Goal: Task Accomplishment & Management: Use online tool/utility

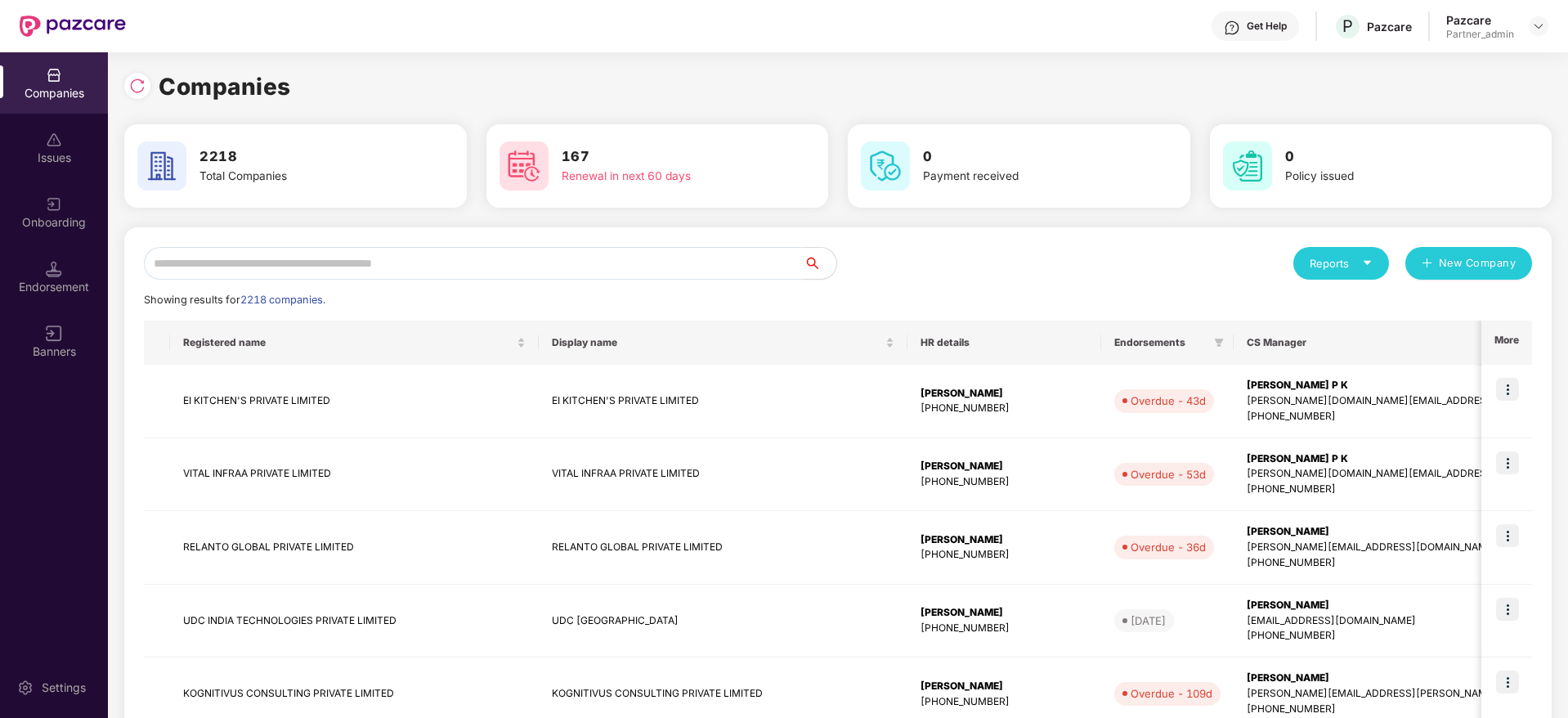
click at [334, 273] on input "text" at bounding box center [474, 263] width 660 height 33
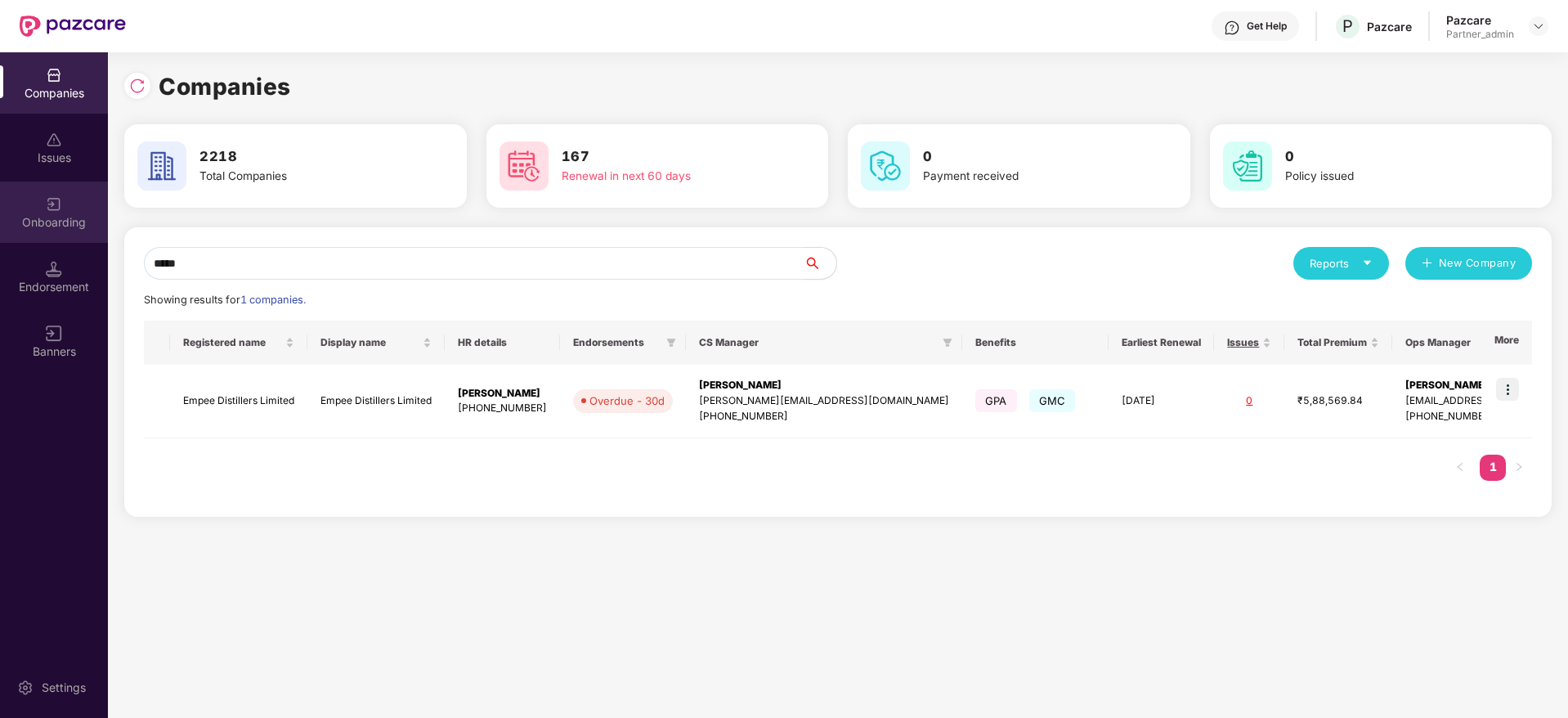
drag, startPoint x: 250, startPoint y: 262, endPoint x: 15, endPoint y: 233, distance: 236.8
click at [15, 233] on div "Companies Issues Onboarding Endorsement Banners Settings Companies 2218 Total C…" at bounding box center [784, 385] width 1568 height 666
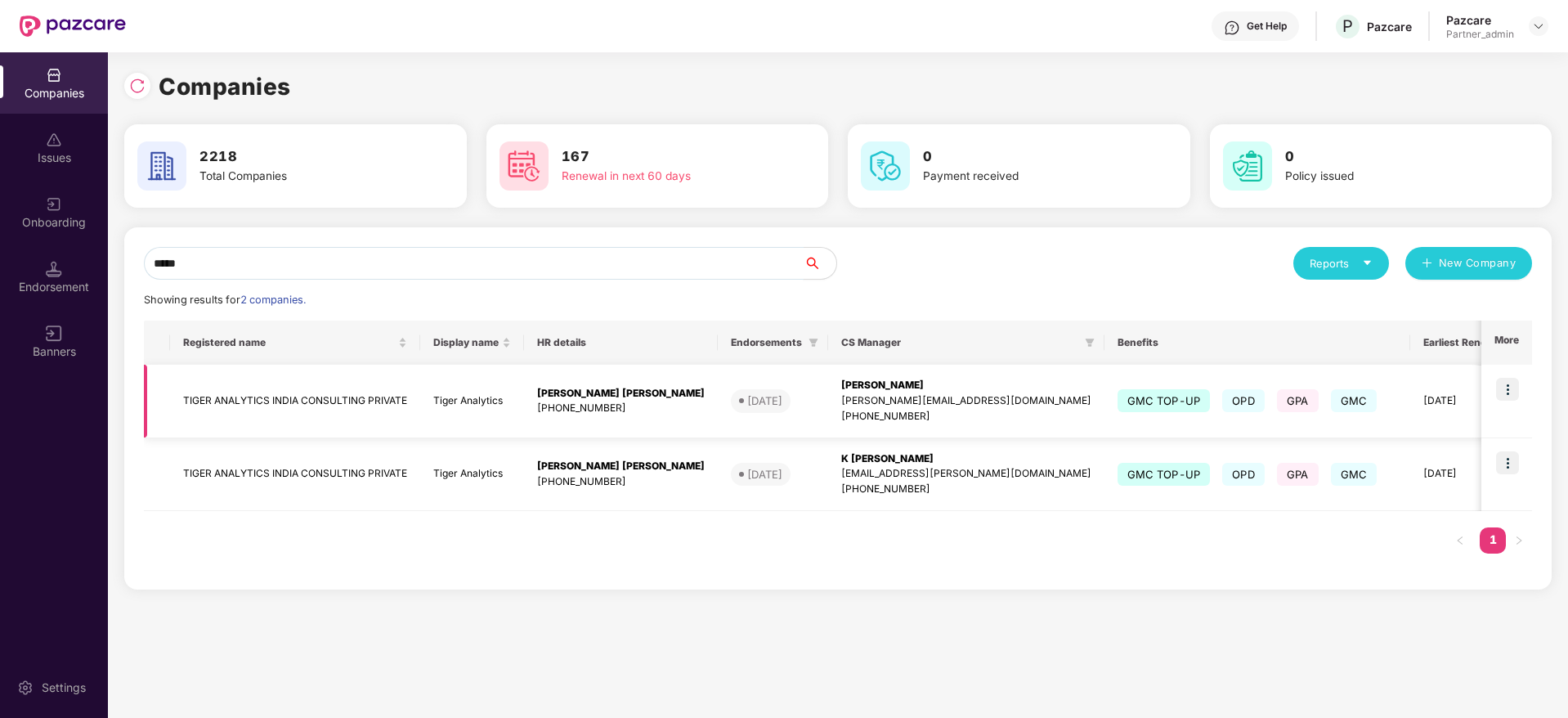
type input "*****"
click at [1516, 388] on img at bounding box center [1507, 389] width 23 height 23
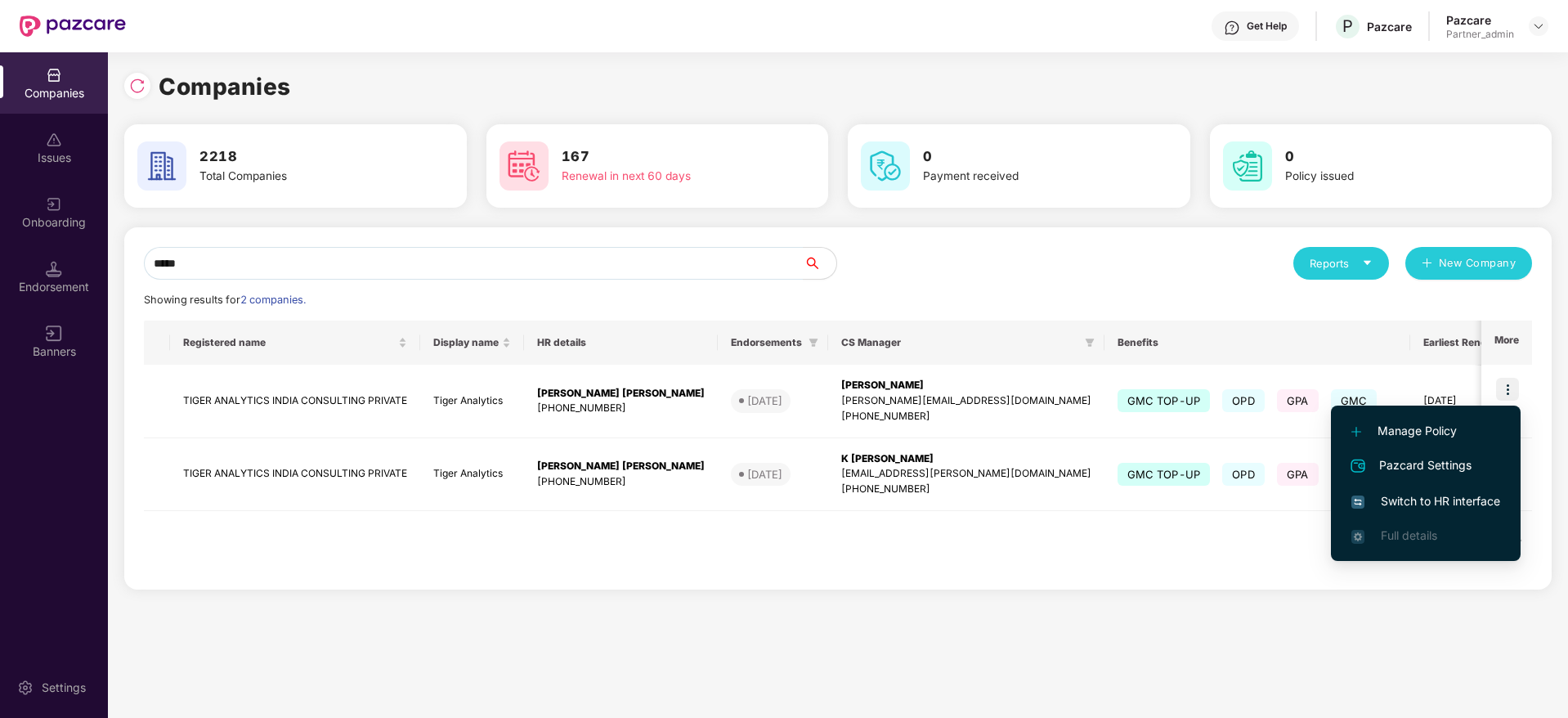
click at [1418, 496] on span "Switch to HR interface" at bounding box center [1426, 501] width 149 height 18
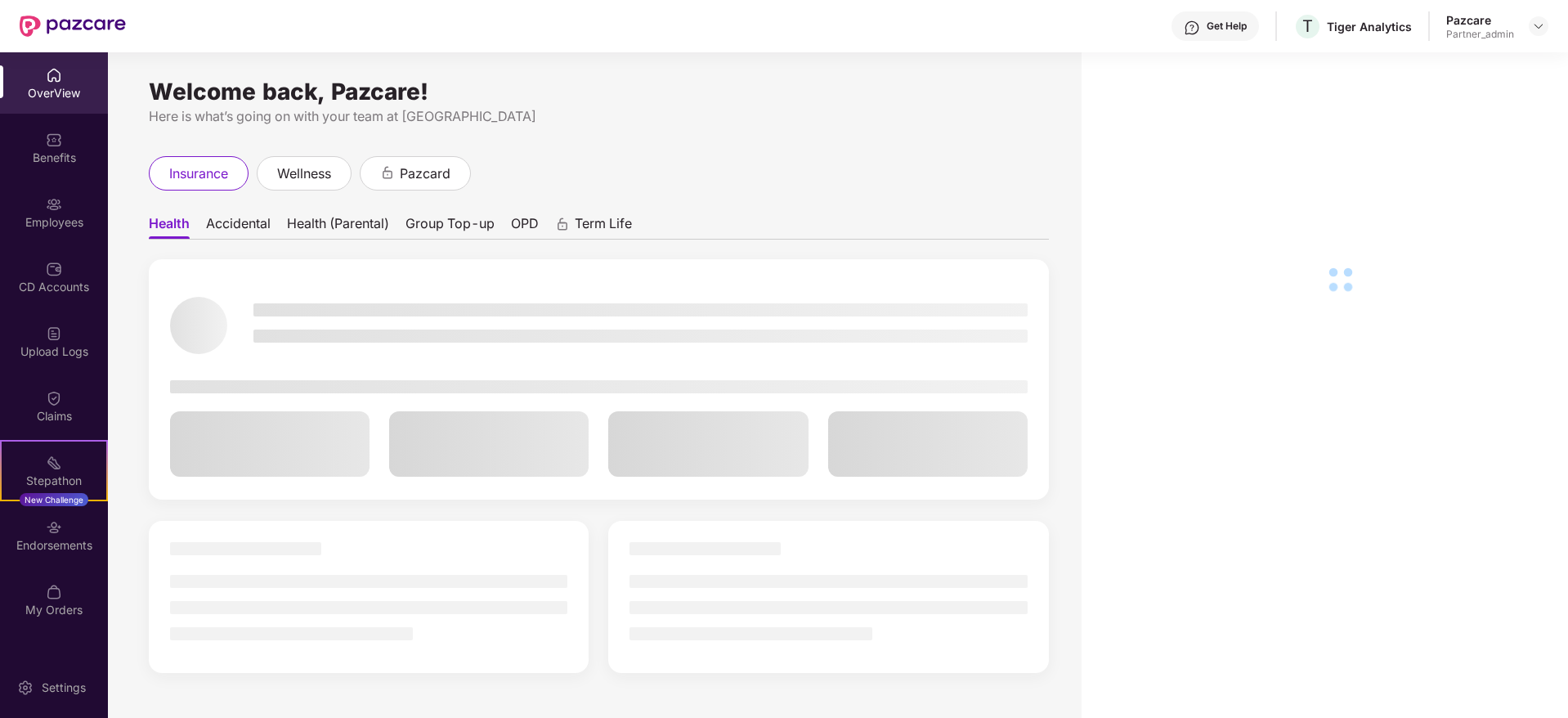
click at [33, 220] on div "Employees" at bounding box center [54, 222] width 108 height 16
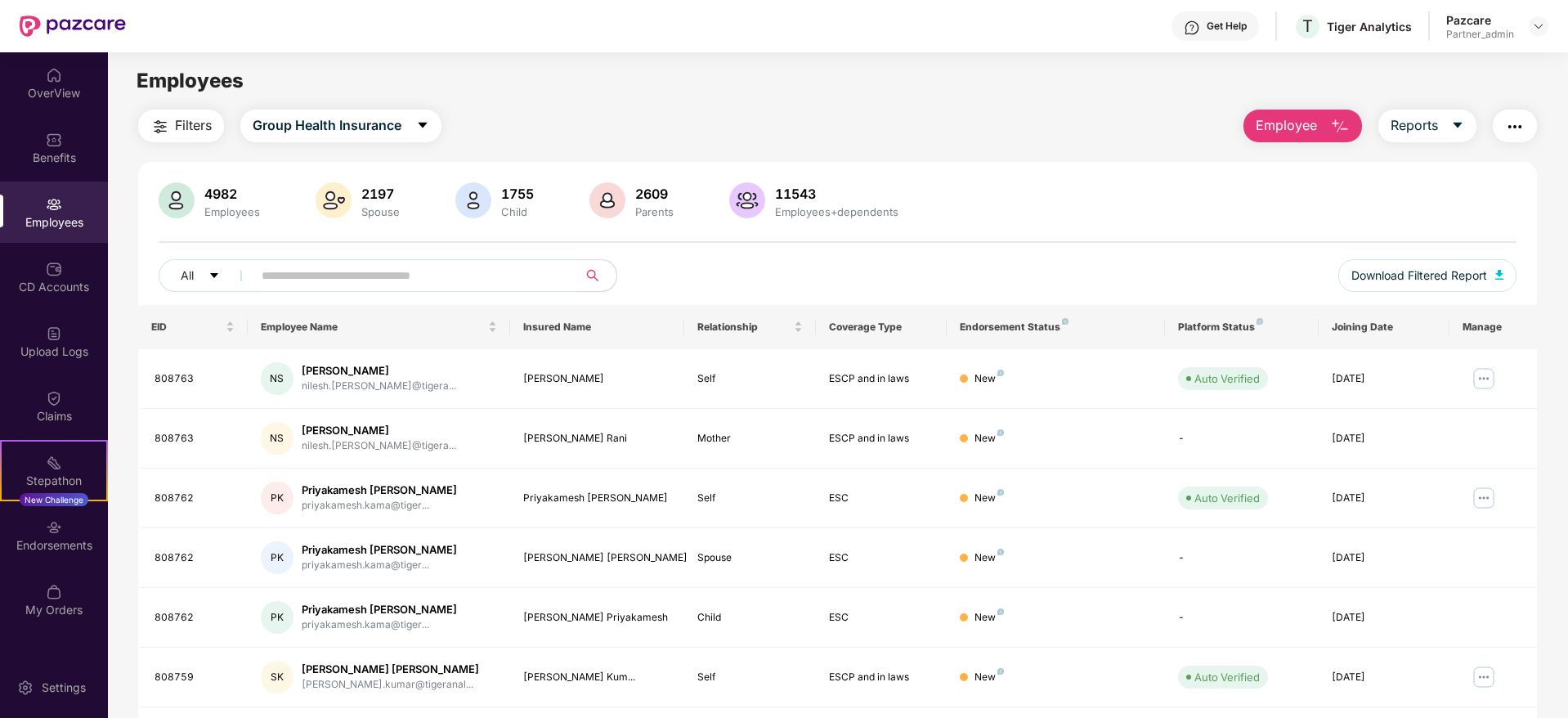
click at [1511, 133] on img "button" at bounding box center [1515, 127] width 20 height 20
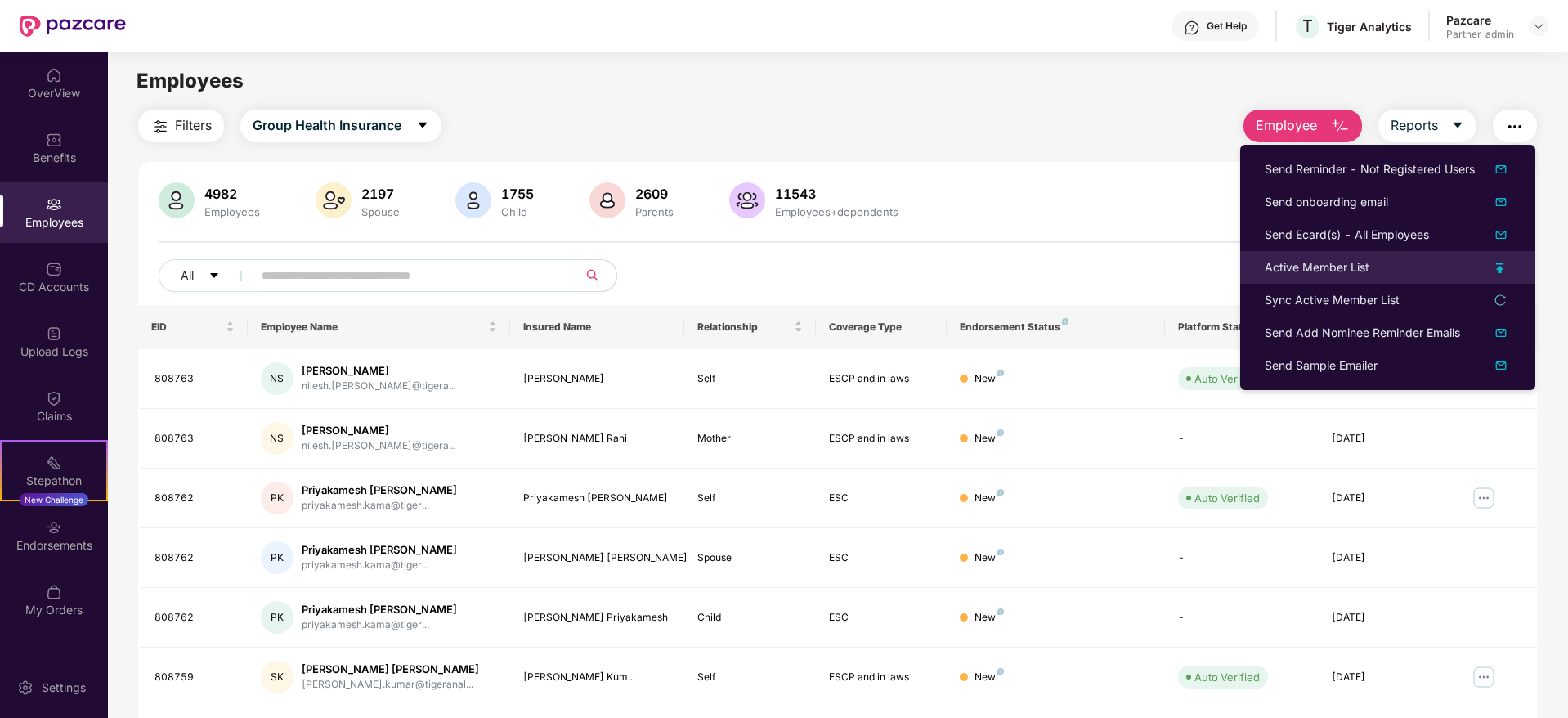
click at [1326, 267] on div "Active Member List" at bounding box center [1317, 267] width 105 height 18
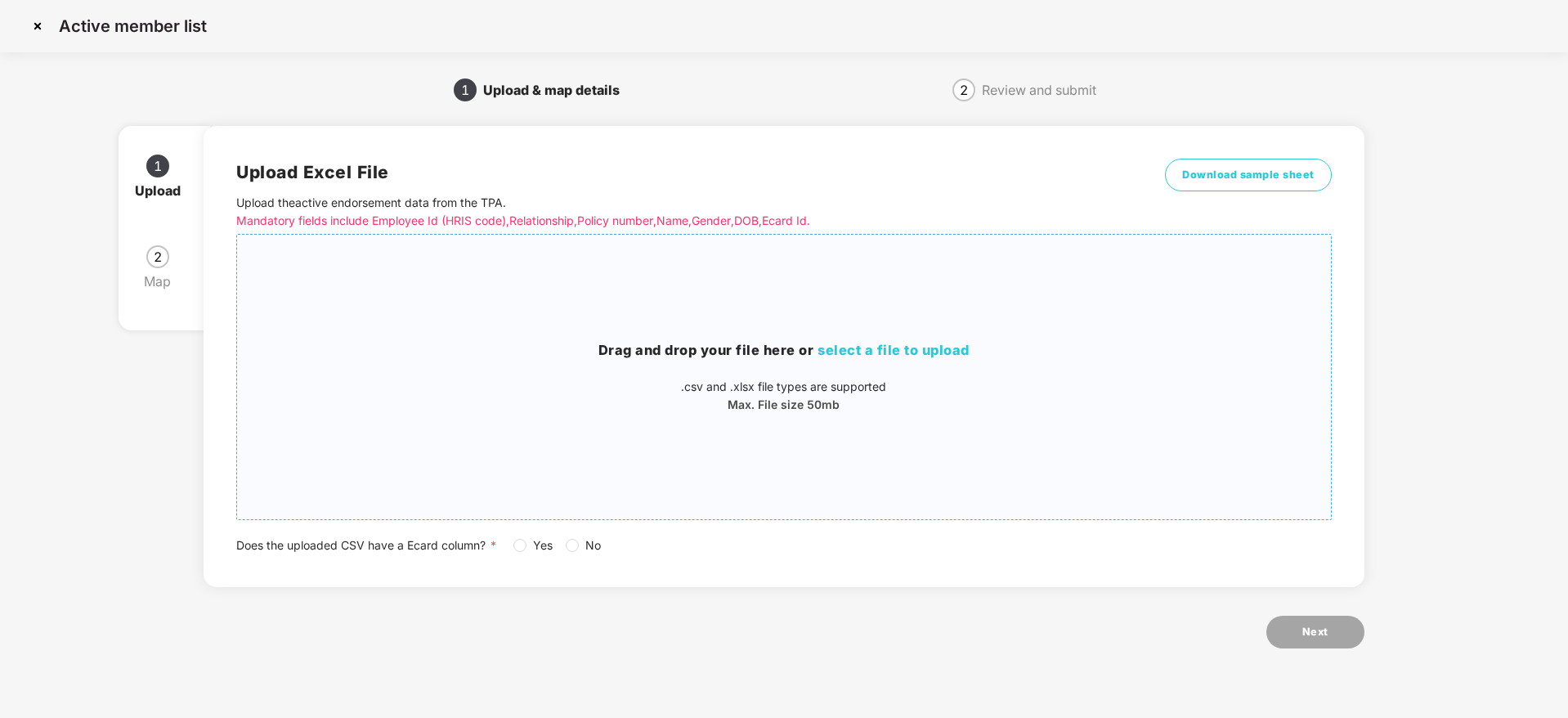
click at [873, 338] on div "Drag and drop your file here or select a file to upload .csv and .xlsx file typ…" at bounding box center [784, 377] width 1094 height 258
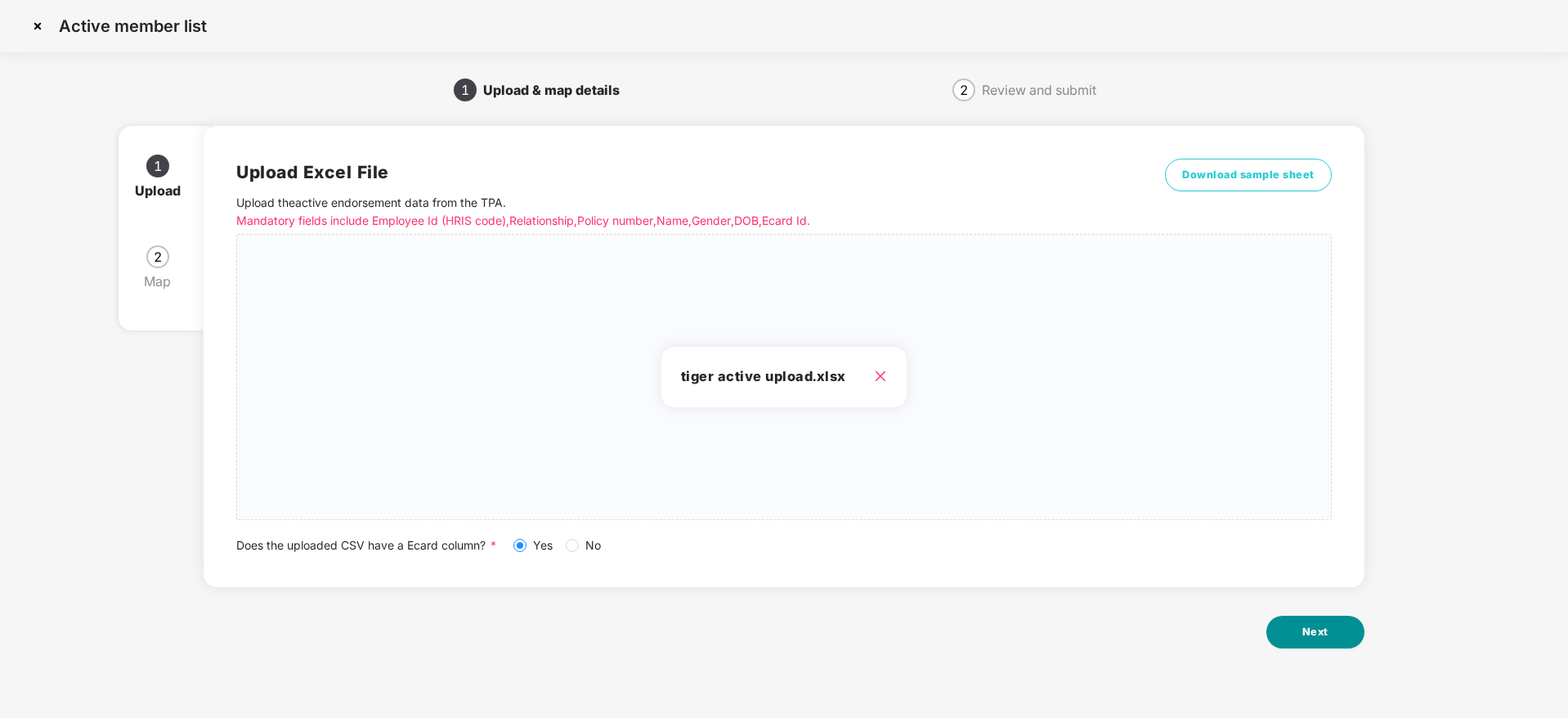
click at [1346, 630] on button "Next" at bounding box center [1315, 632] width 98 height 33
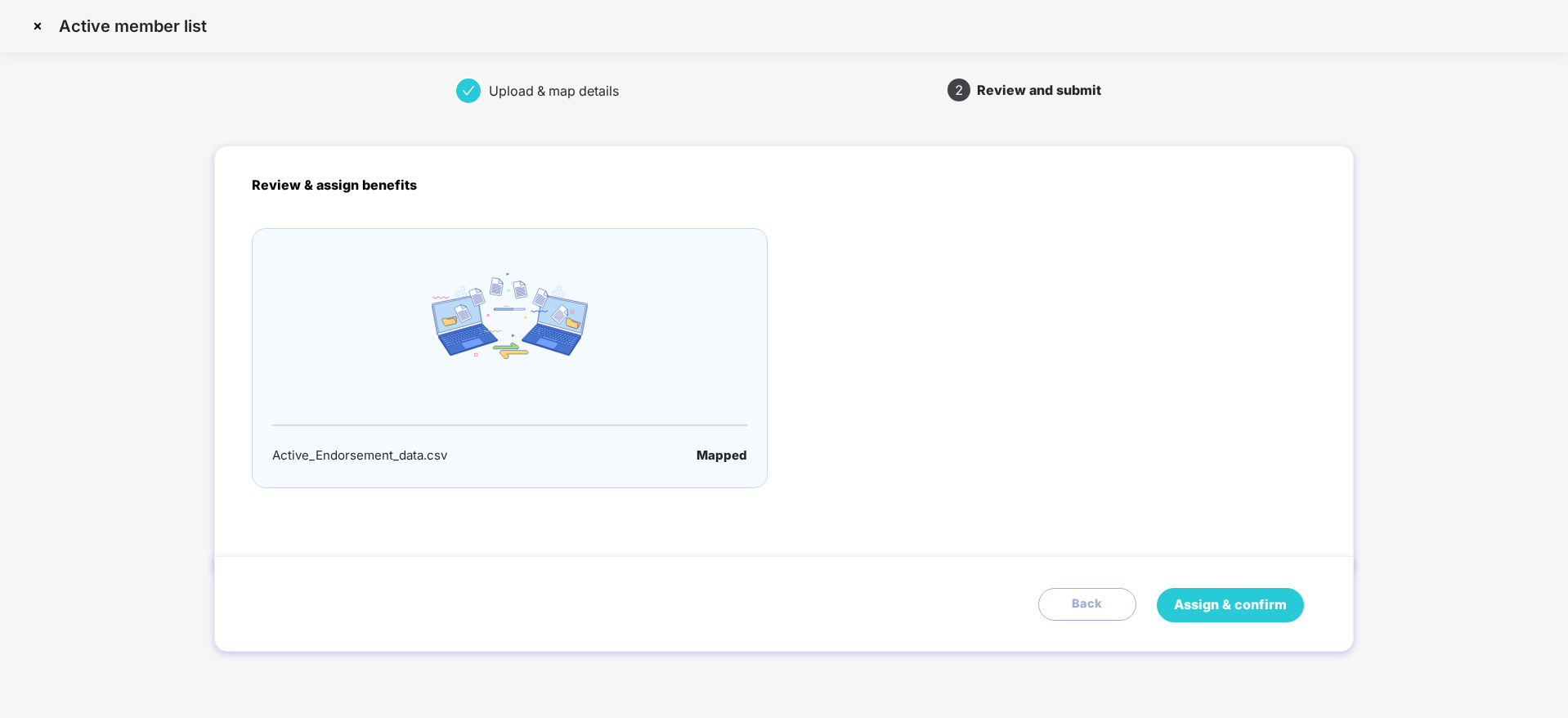
click at [1267, 604] on span "Assign & confirm" at bounding box center [1230, 604] width 113 height 20
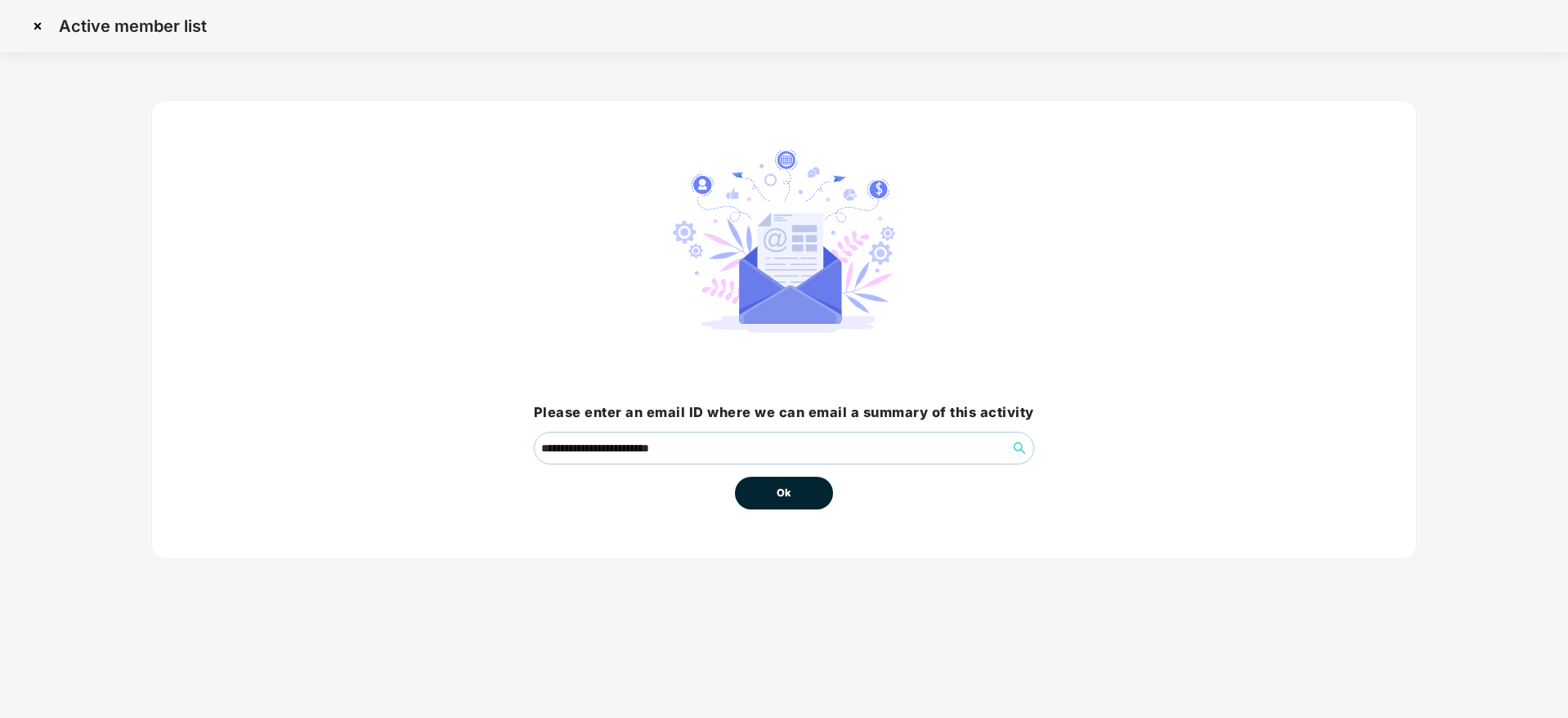
click at [772, 505] on button "Ok" at bounding box center [784, 493] width 98 height 33
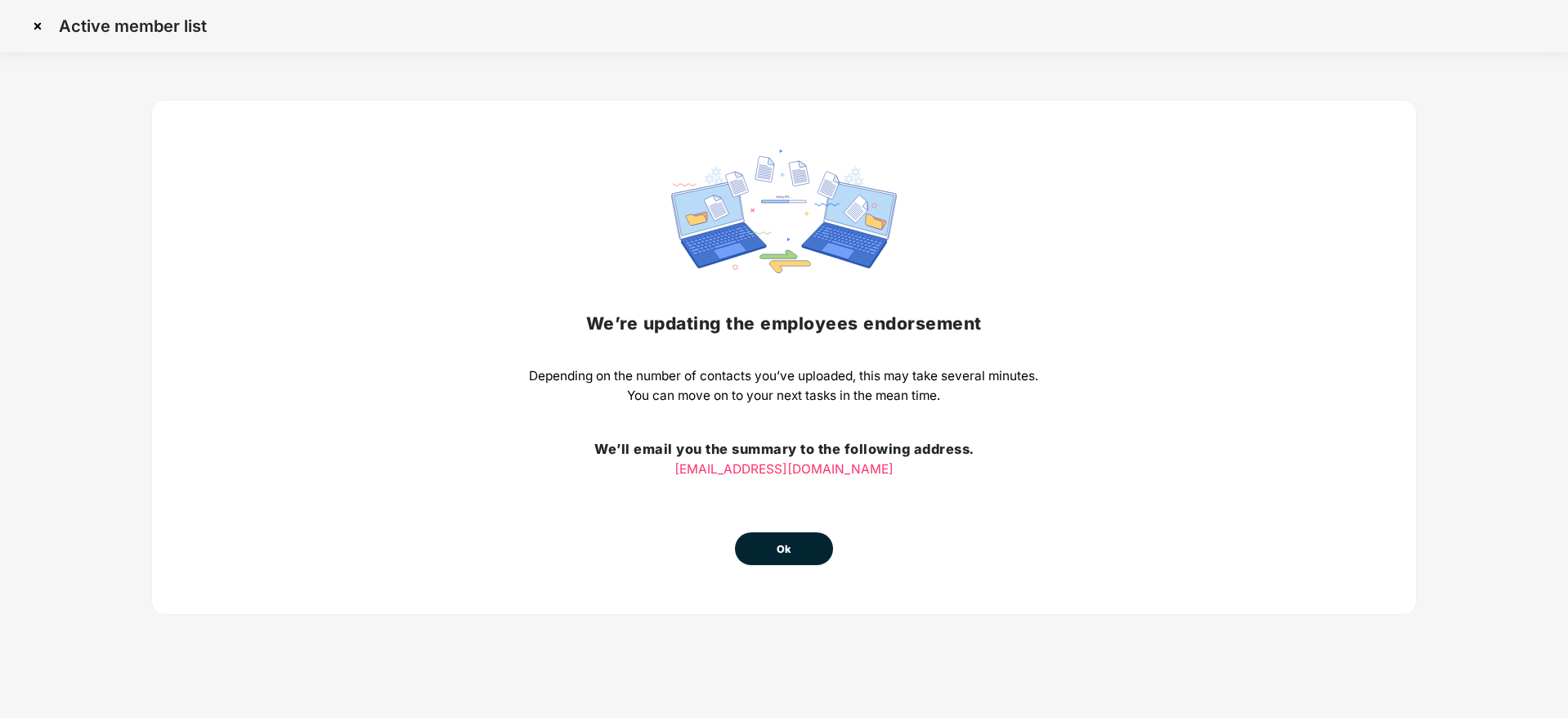
click at [780, 569] on div "We’re updating the employees endorsement Depending on the number of contacts yo…" at bounding box center [784, 357] width 1265 height 515
click at [780, 536] on button "Ok" at bounding box center [784, 549] width 98 height 33
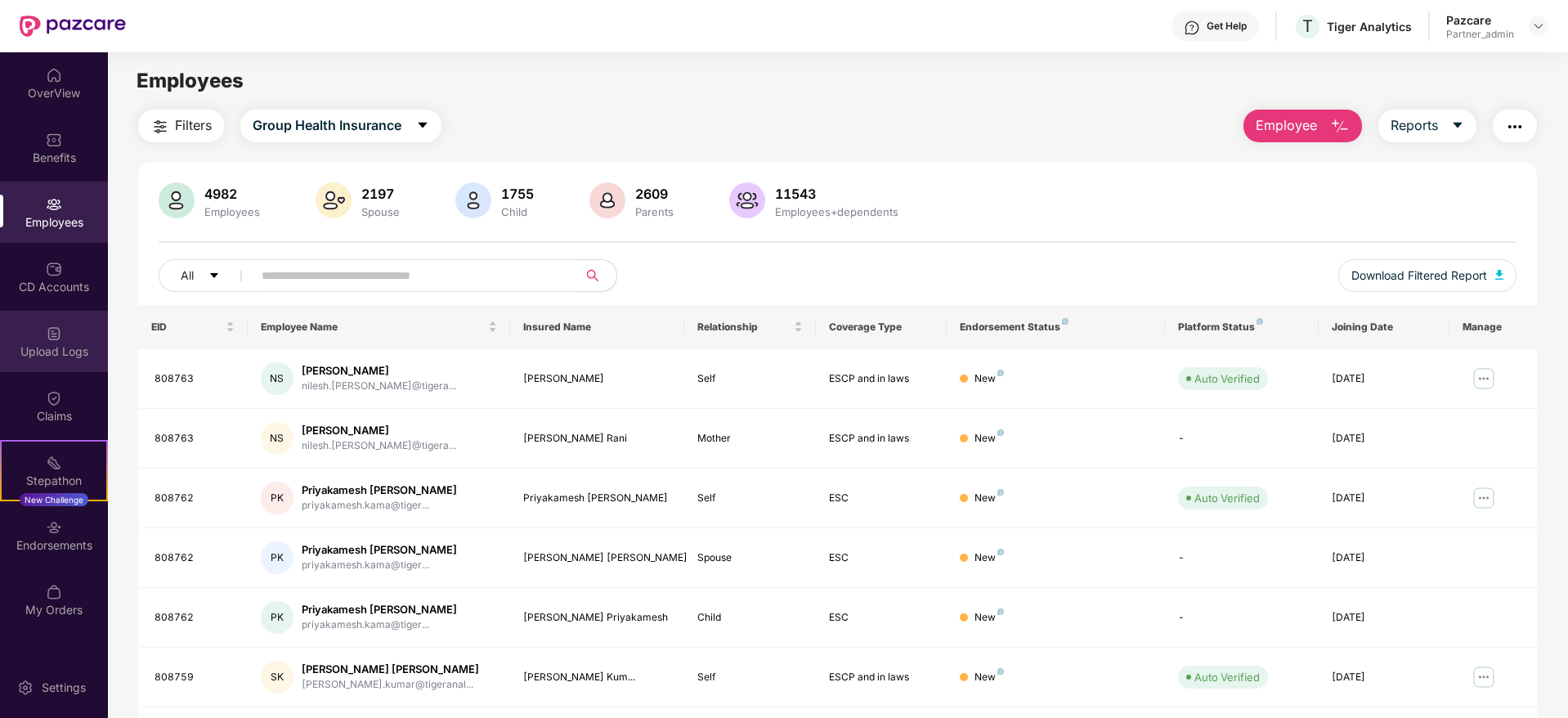
click at [36, 358] on div "Upload Logs" at bounding box center [54, 352] width 108 height 16
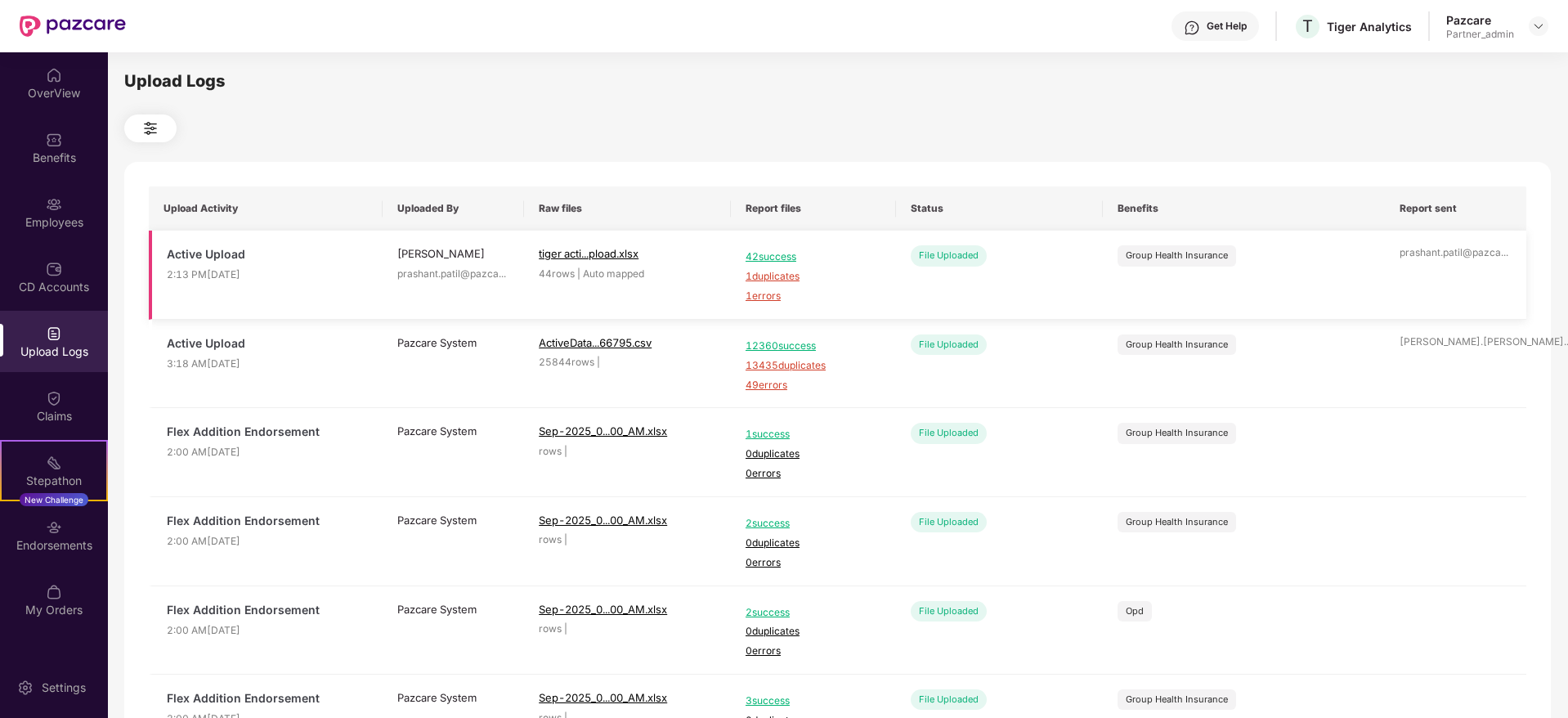
click at [770, 293] on span "1 errors" at bounding box center [814, 296] width 136 height 16
click at [40, 218] on div "Employees" at bounding box center [54, 222] width 108 height 16
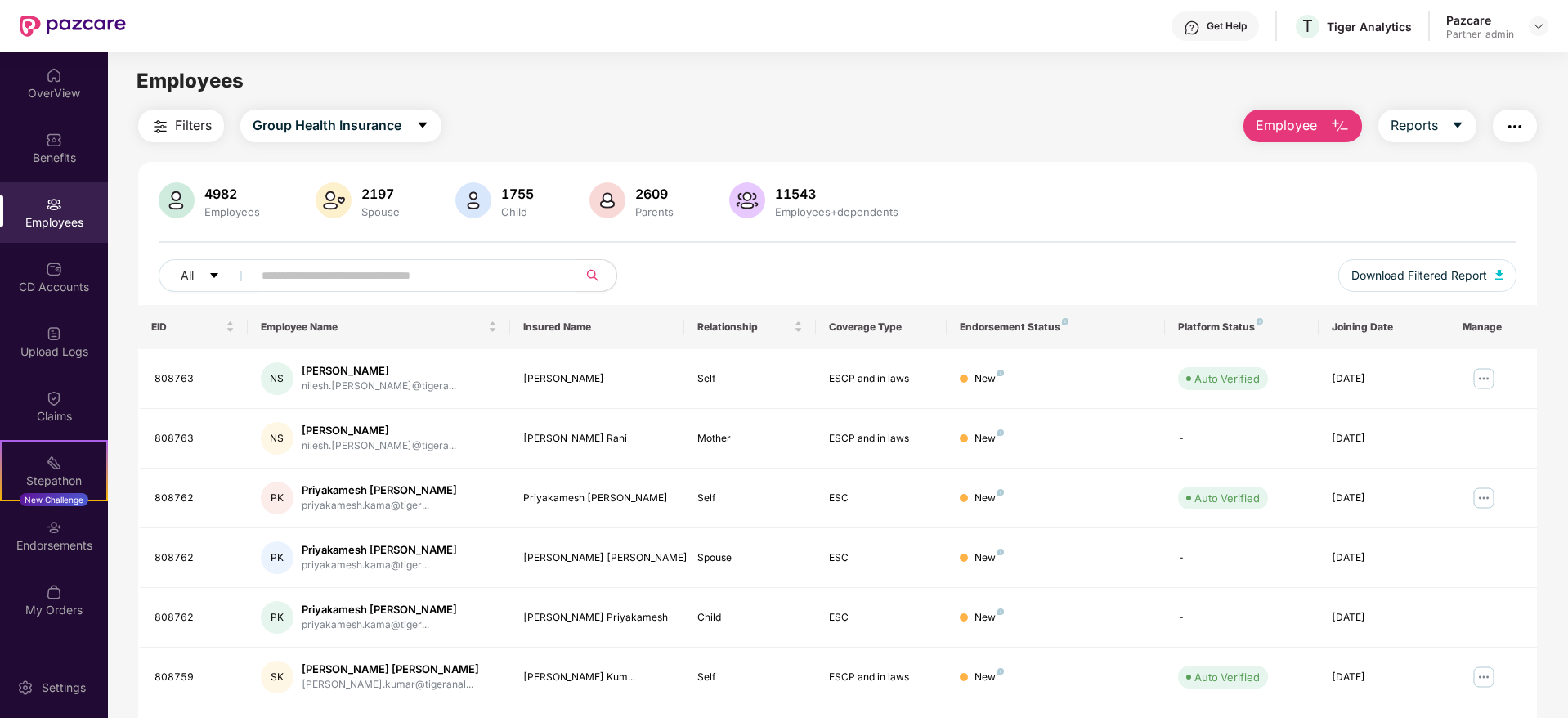
click at [313, 284] on input "text" at bounding box center [408, 276] width 294 height 25
paste input "******"
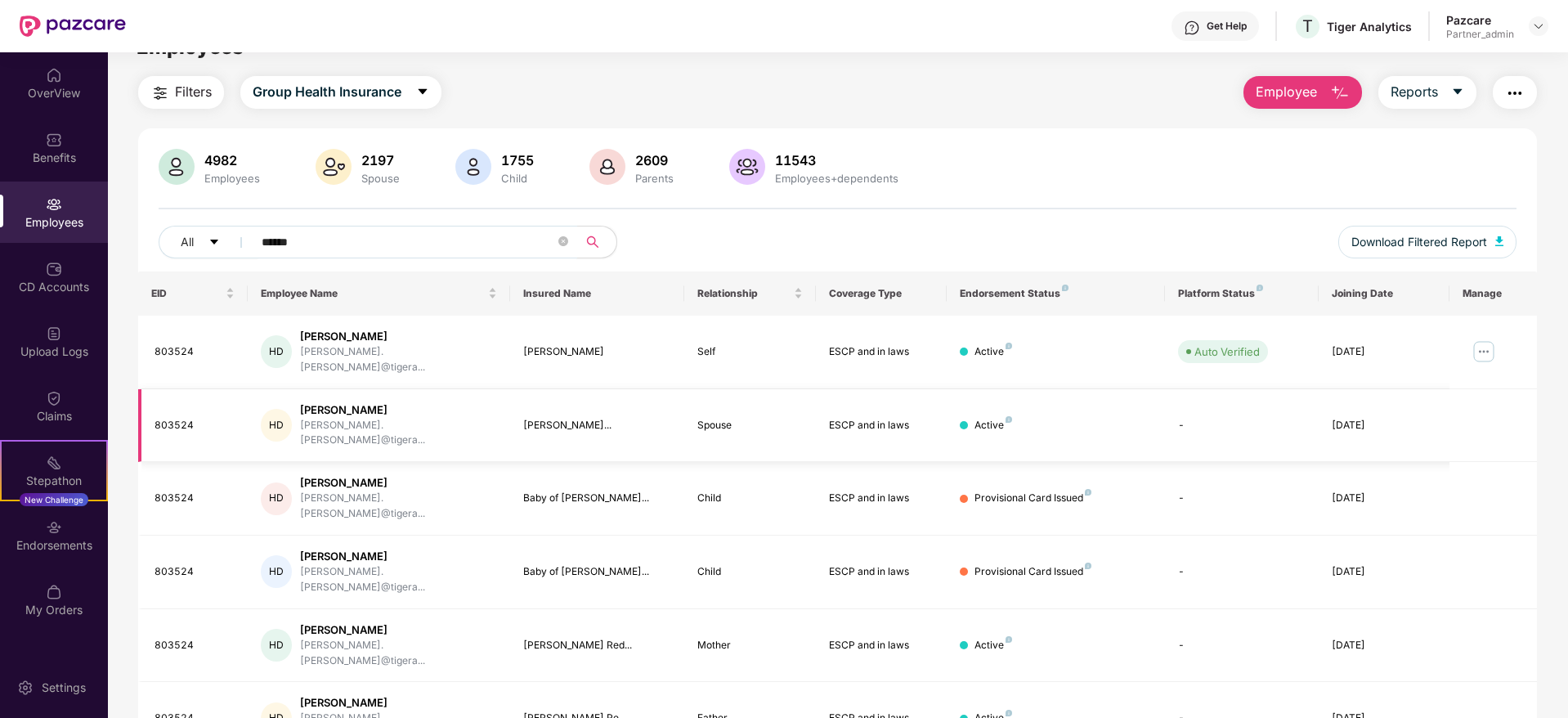
scroll to position [52, 0]
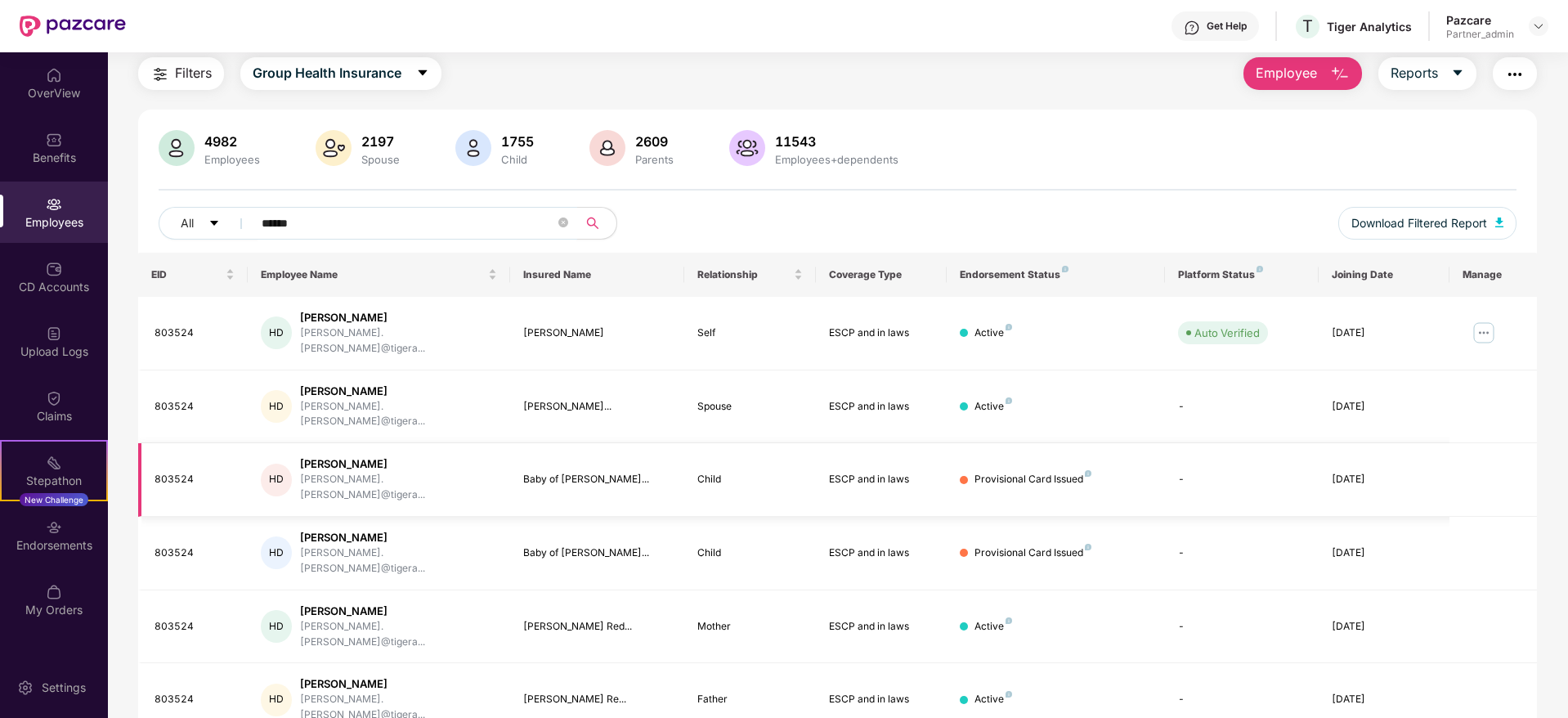
type input "******"
click at [57, 525] on img at bounding box center [54, 527] width 16 height 16
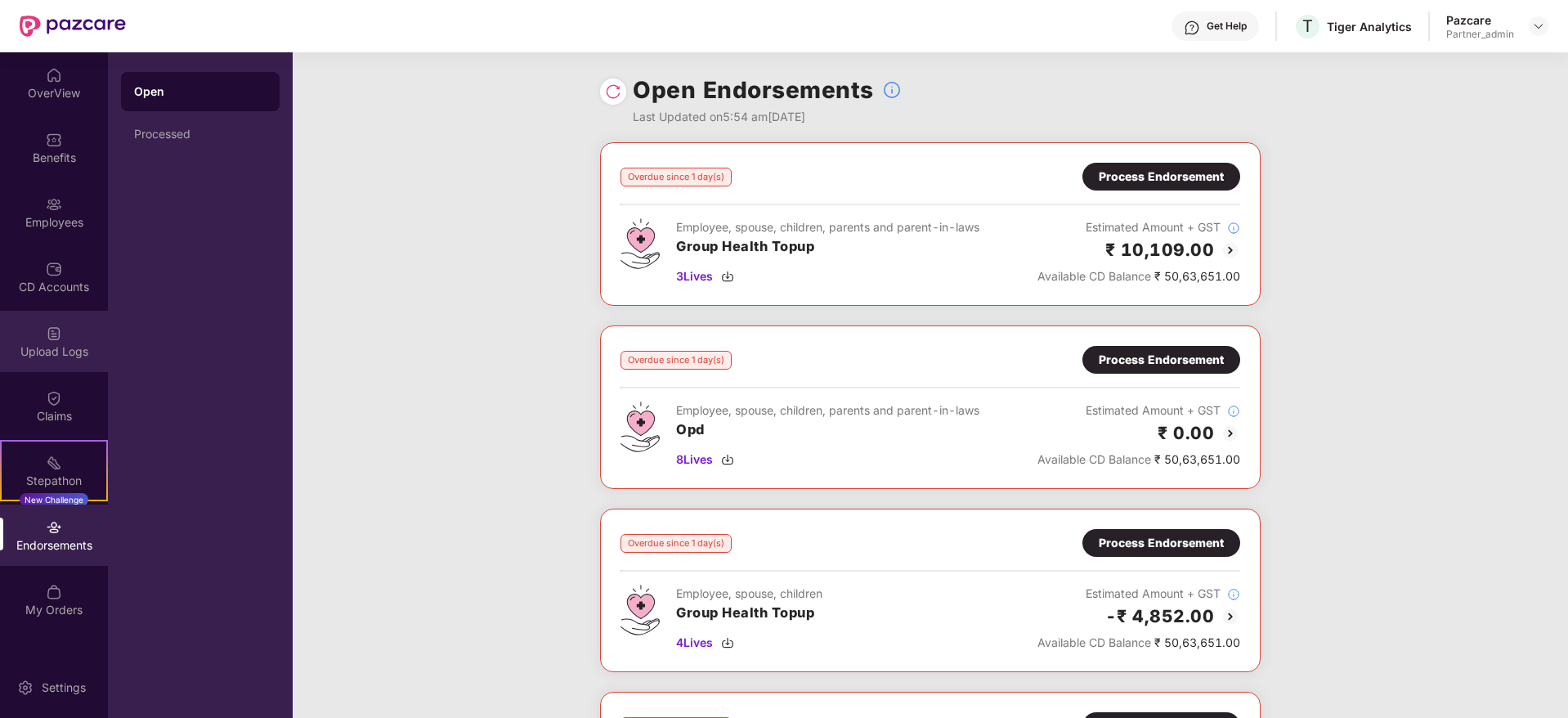
click at [54, 359] on div "Upload Logs" at bounding box center [54, 341] width 108 height 61
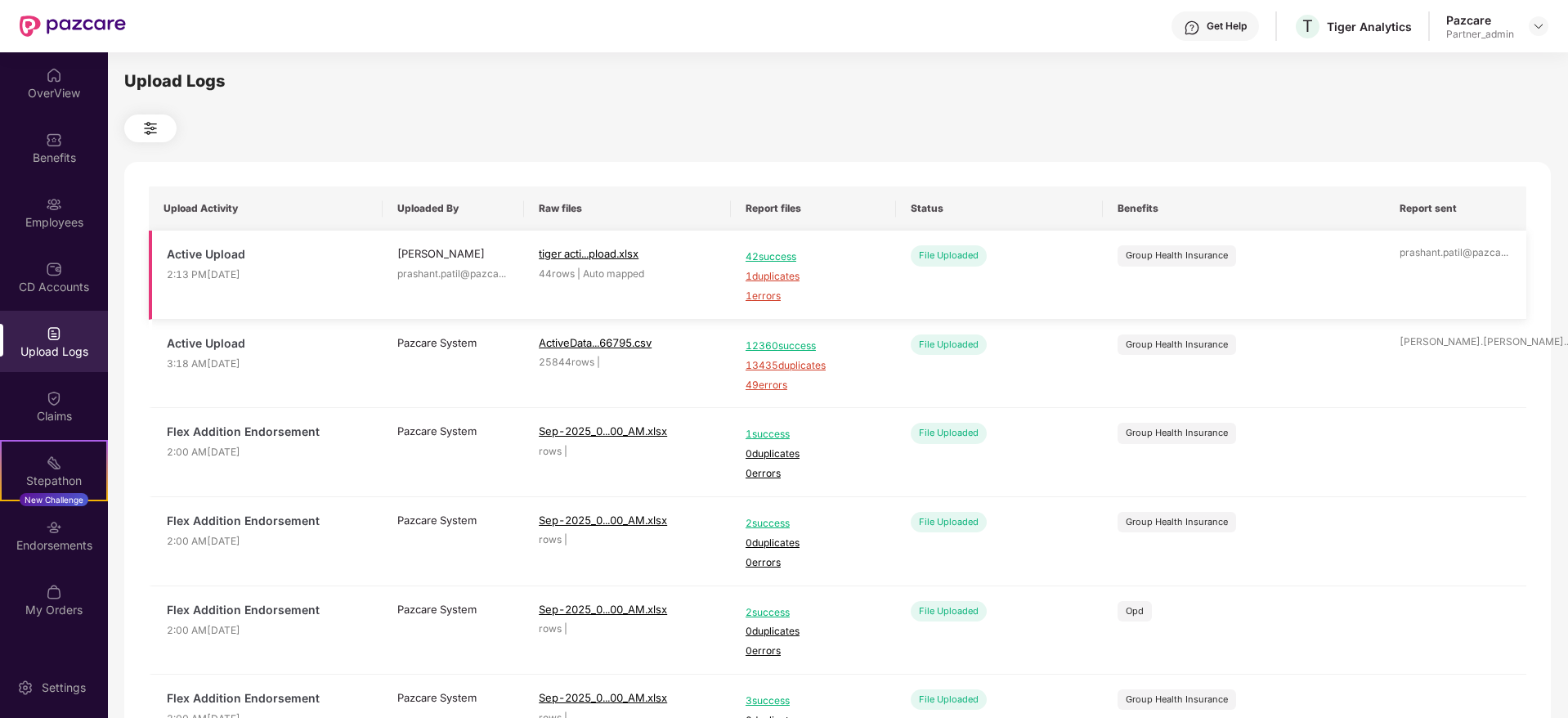
click at [771, 273] on span "1 duplicates" at bounding box center [814, 276] width 136 height 16
click at [56, 232] on div "Employees" at bounding box center [54, 212] width 108 height 61
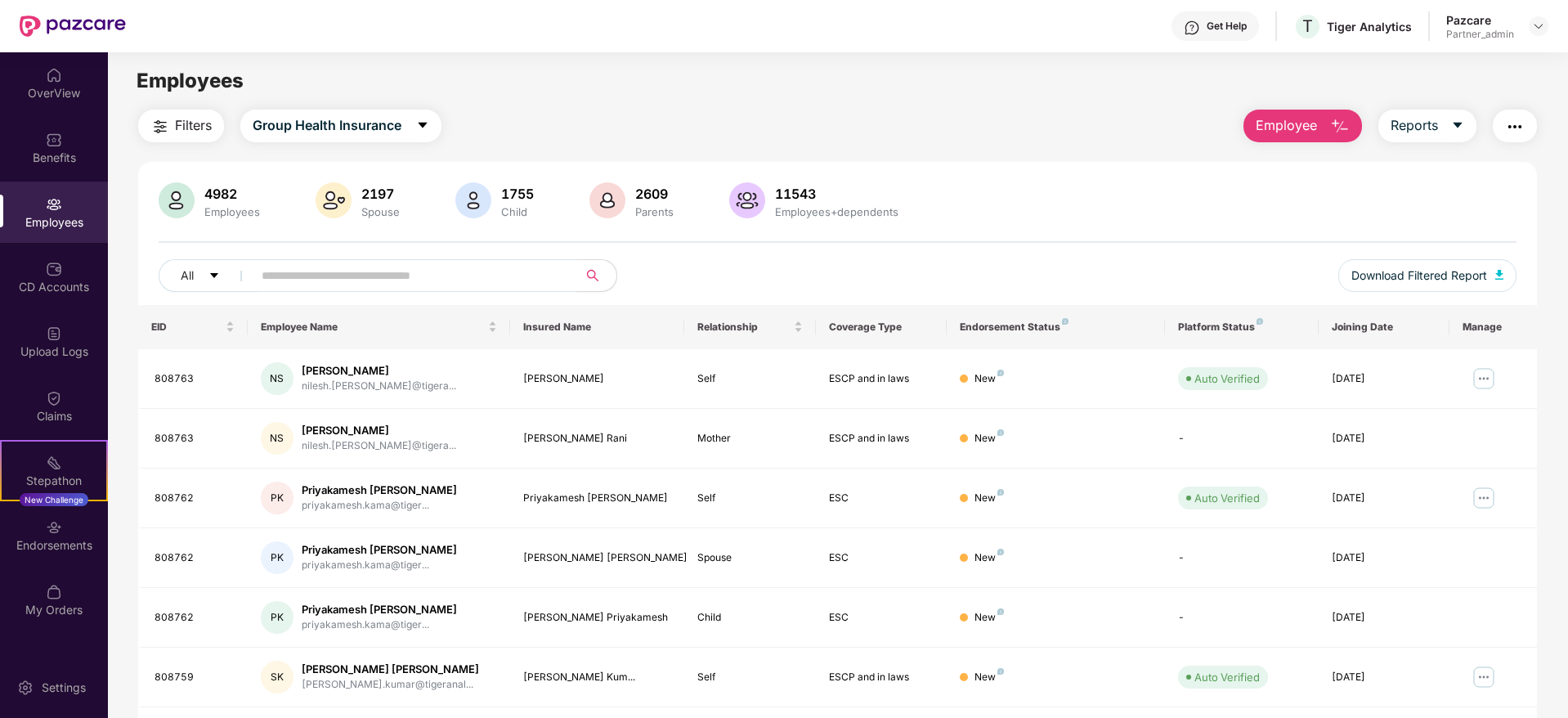
click at [303, 275] on input "text" at bounding box center [408, 276] width 294 height 25
paste input "******"
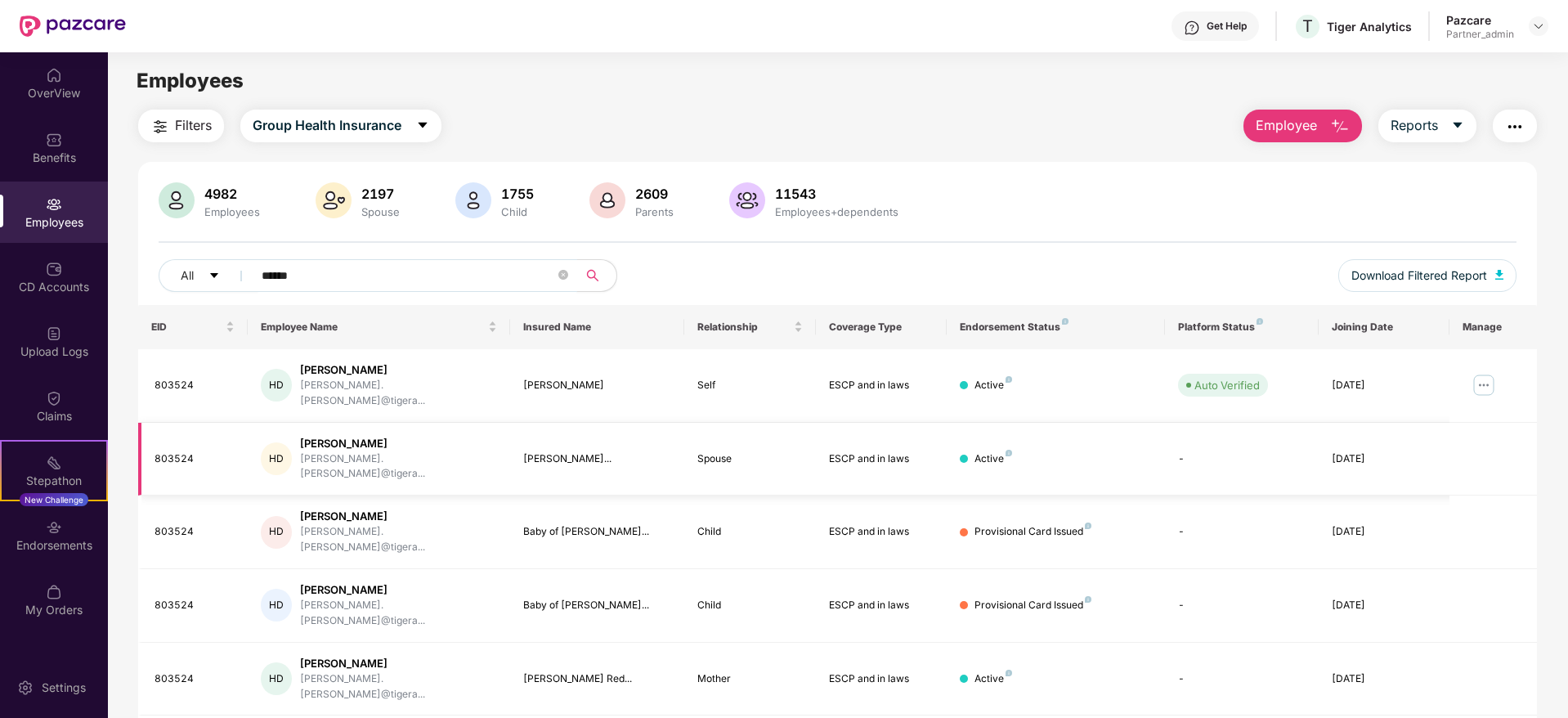
type input "******"
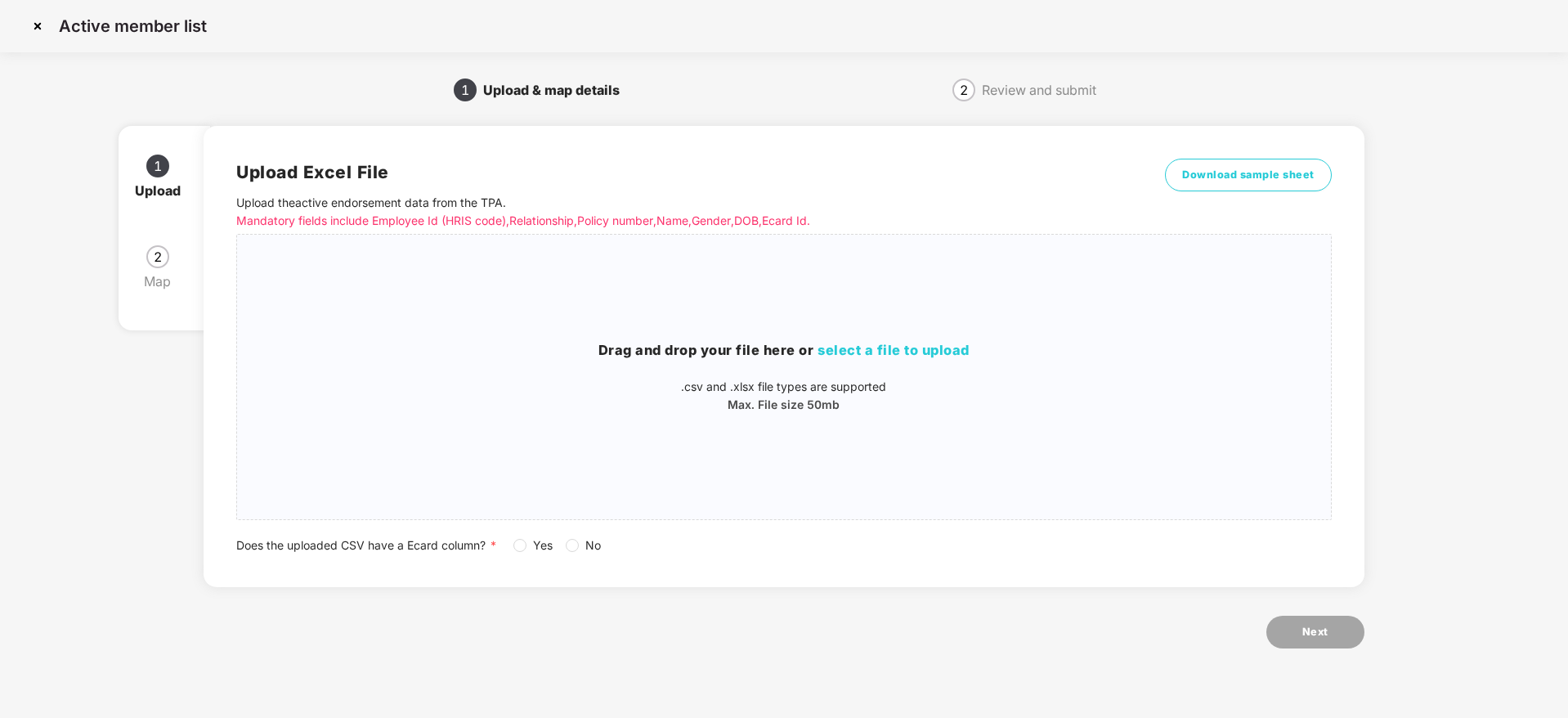
click at [40, 25] on img at bounding box center [38, 26] width 26 height 26
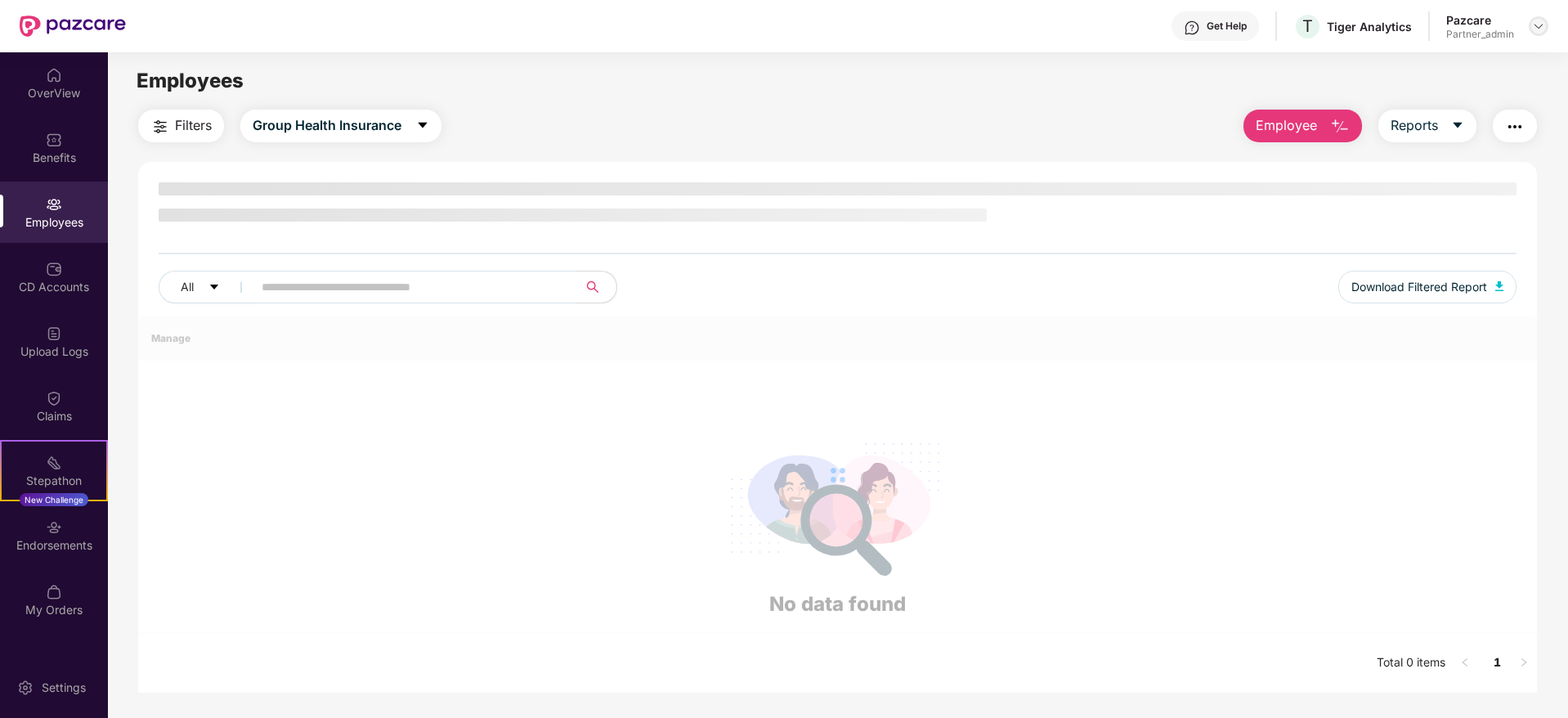
click at [1542, 20] on img at bounding box center [1539, 26] width 13 height 13
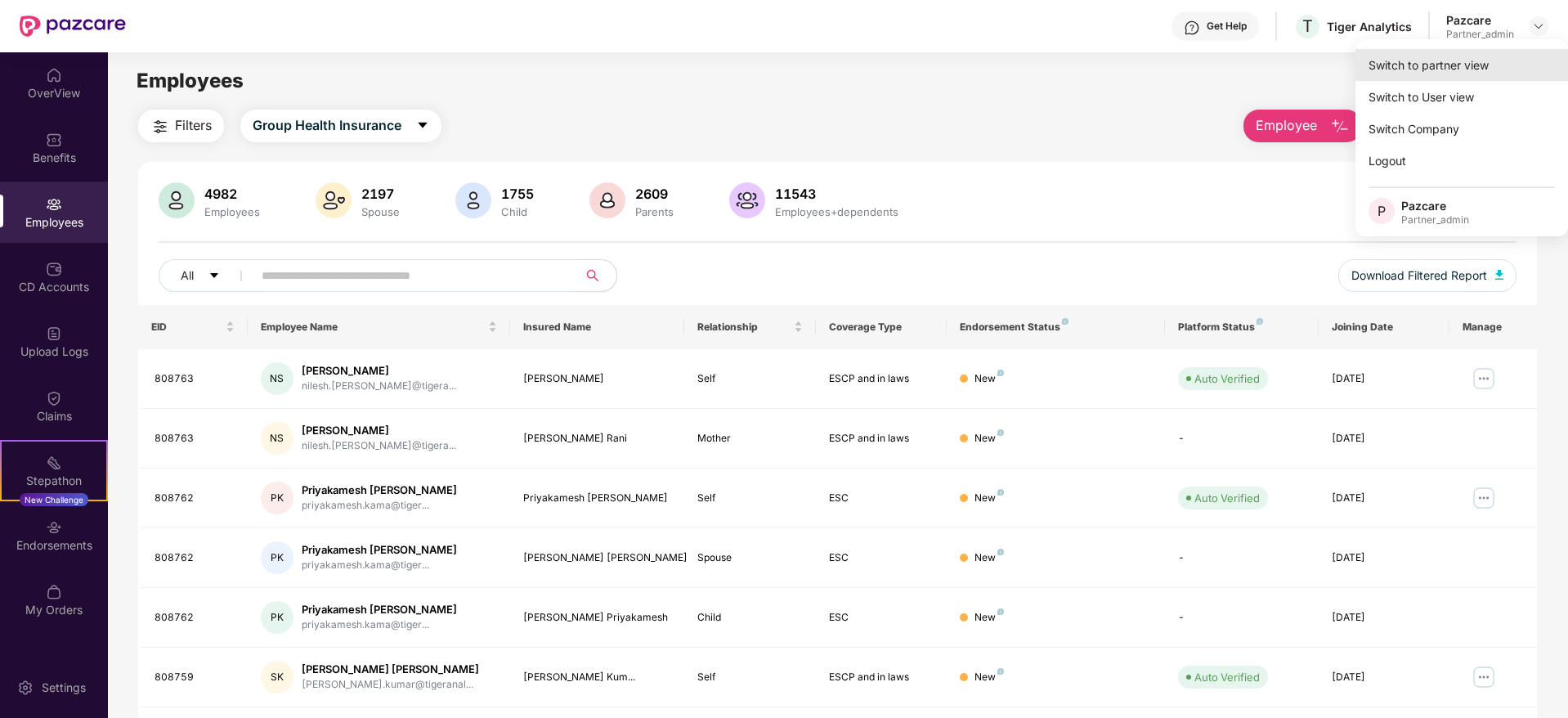
click at [1499, 56] on div "Switch to partner view" at bounding box center [1462, 65] width 213 height 32
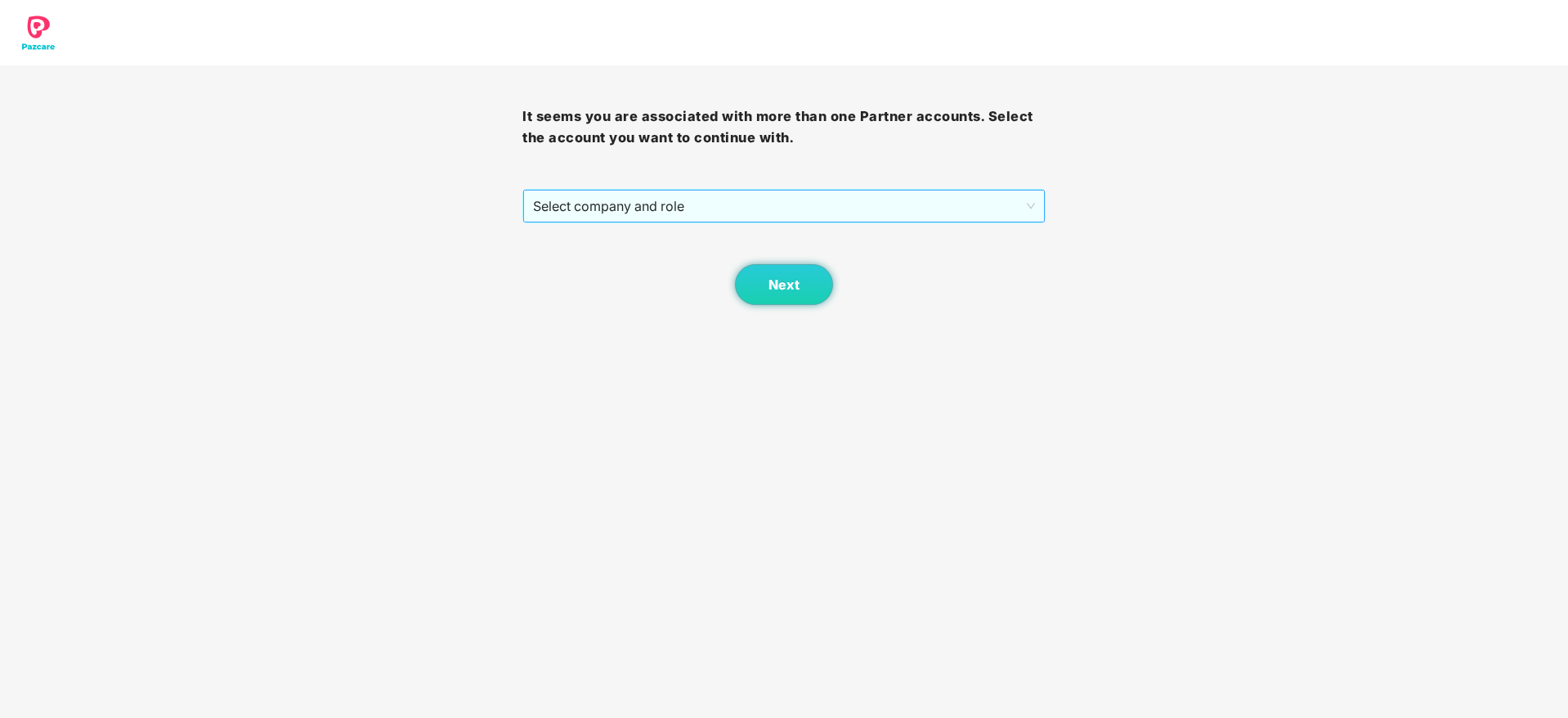
click at [669, 209] on span "Select company and role" at bounding box center [784, 206] width 501 height 31
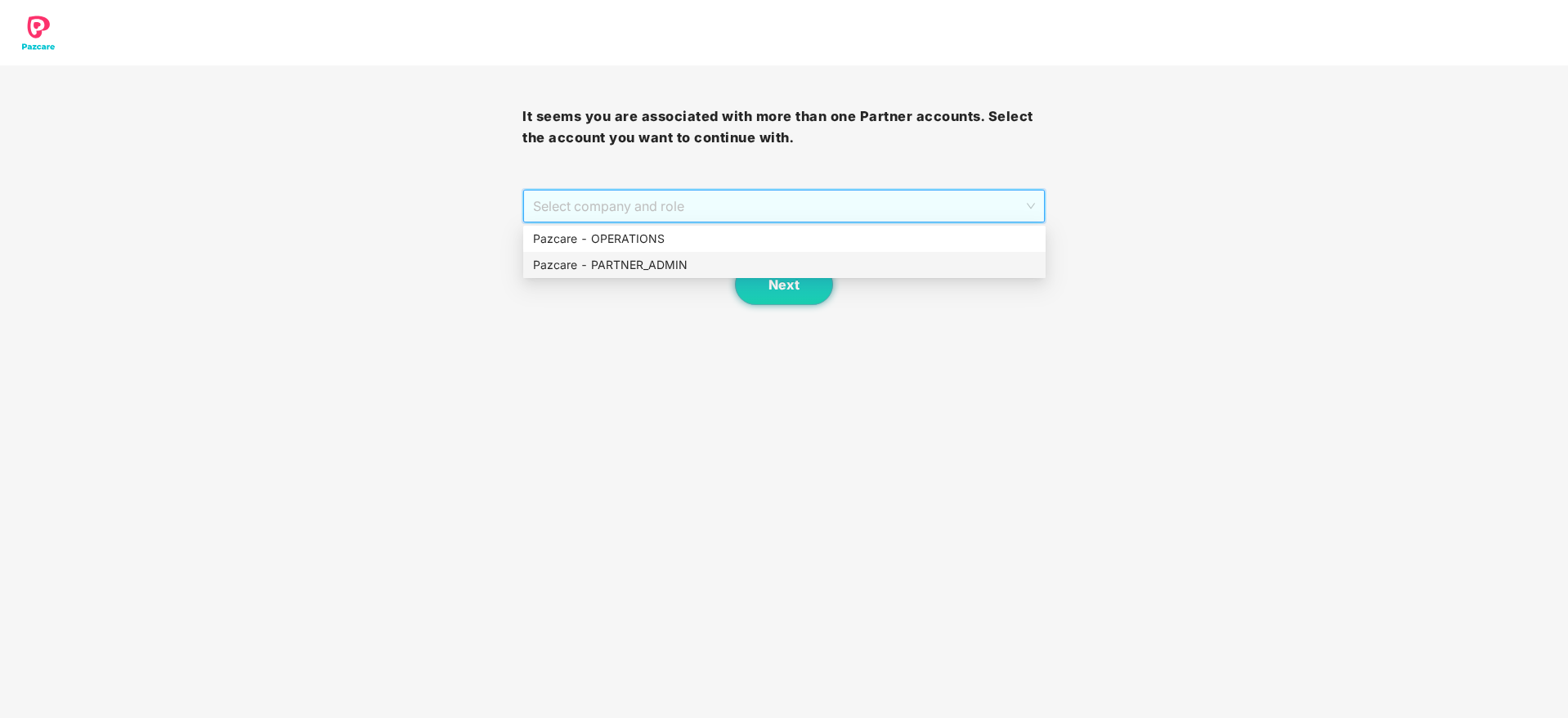
click at [607, 271] on div "Pazcare - PARTNER_ADMIN" at bounding box center [784, 265] width 503 height 18
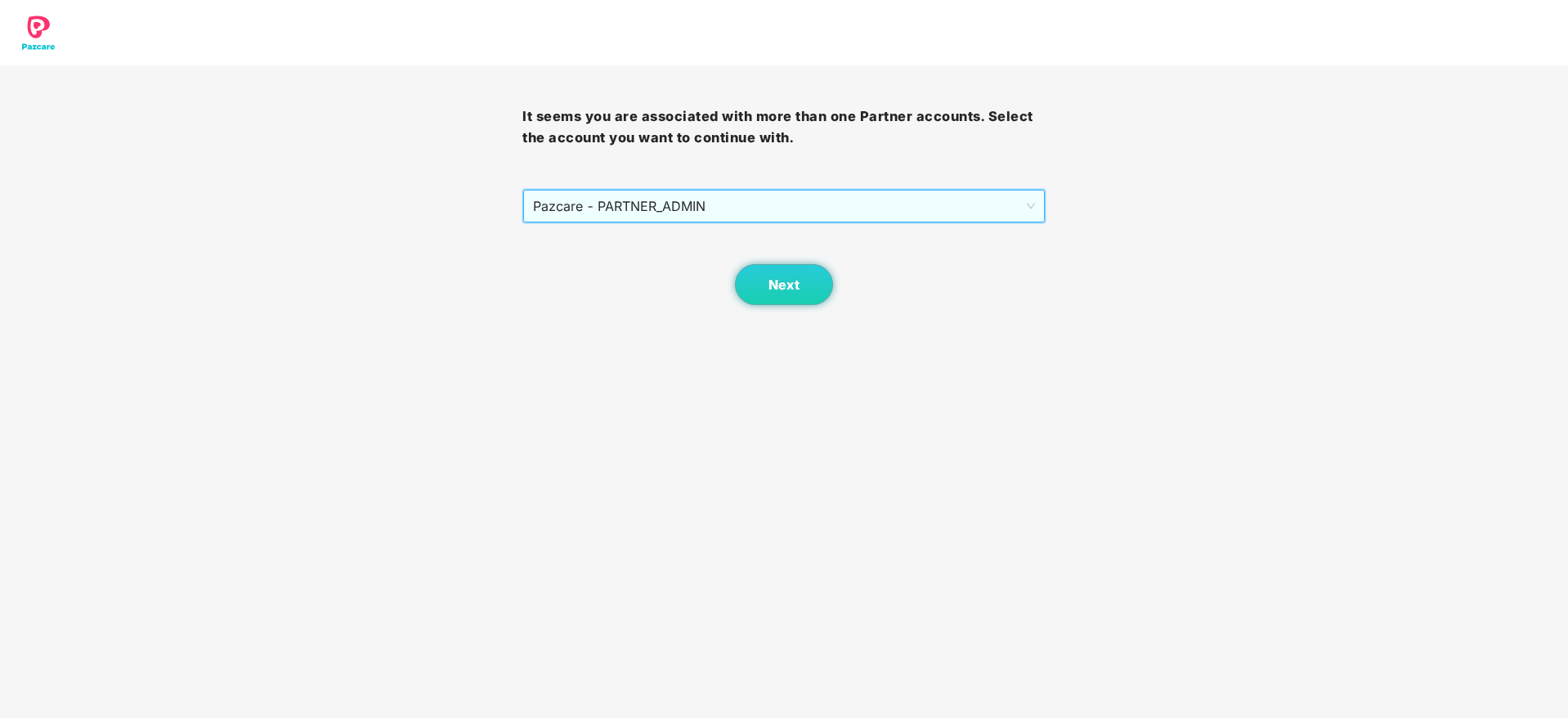
click at [827, 301] on div "Next" at bounding box center [784, 264] width 523 height 82
click at [817, 283] on button "Next" at bounding box center [784, 285] width 98 height 41
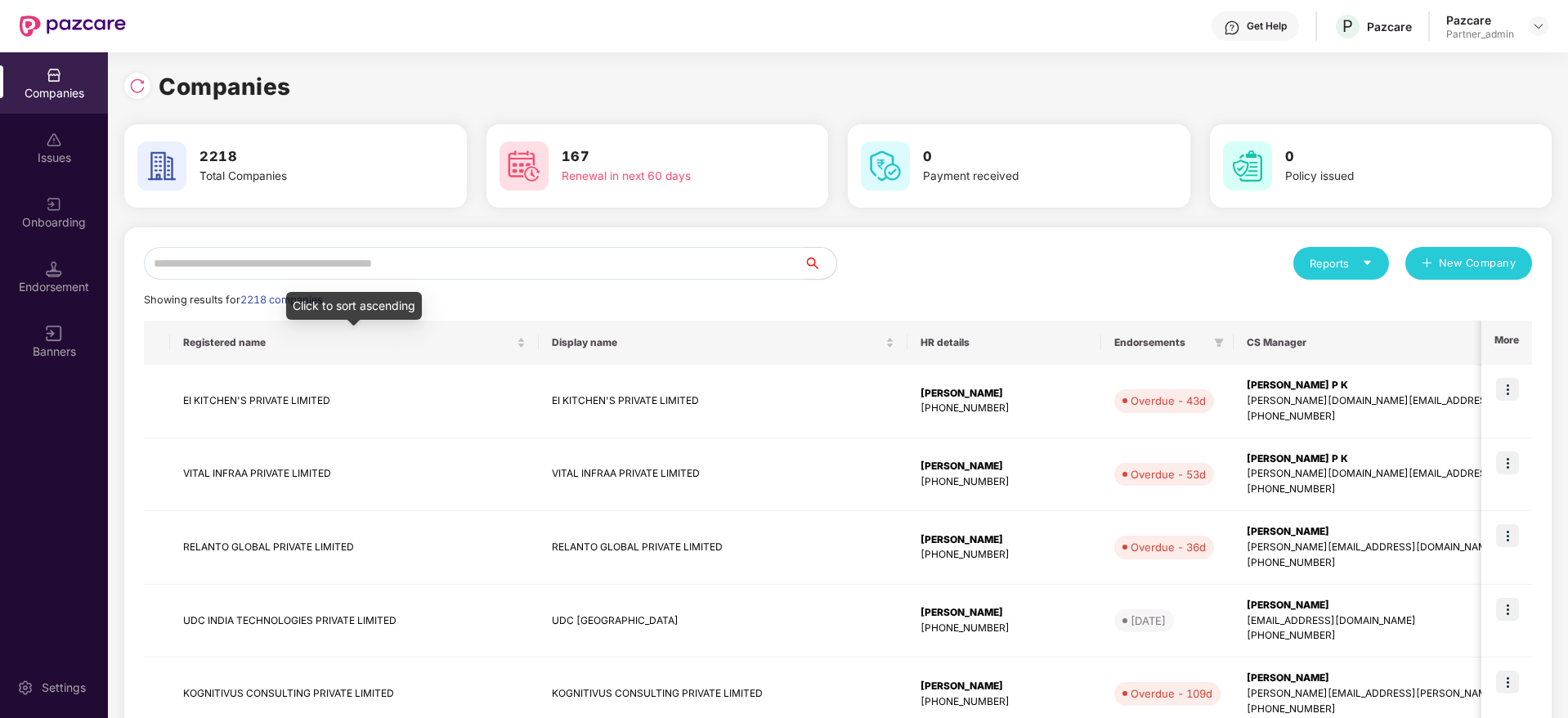
click at [360, 261] on input "text" at bounding box center [474, 263] width 660 height 33
click at [43, 307] on div "Companies Issues Onboarding Endorsement Banners" at bounding box center [54, 213] width 108 height 323
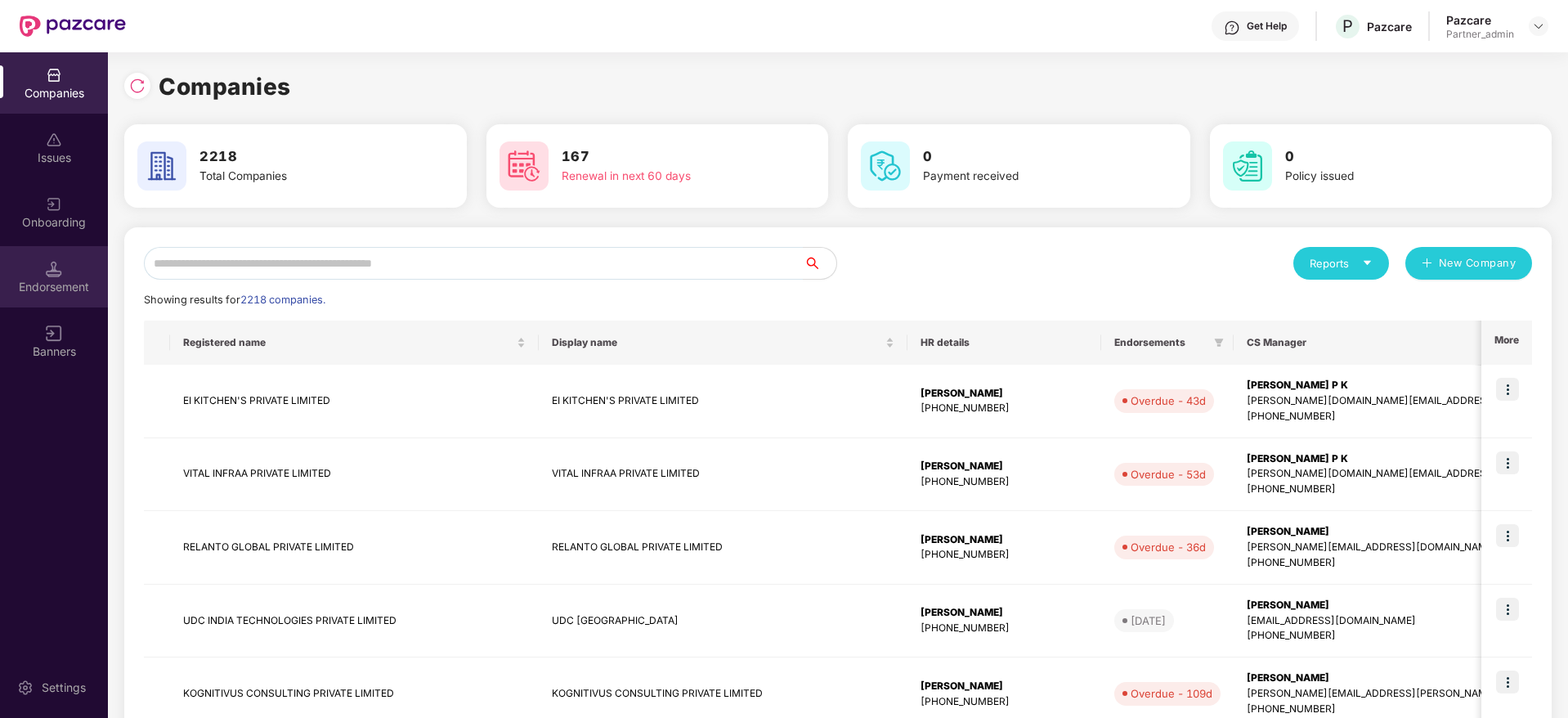
click at [49, 287] on div "Endorsement" at bounding box center [54, 287] width 108 height 16
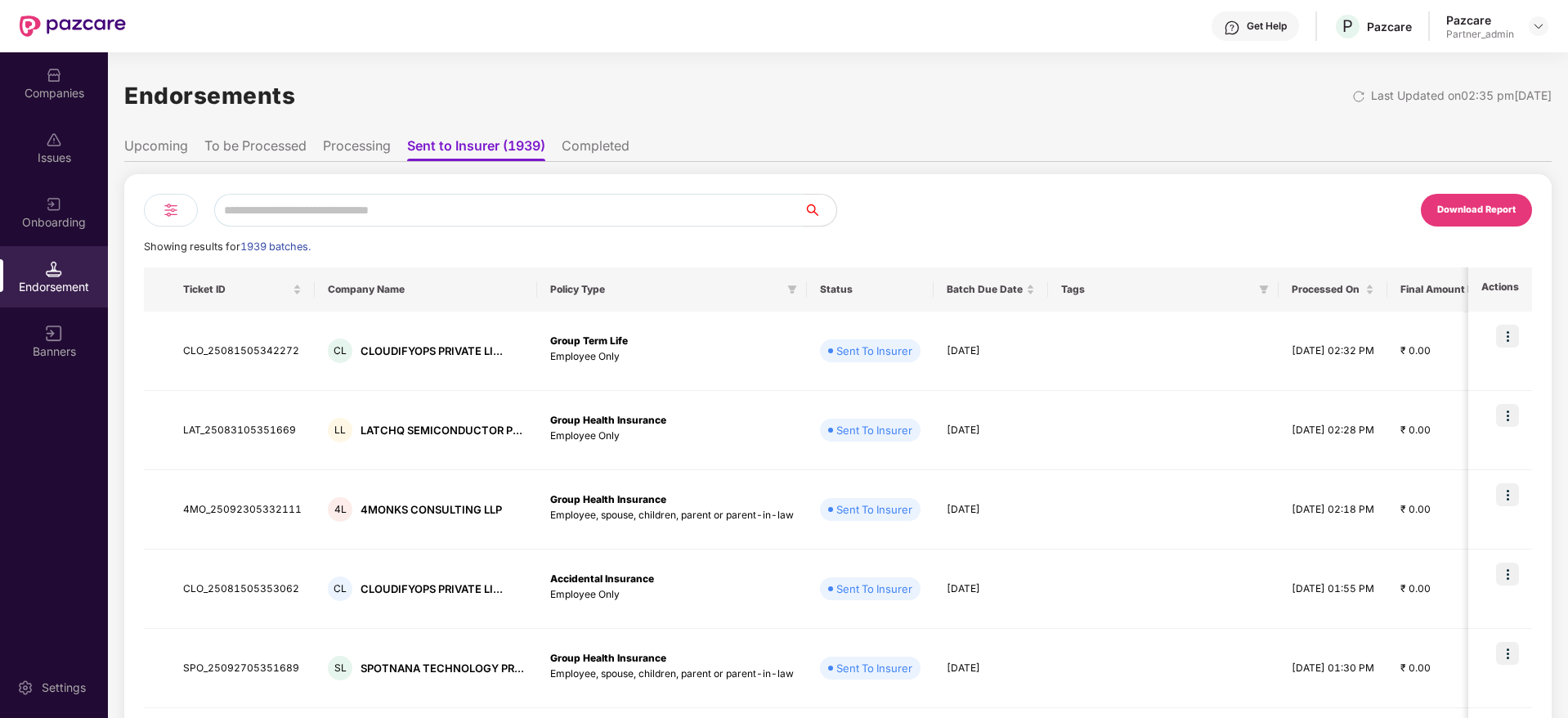
click at [176, 208] on img at bounding box center [171, 210] width 20 height 20
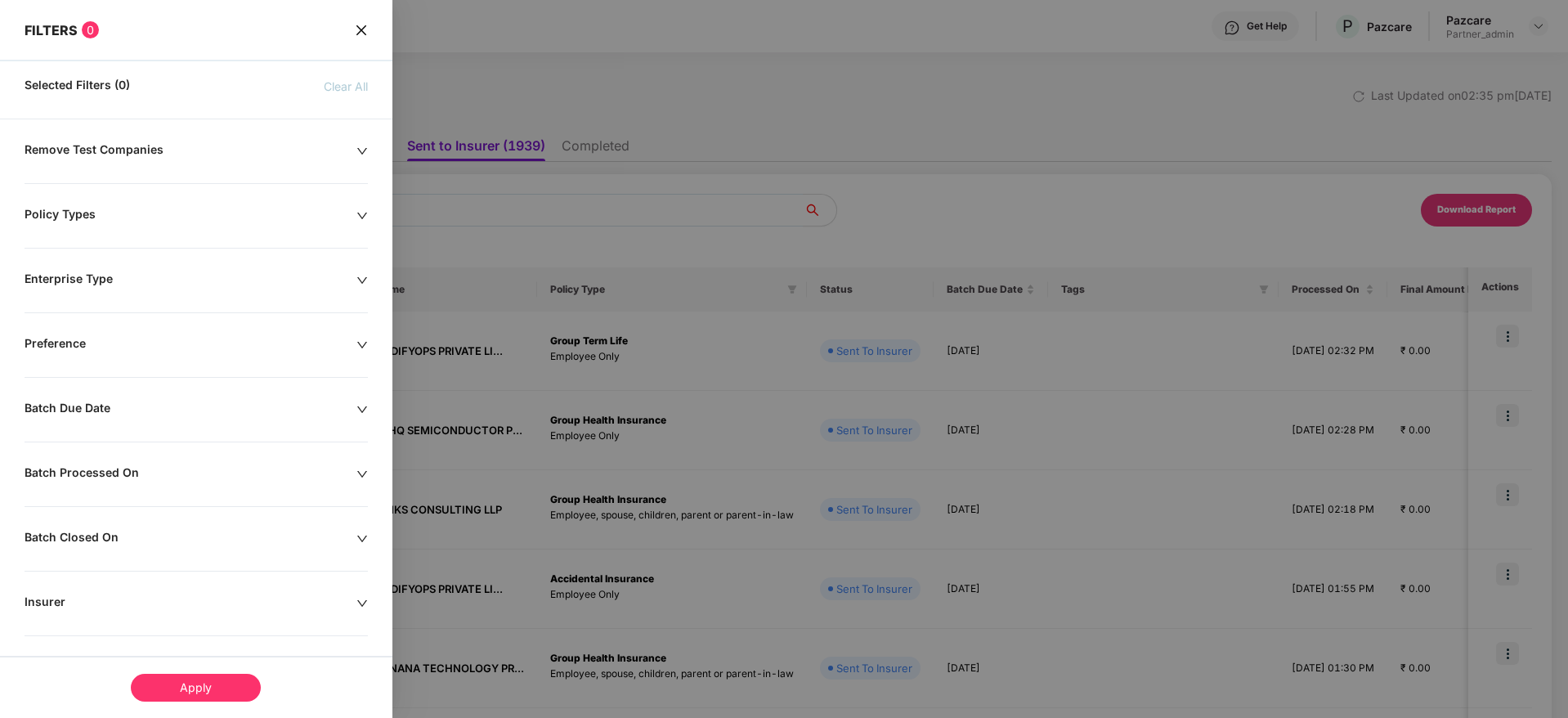
scroll to position [123, 0]
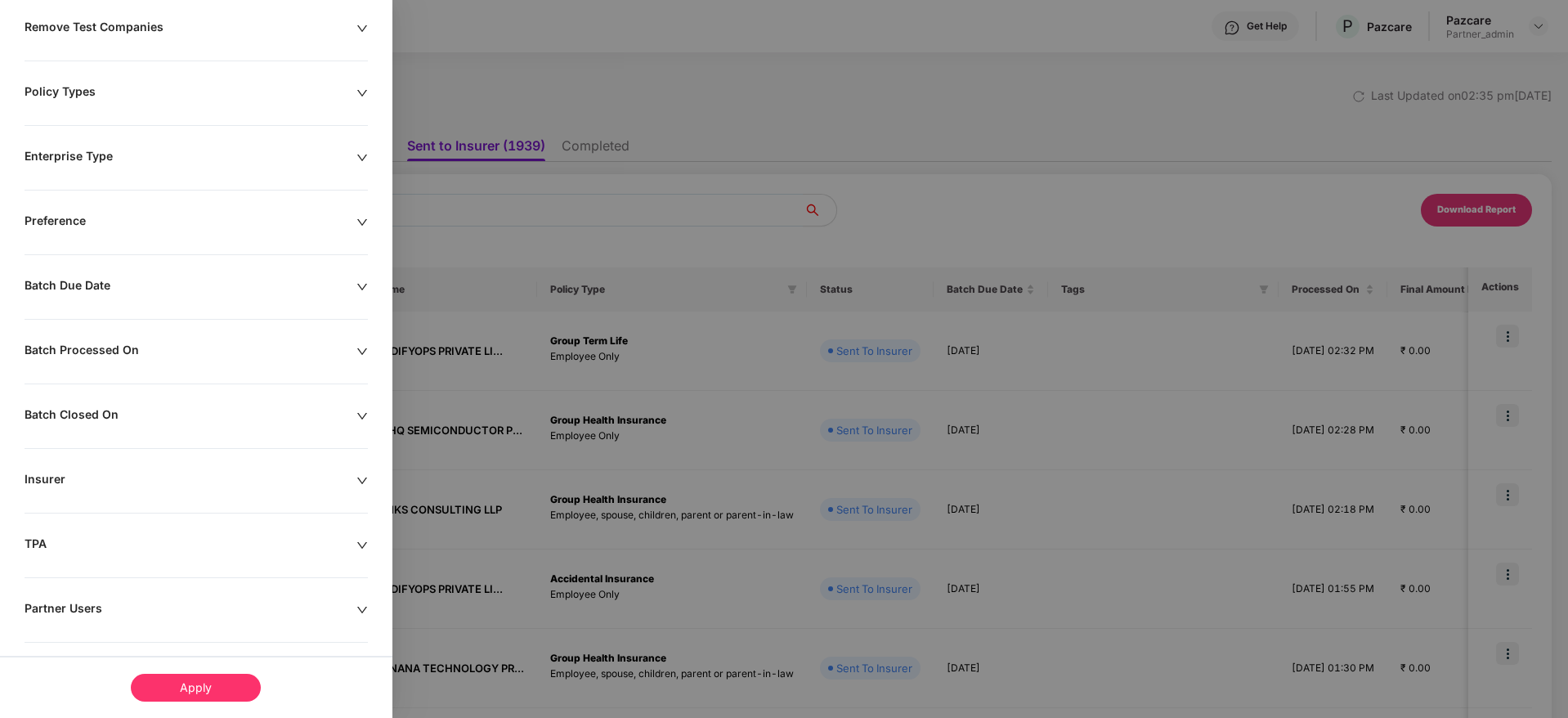
click at [357, 352] on icon "down" at bounding box center [362, 352] width 11 height 11
click at [170, 404] on div at bounding box center [104, 402] width 142 height 18
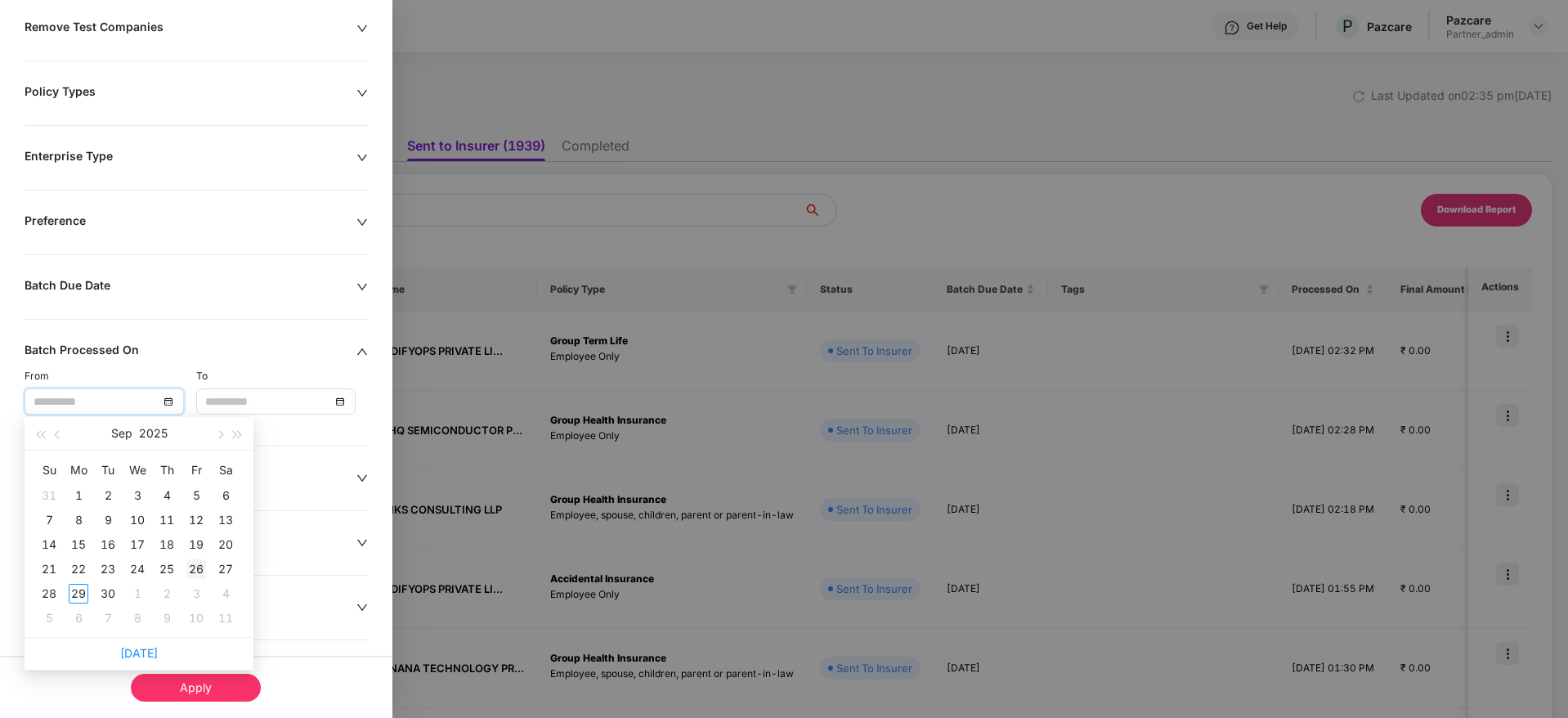
type input "**********"
click at [193, 569] on div "26" at bounding box center [196, 569] width 20 height 20
type input "**********"
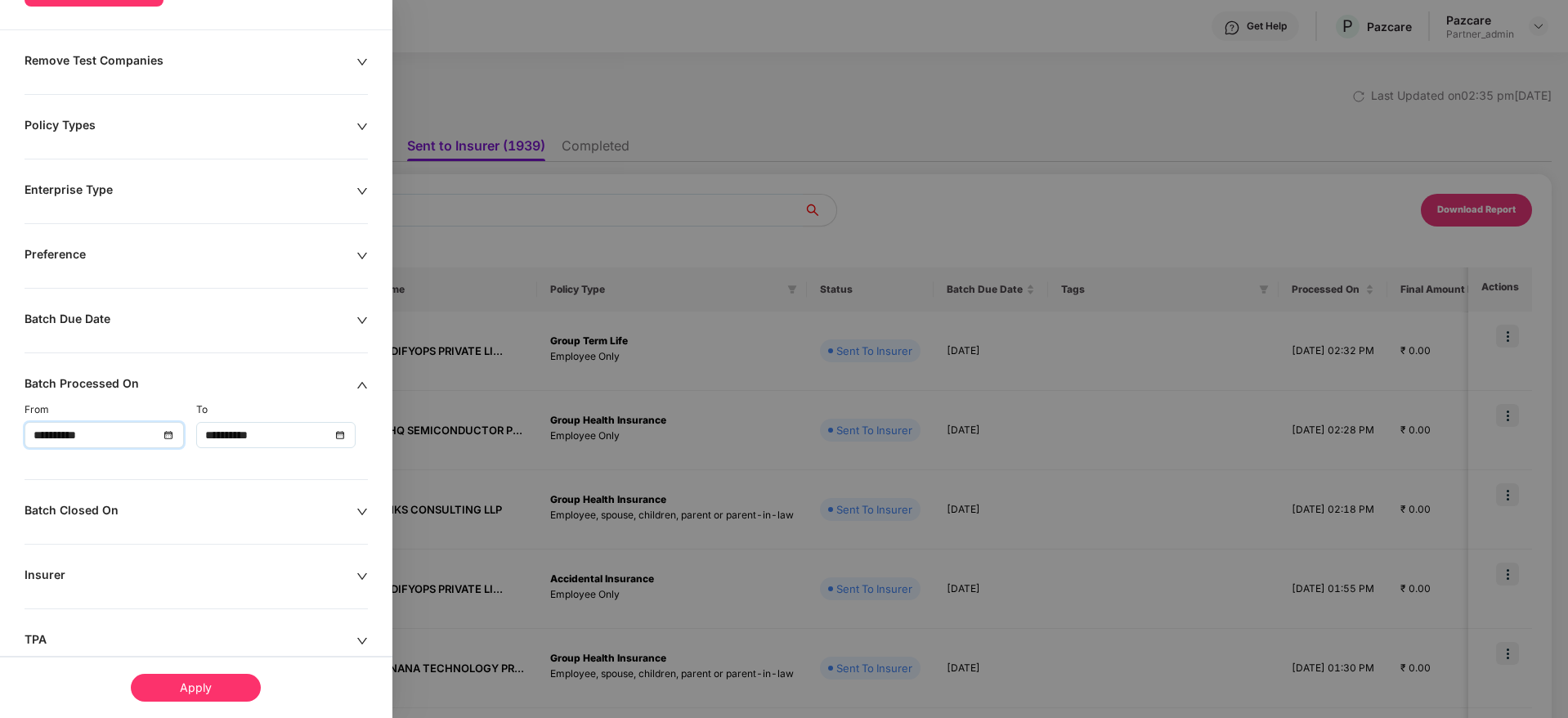
scroll to position [156, 0]
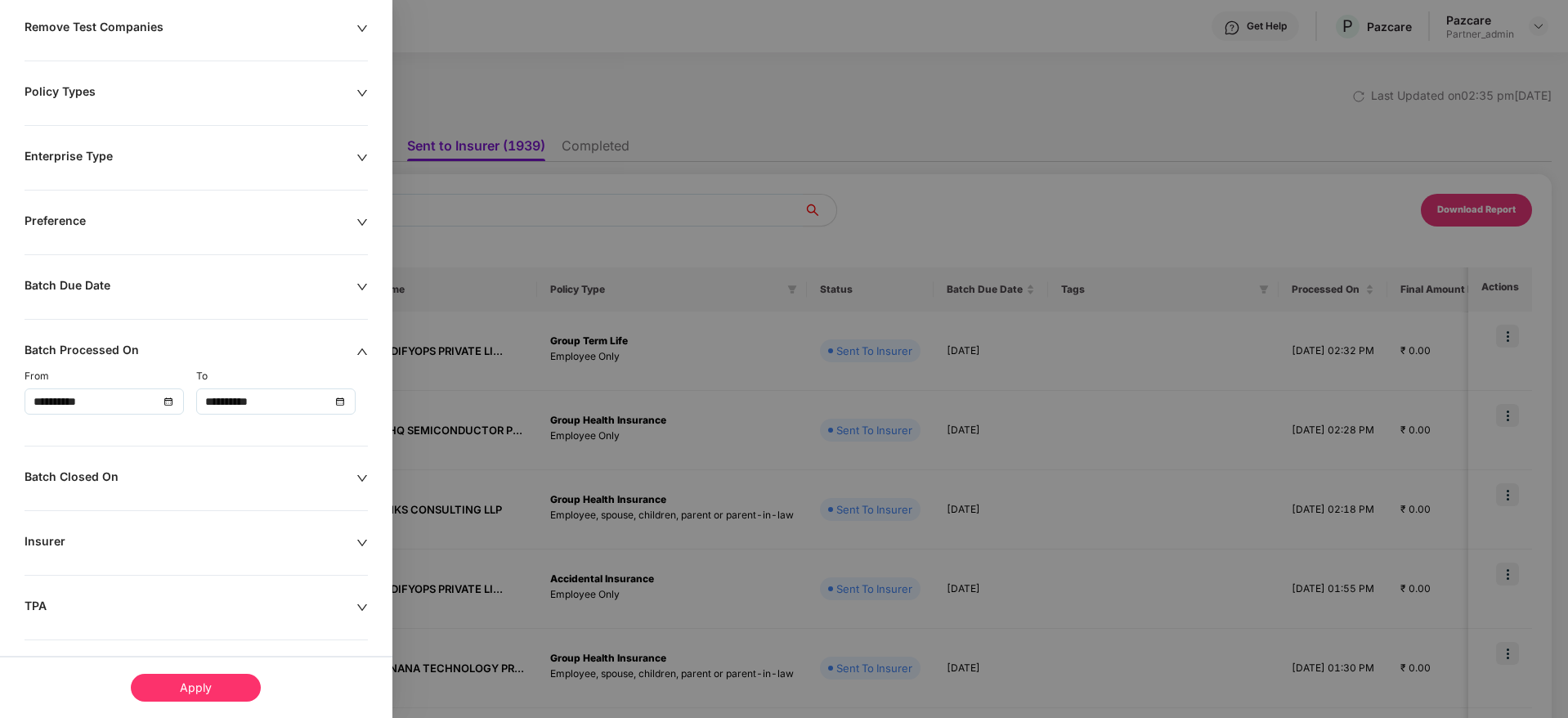
click at [201, 683] on div "Apply" at bounding box center [195, 688] width 130 height 28
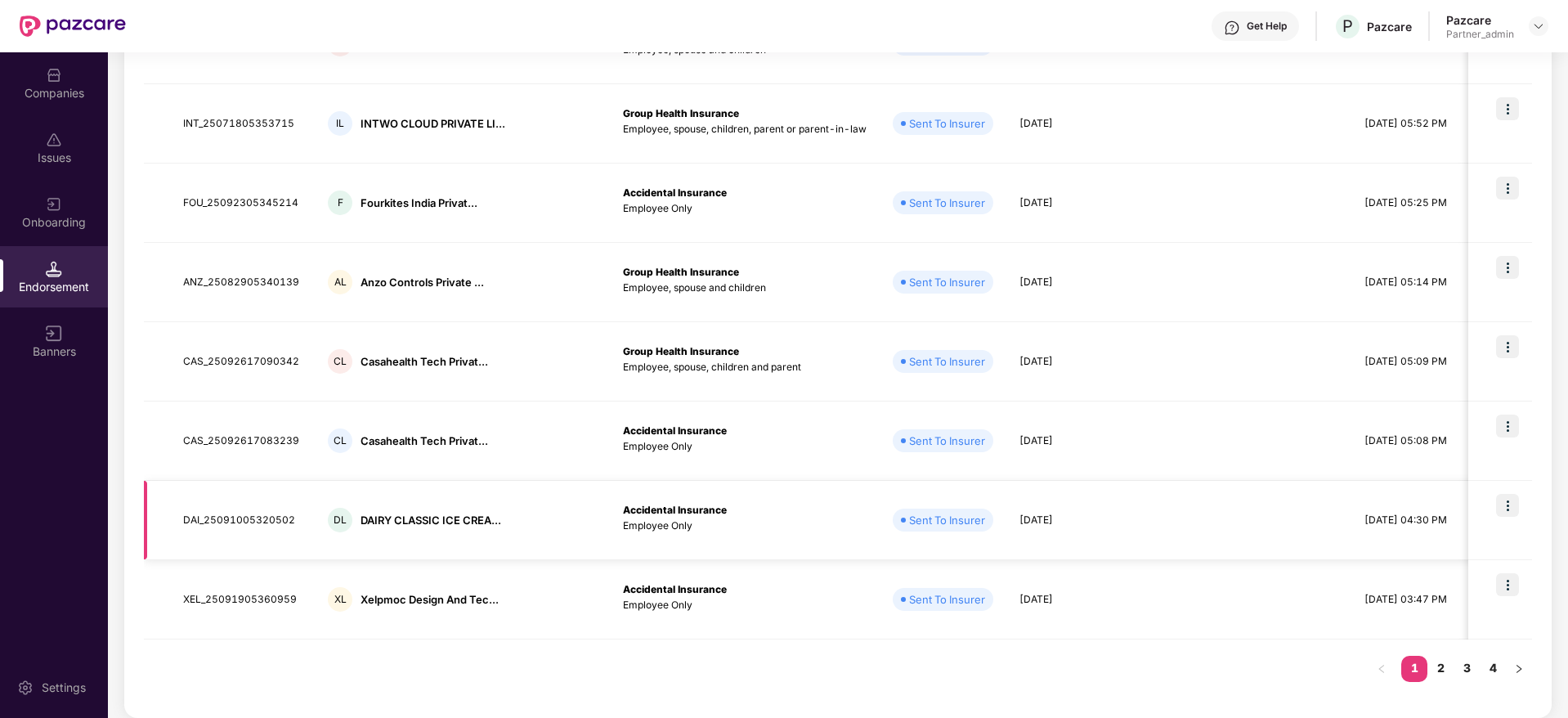
scroll to position [0, 0]
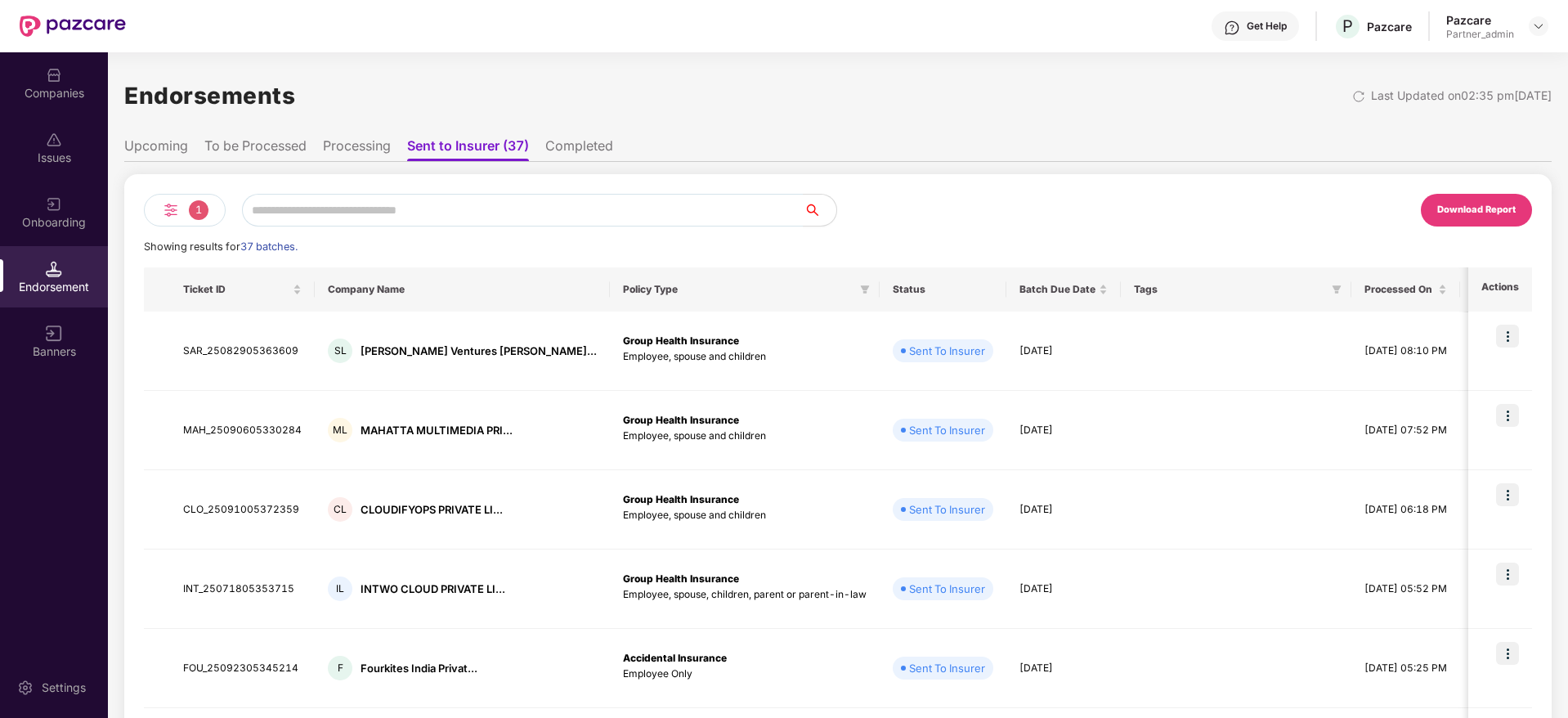
click at [1465, 209] on div "Download Report" at bounding box center [1476, 210] width 79 height 15
click at [171, 211] on img at bounding box center [171, 210] width 20 height 20
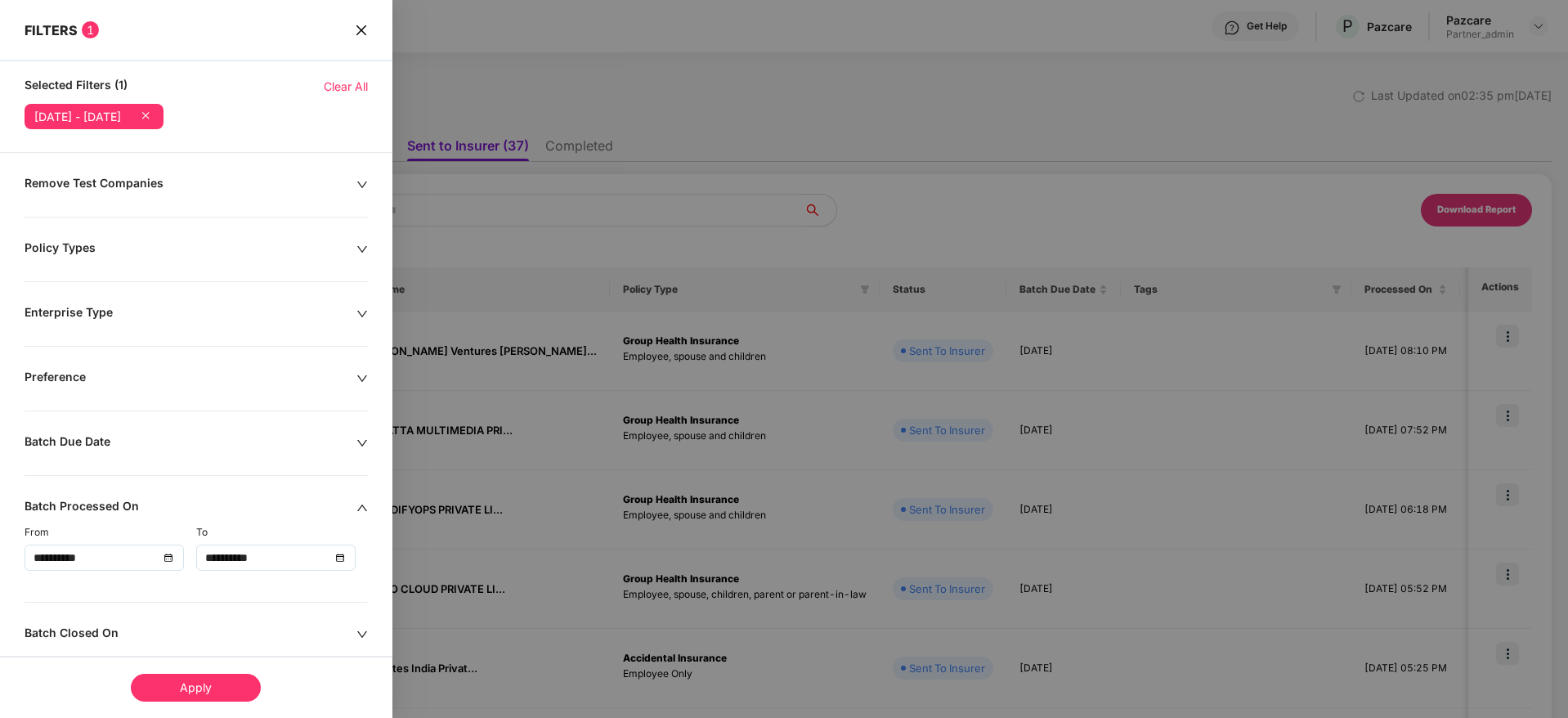
click at [347, 89] on span "Clear All" at bounding box center [346, 87] width 44 height 18
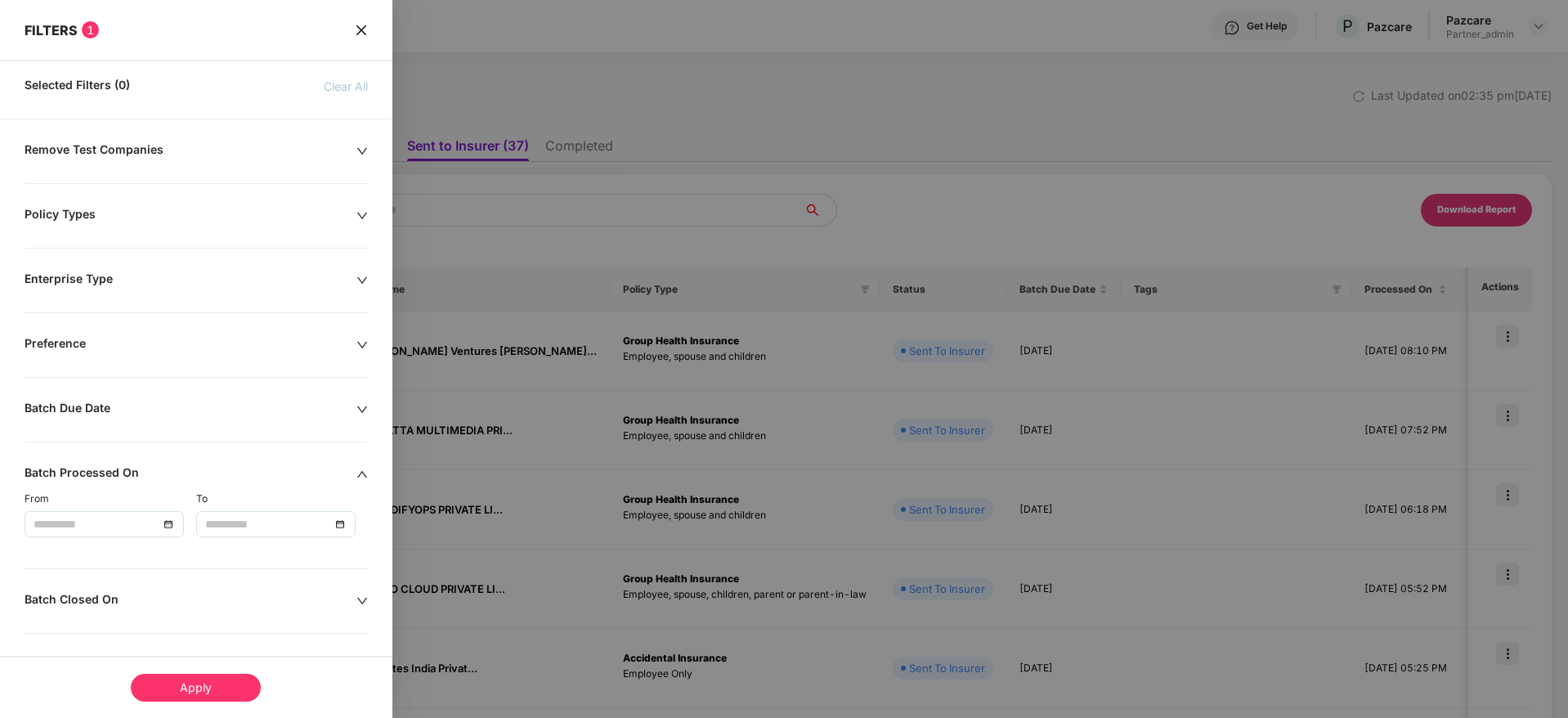
click at [349, 408] on div "Batch Due Date" at bounding box center [191, 410] width 332 height 18
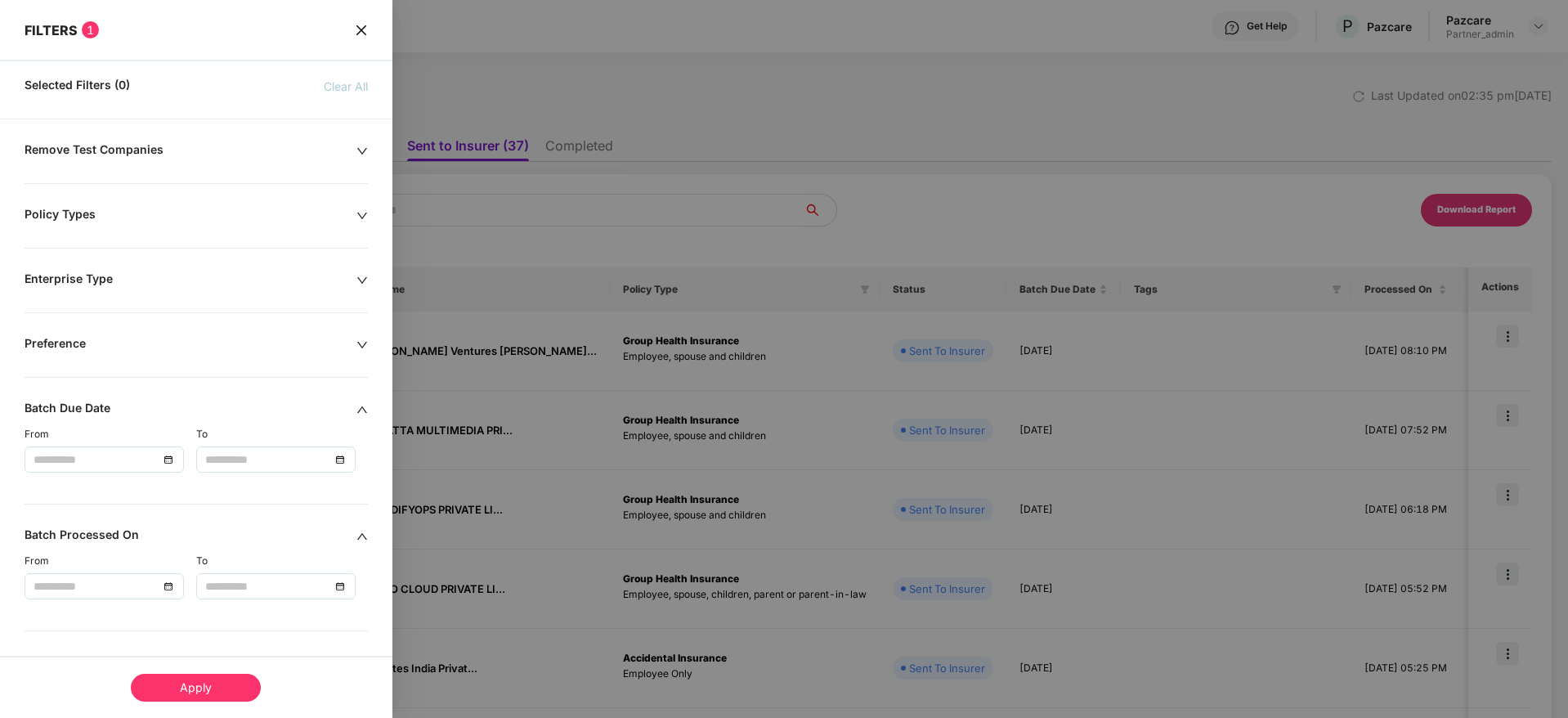
click at [169, 463] on div at bounding box center [104, 460] width 142 height 18
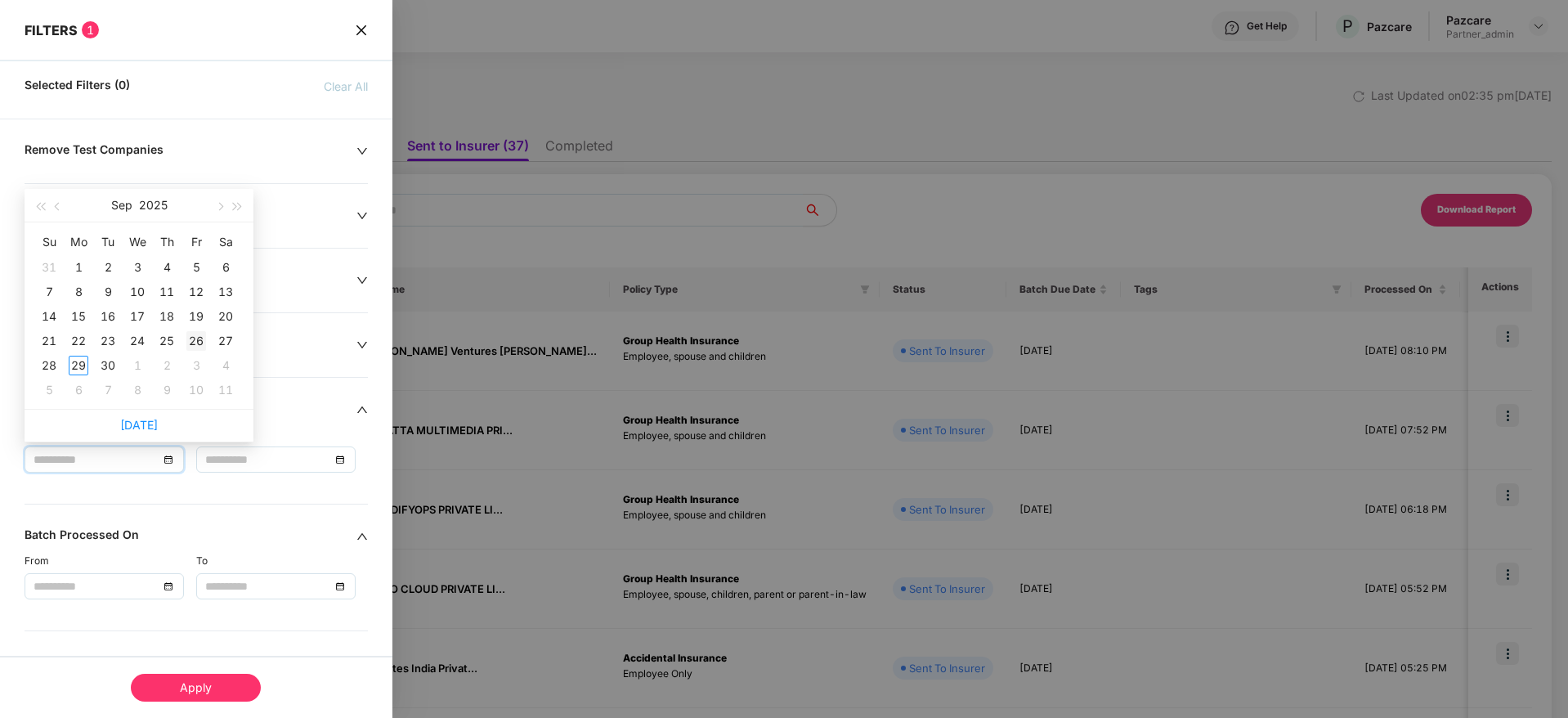
type input "**********"
click at [193, 341] on div "26" at bounding box center [196, 341] width 20 height 20
type input "**********"
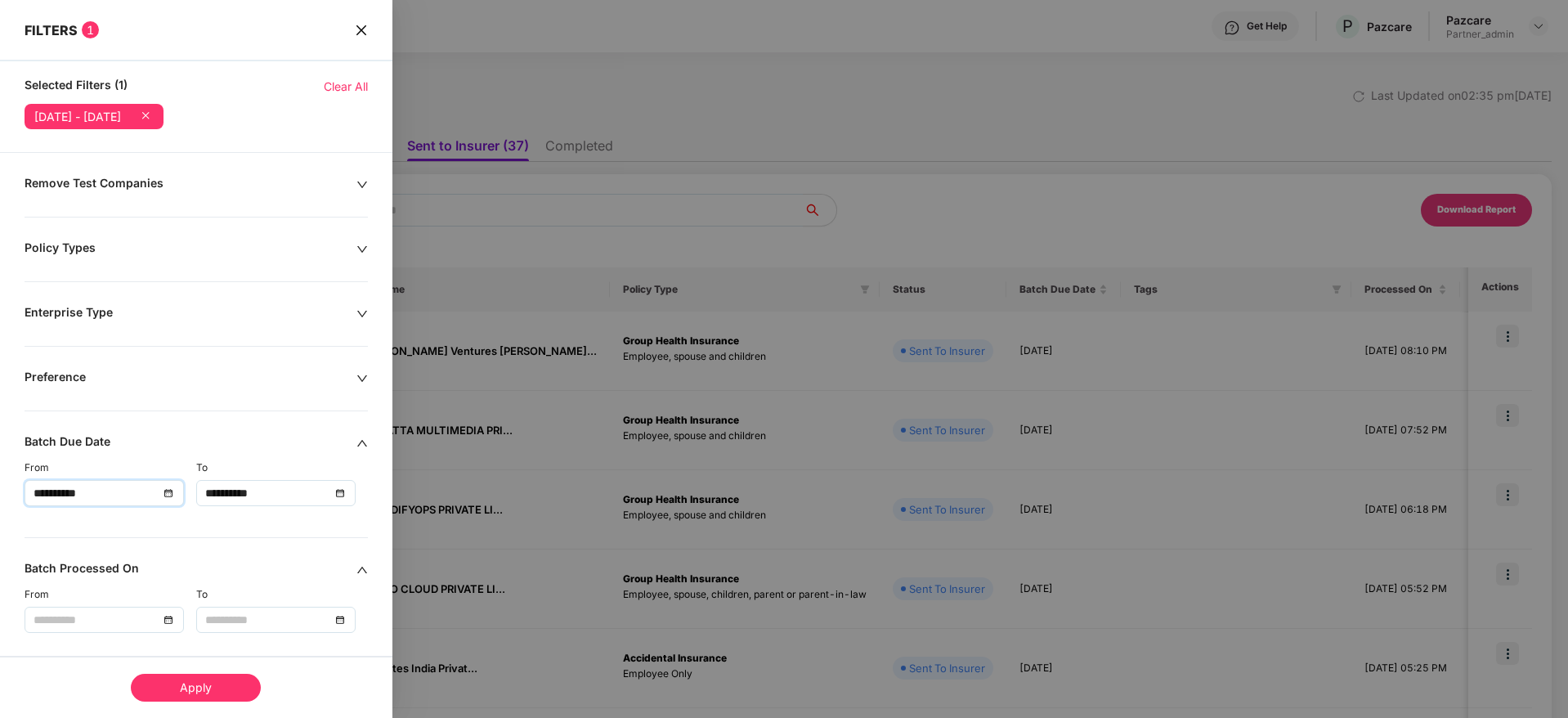
click at [200, 687] on div "Apply" at bounding box center [195, 688] width 130 height 28
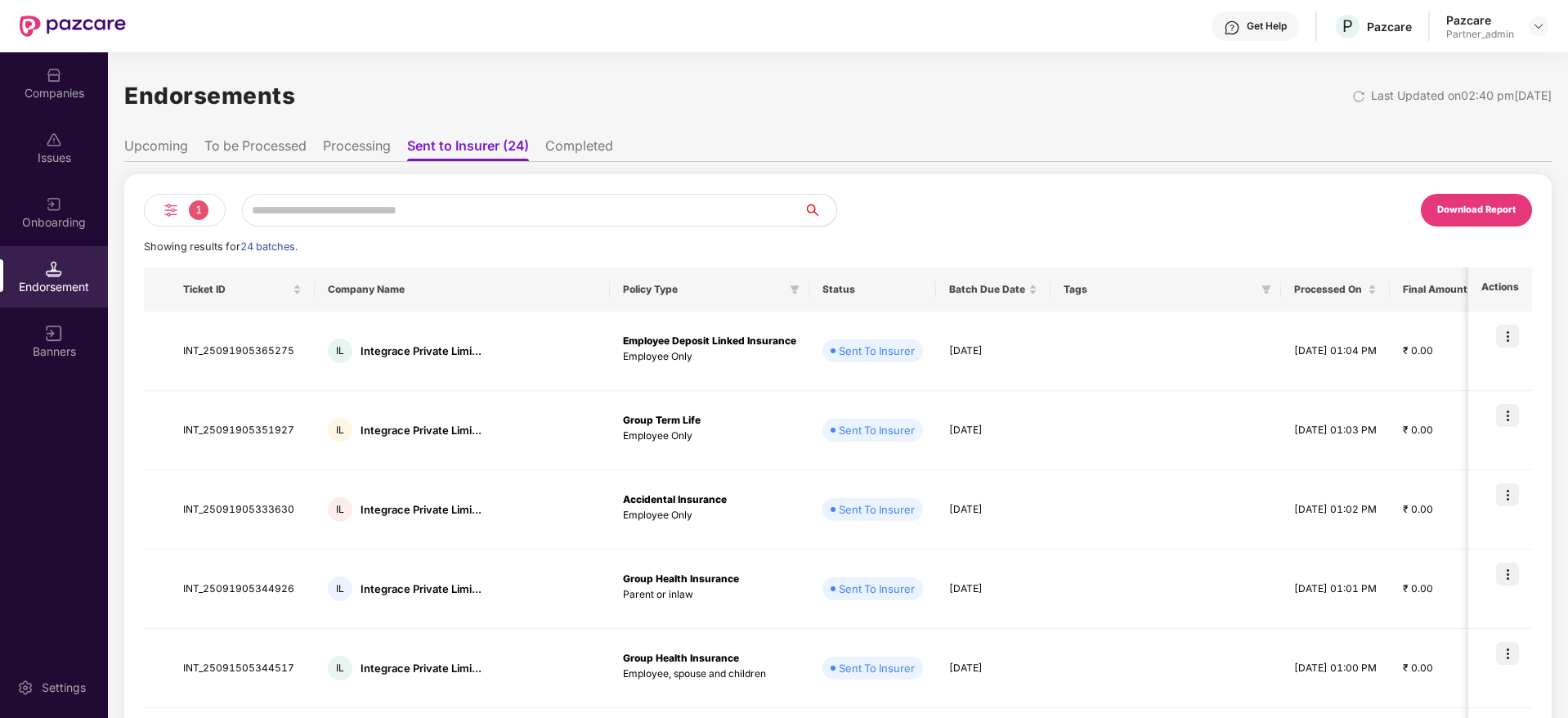
click at [1485, 215] on div "Download Report" at bounding box center [1476, 210] width 79 height 15
click at [49, 272] on img at bounding box center [54, 269] width 16 height 16
click at [169, 209] on img at bounding box center [171, 210] width 20 height 20
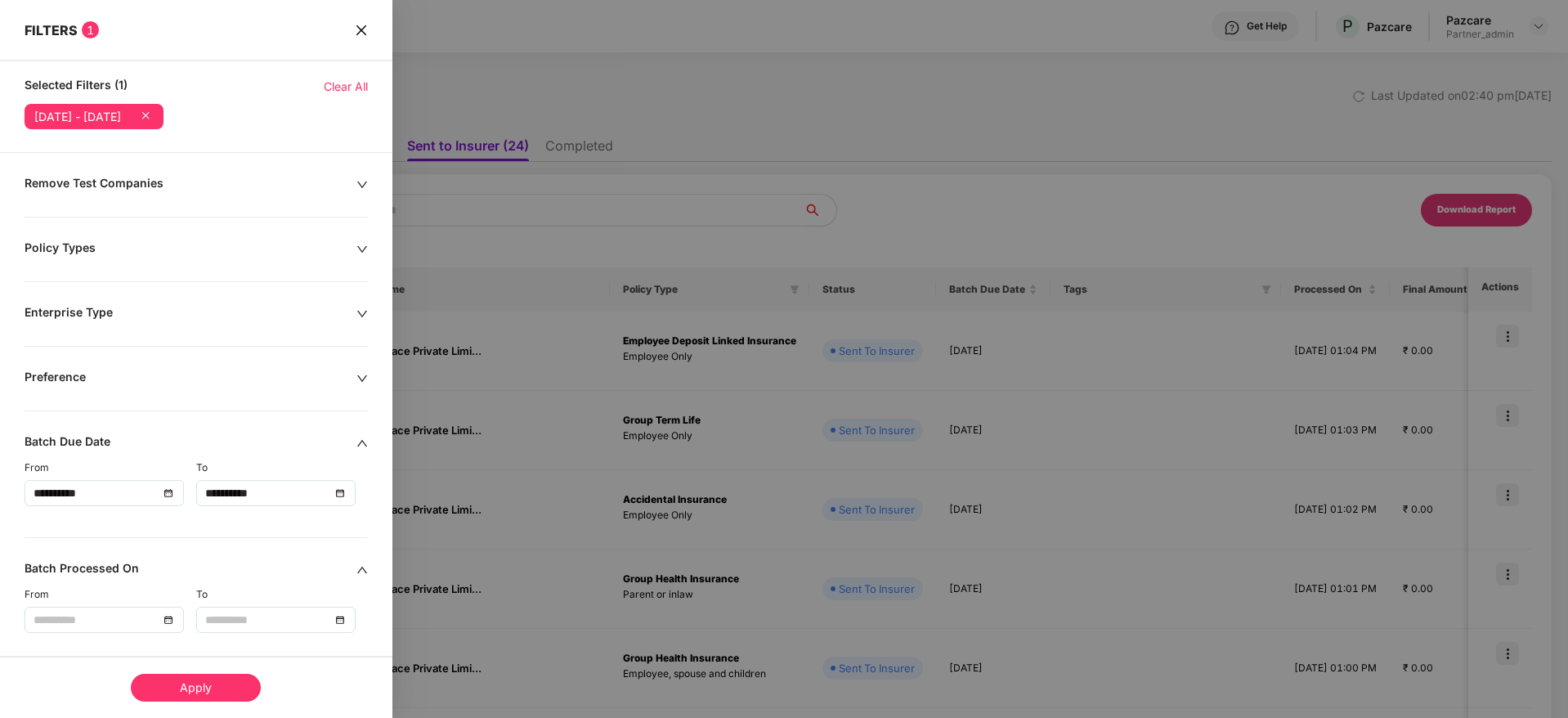
click at [339, 83] on span "Clear All" at bounding box center [346, 87] width 44 height 18
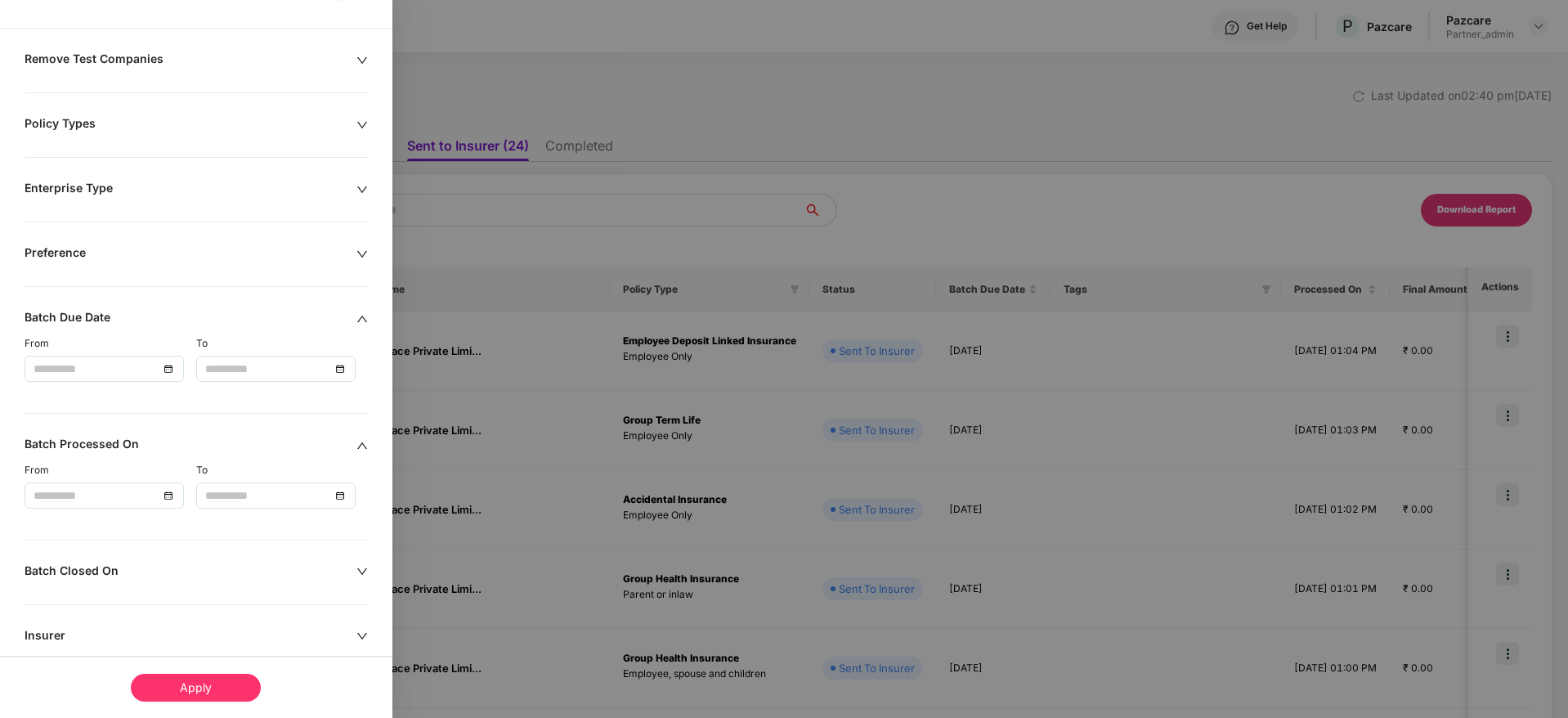
scroll to position [123, 0]
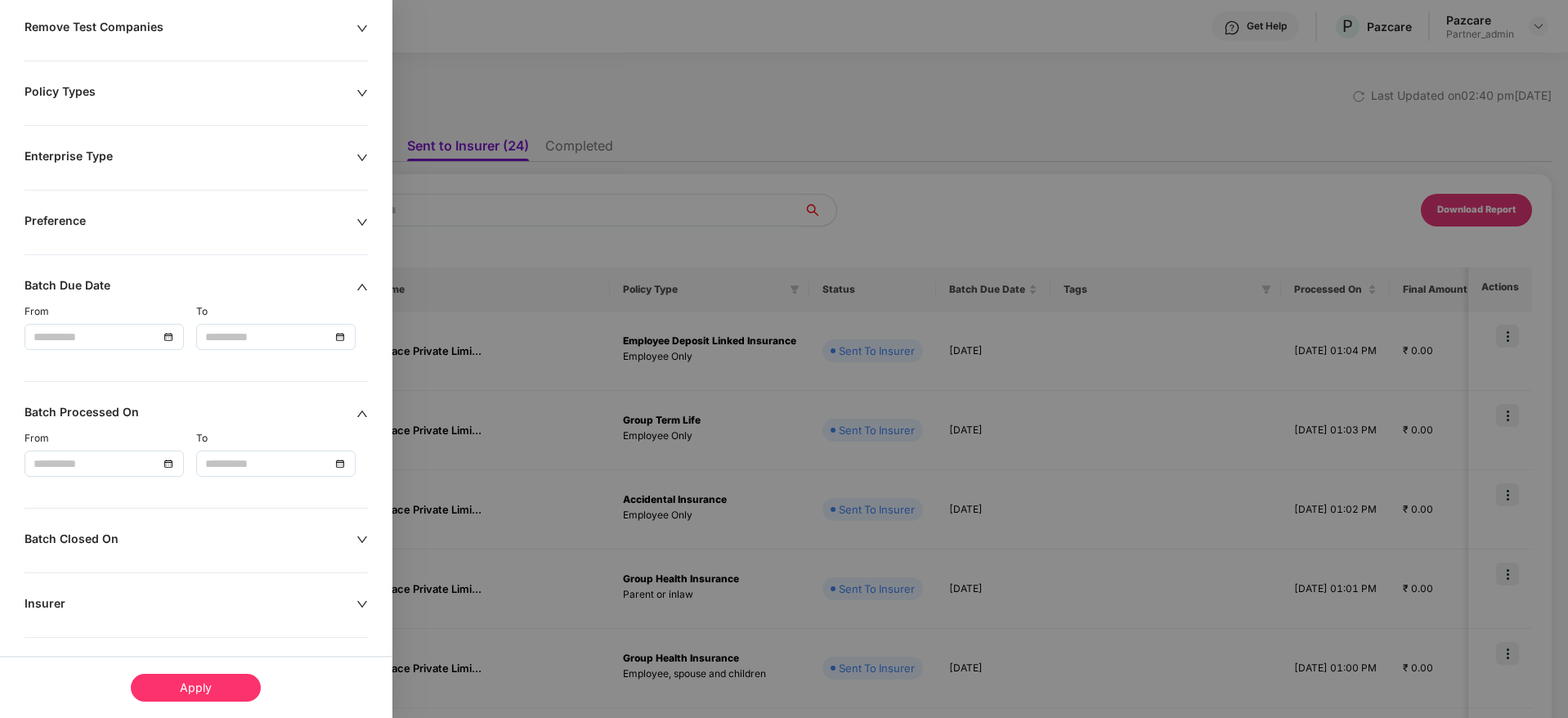
click at [166, 336] on div at bounding box center [104, 337] width 142 height 18
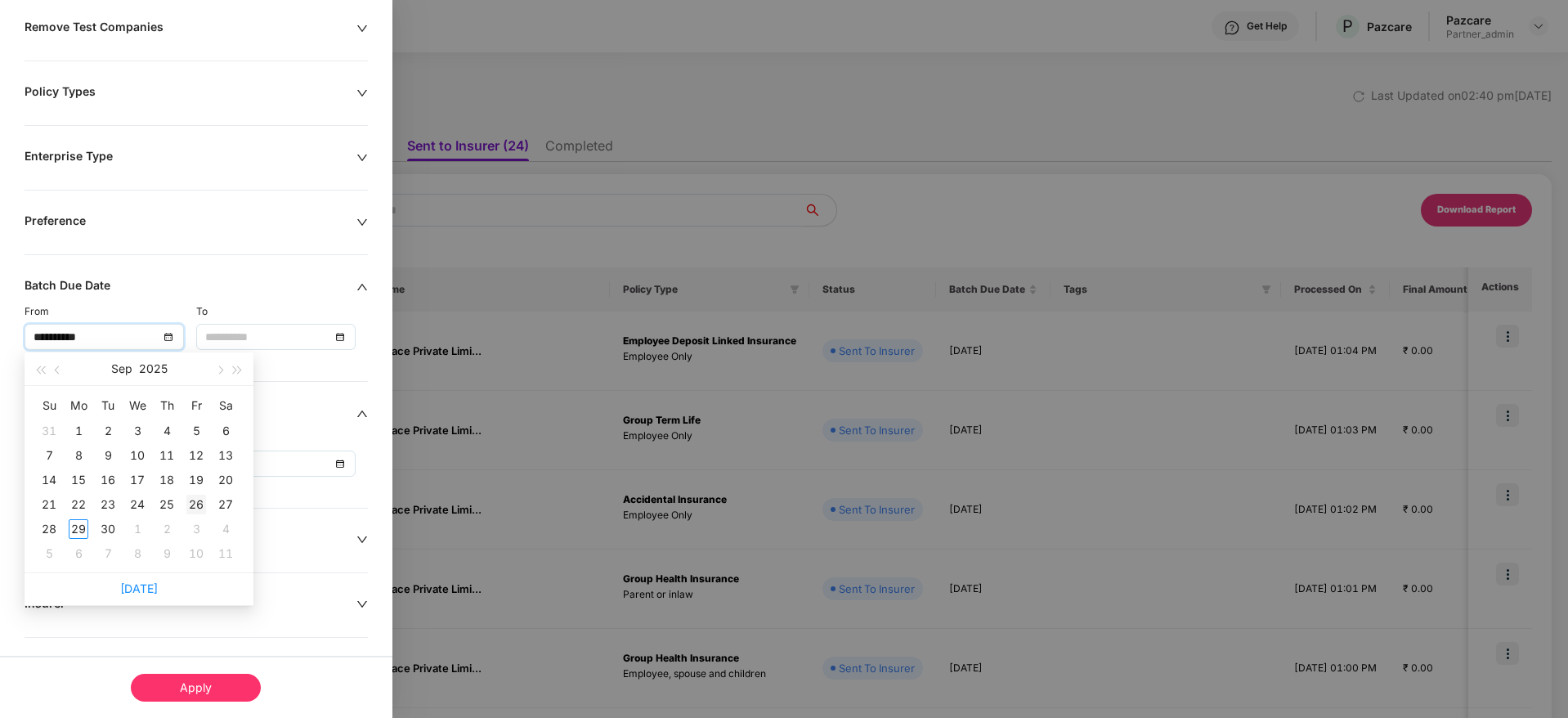
type input "**********"
click at [193, 503] on div "26" at bounding box center [196, 505] width 20 height 20
type input "**********"
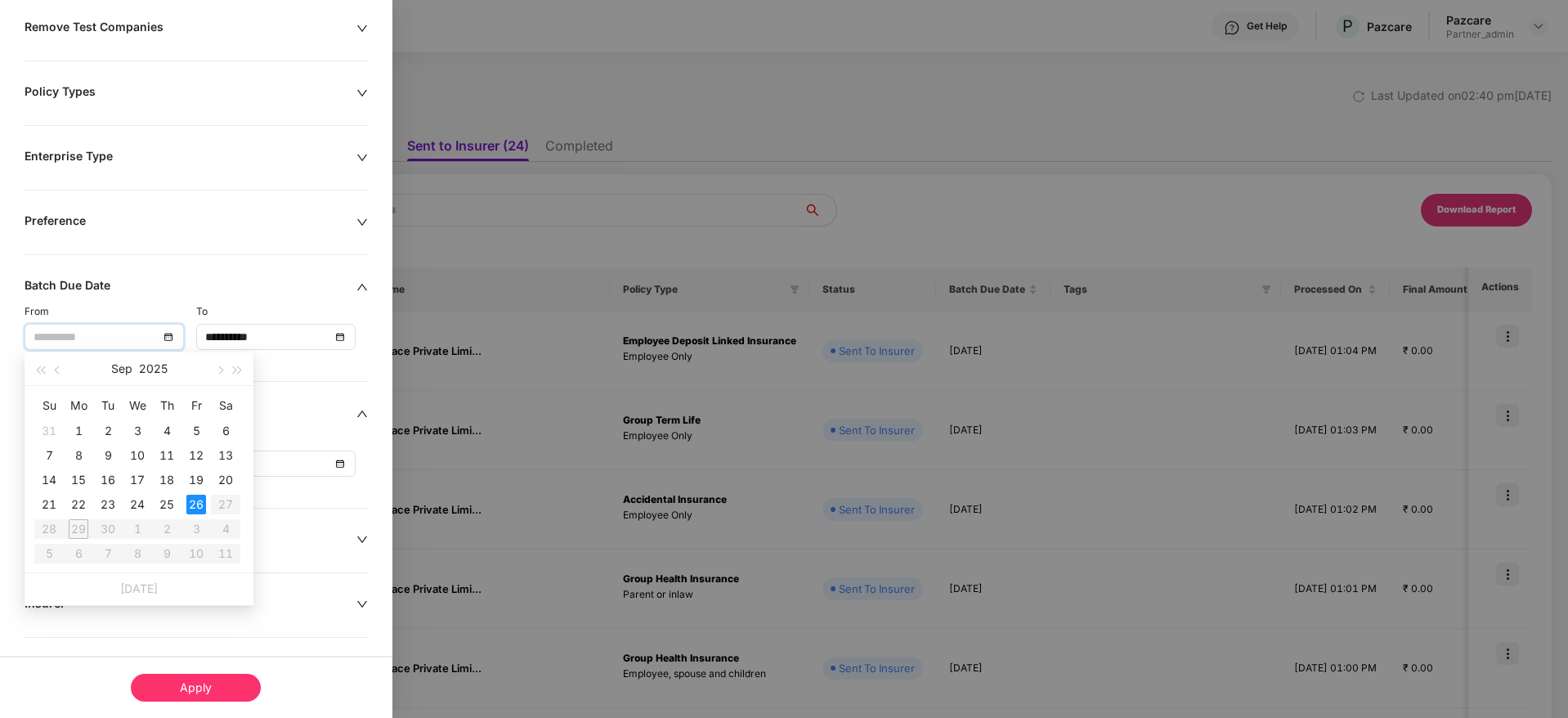
click at [192, 509] on div "26" at bounding box center [196, 505] width 20 height 20
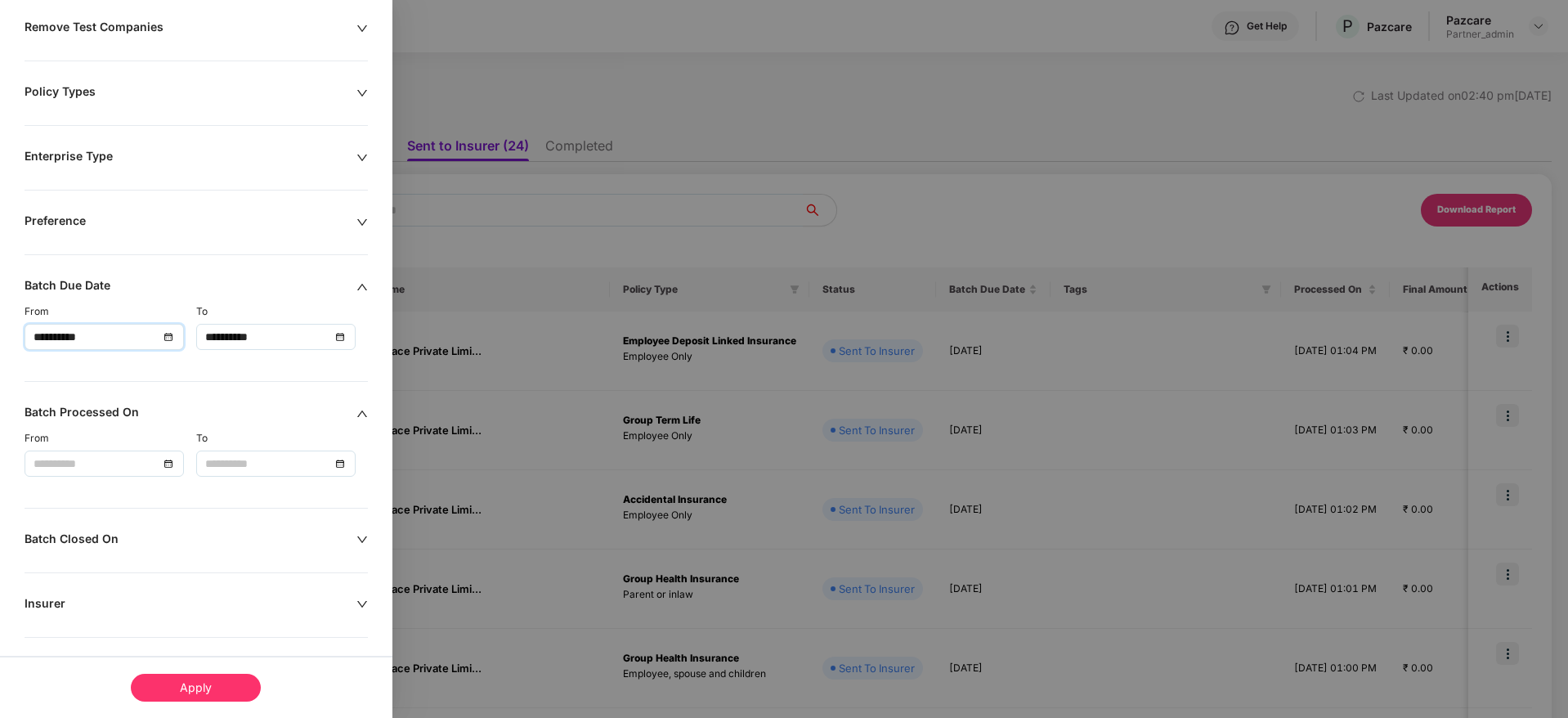
click at [220, 685] on div "Apply" at bounding box center [195, 688] width 130 height 28
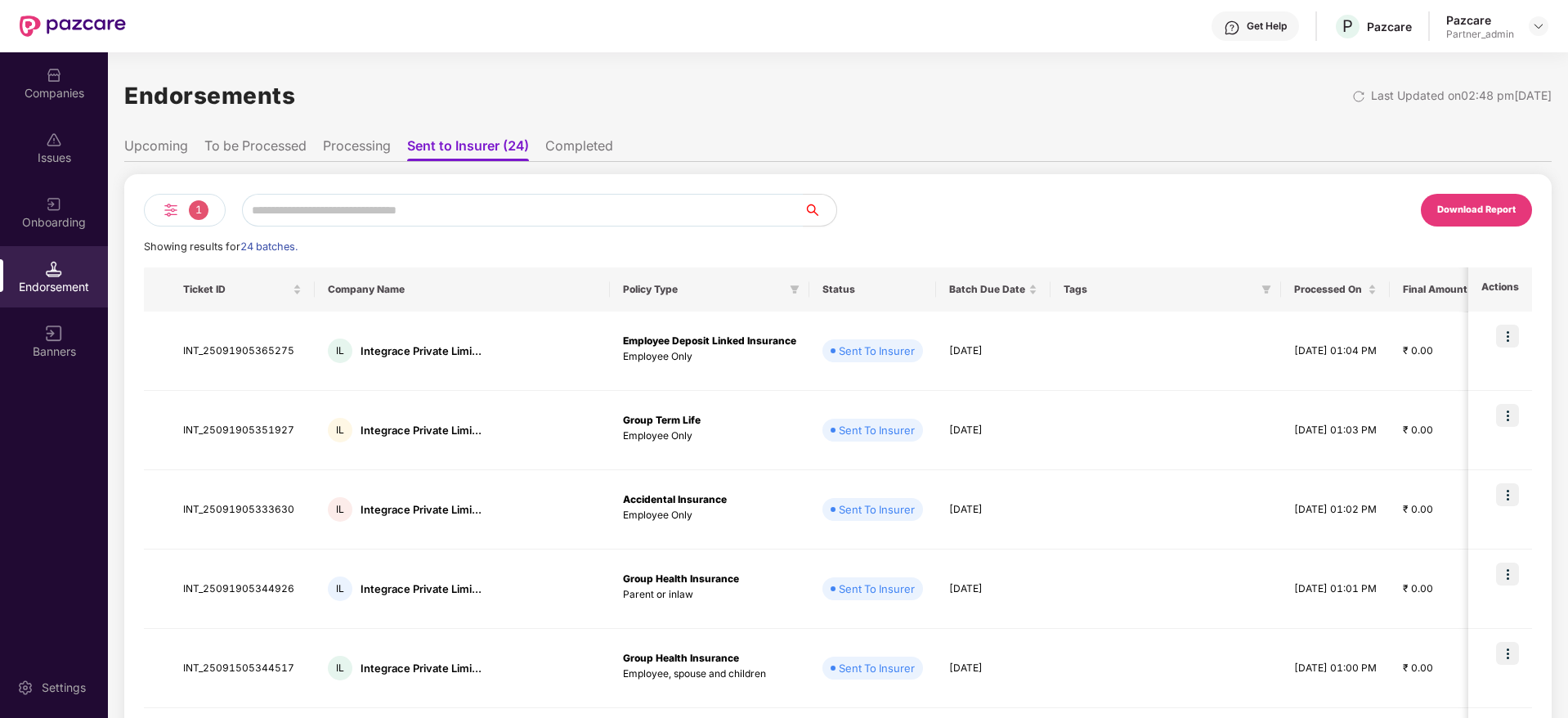
click at [1472, 218] on div "Download Report" at bounding box center [1476, 210] width 111 height 33
click at [169, 210] on img at bounding box center [171, 210] width 20 height 20
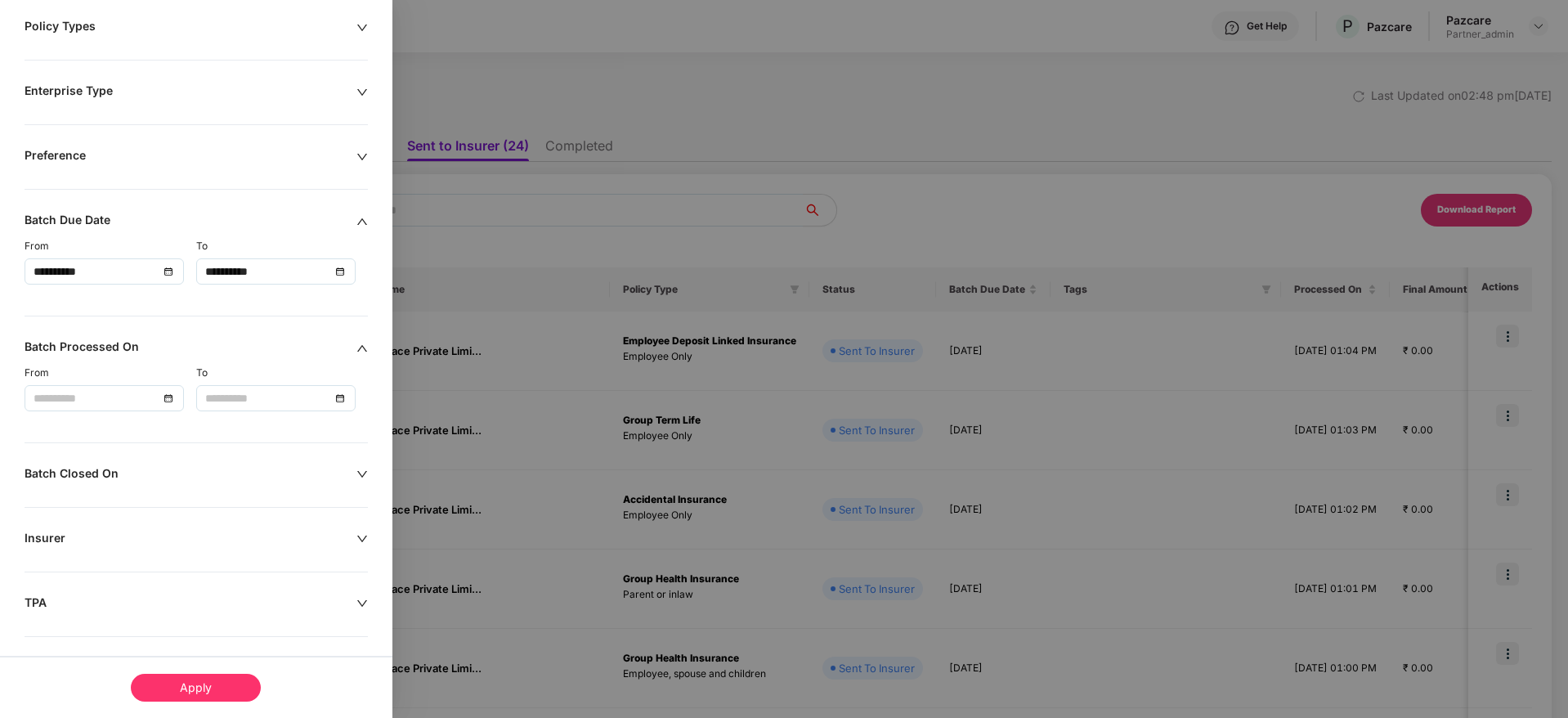
scroll to position [245, 0]
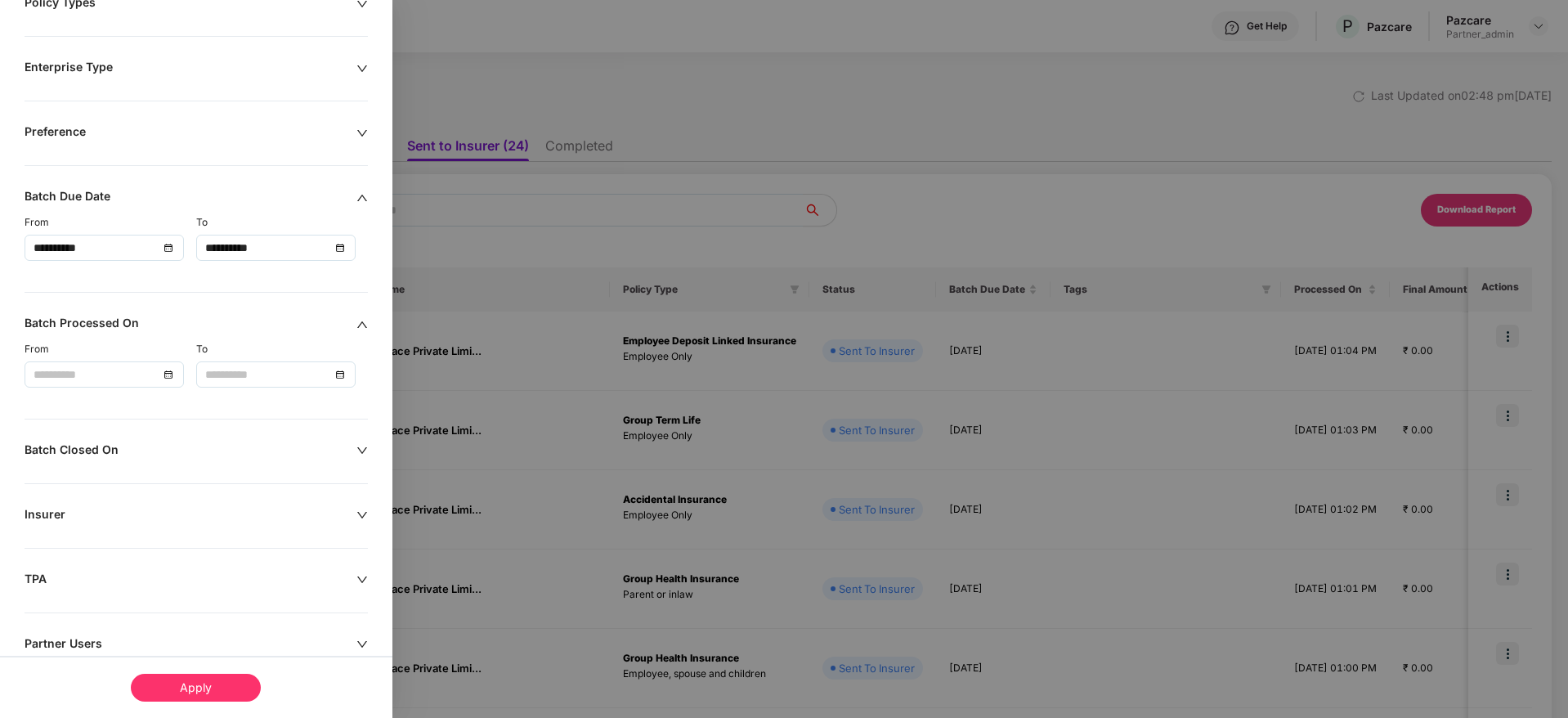
click at [726, 77] on div at bounding box center [784, 359] width 1568 height 718
click at [197, 682] on div "Apply" at bounding box center [195, 688] width 130 height 28
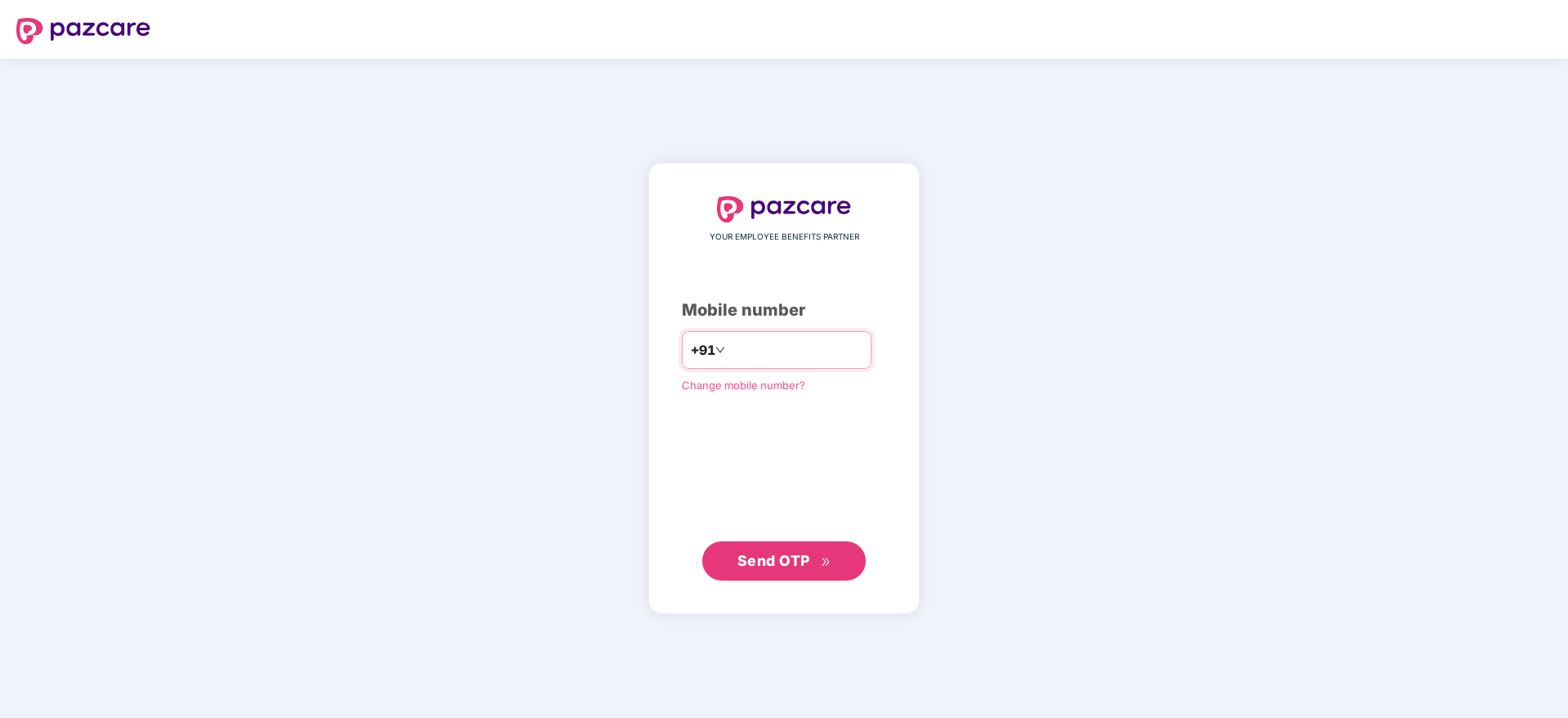
click at [762, 348] on input "number" at bounding box center [796, 350] width 134 height 26
type input "**********"
click at [813, 560] on span "Send OTP" at bounding box center [784, 561] width 94 height 23
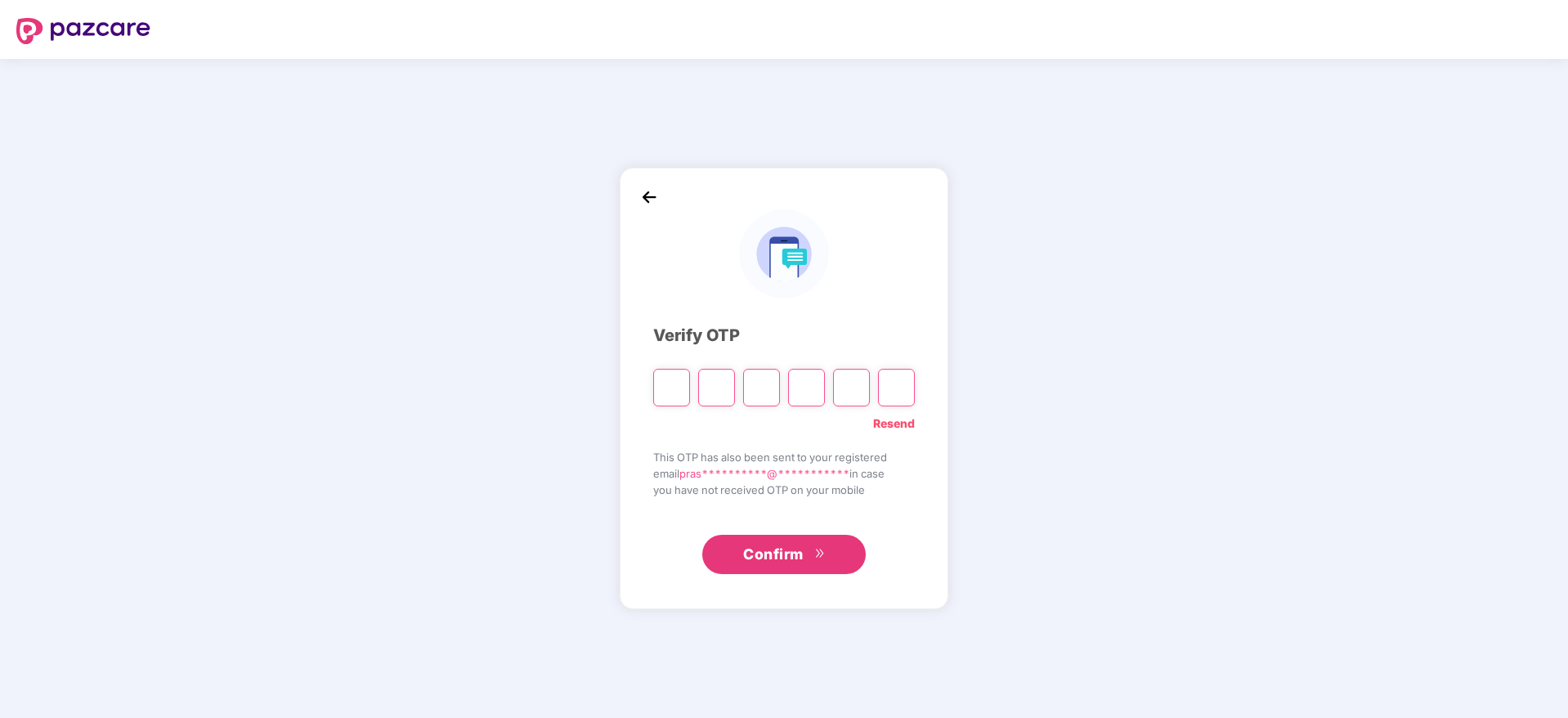
type input "*"
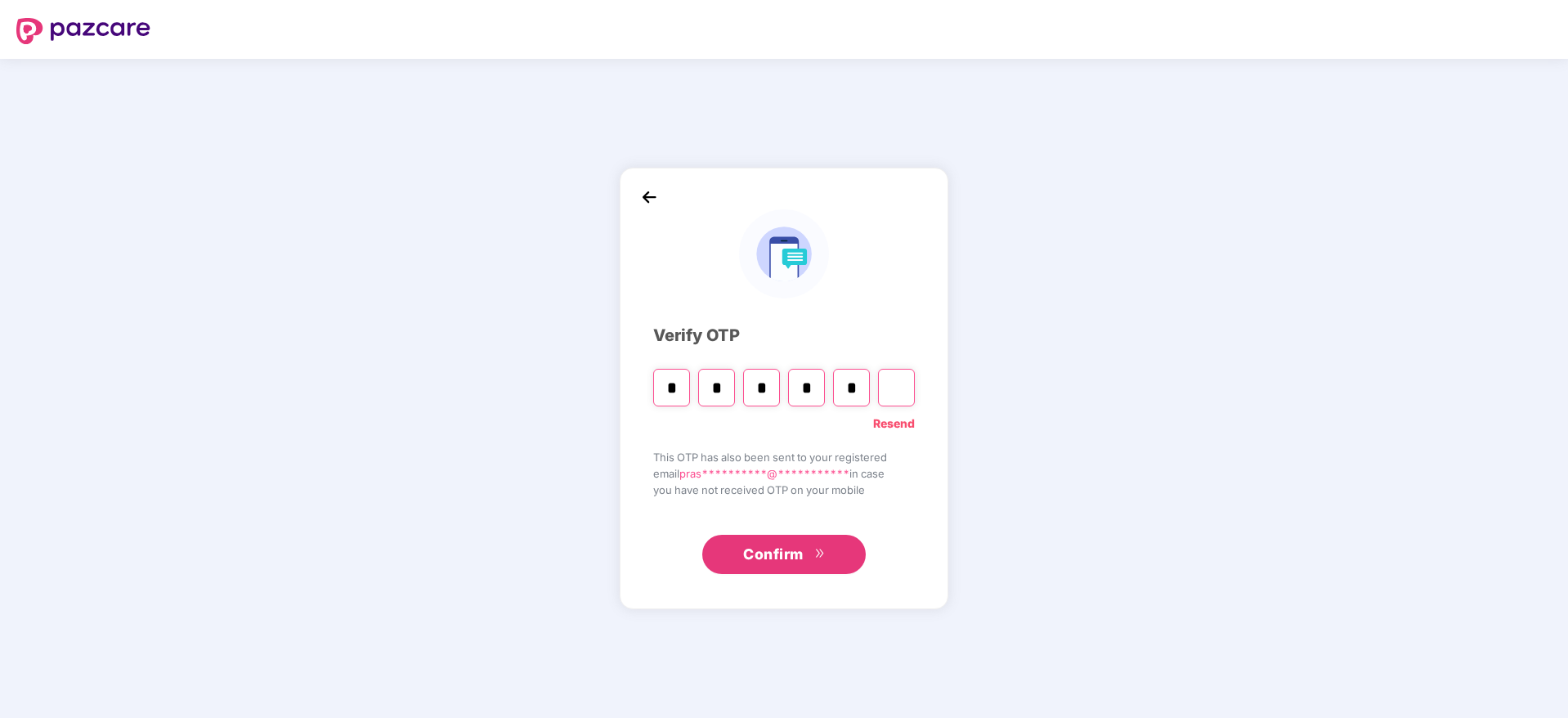
type input "*"
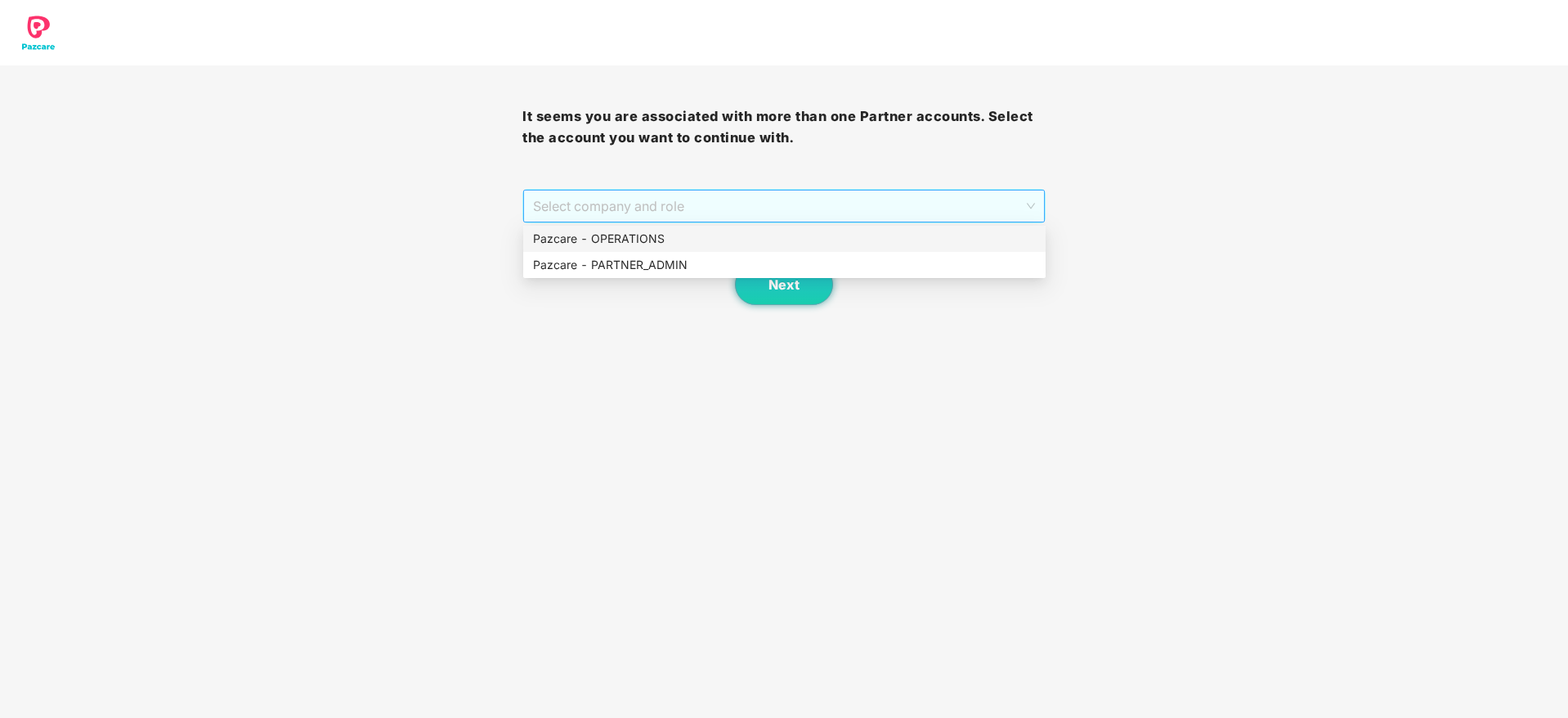
click at [734, 197] on span "Select company and role" at bounding box center [784, 206] width 501 height 31
click at [650, 261] on div "Pazcare - PARTNER_ADMIN" at bounding box center [784, 265] width 503 height 18
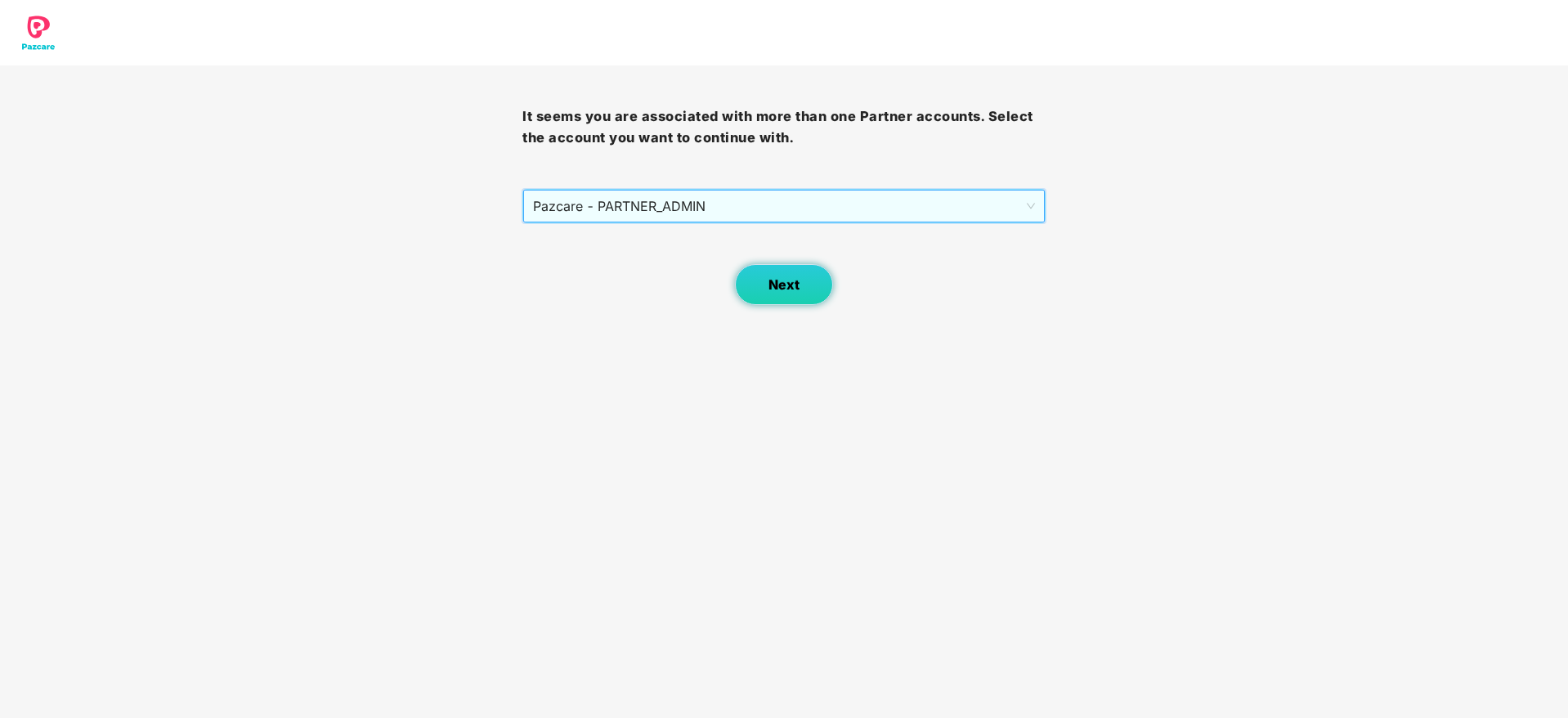
click at [788, 268] on button "Next" at bounding box center [784, 285] width 98 height 41
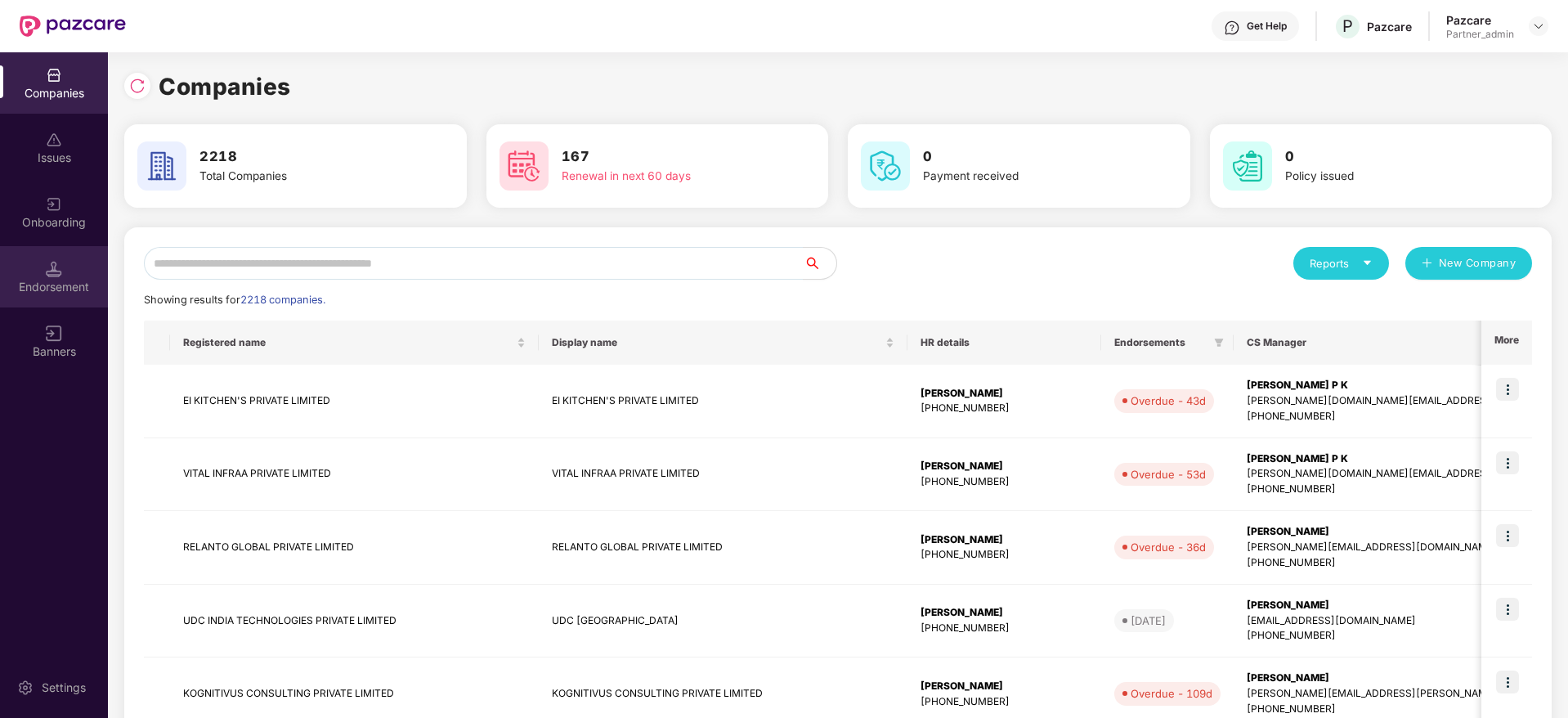
click at [49, 289] on div "Endorsement" at bounding box center [54, 287] width 108 height 16
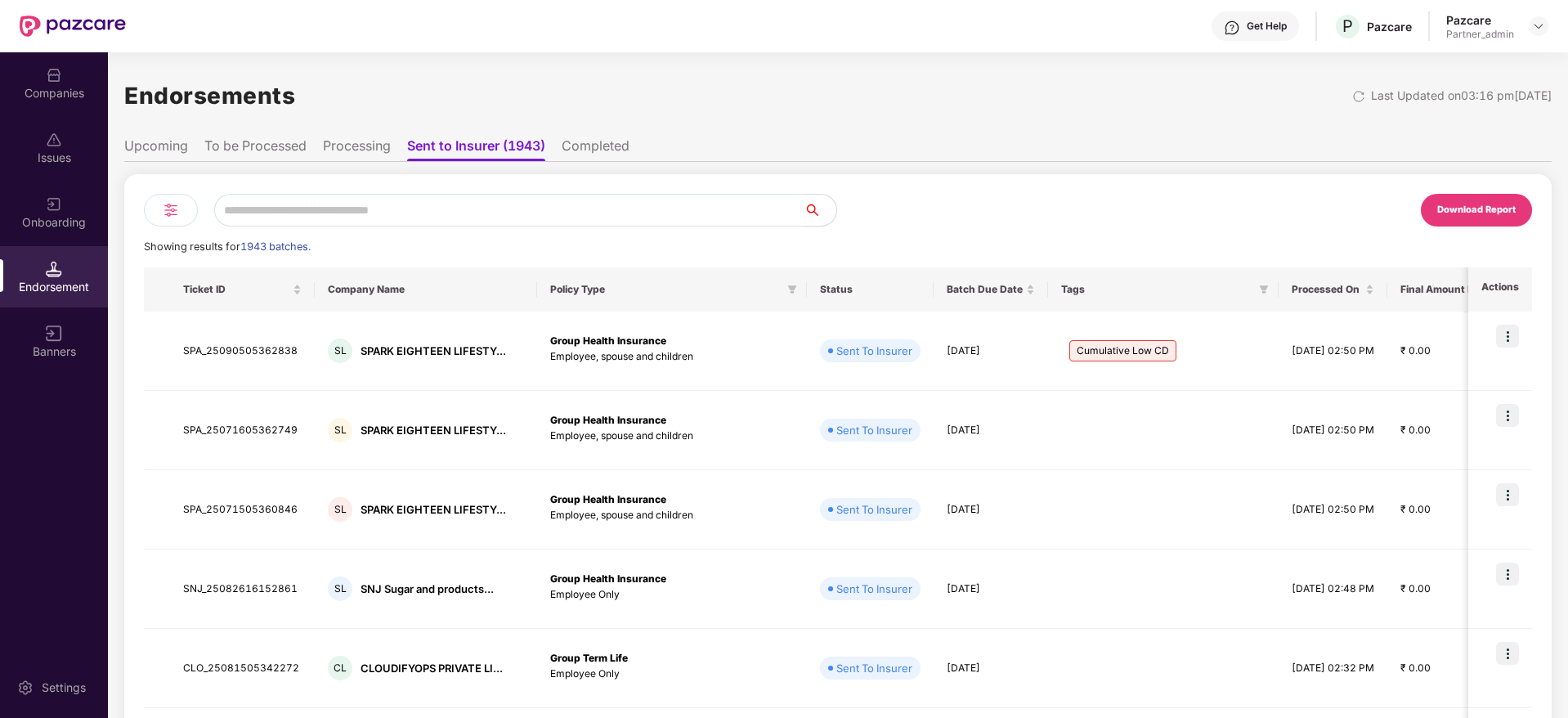
click at [168, 211] on img at bounding box center [171, 210] width 20 height 20
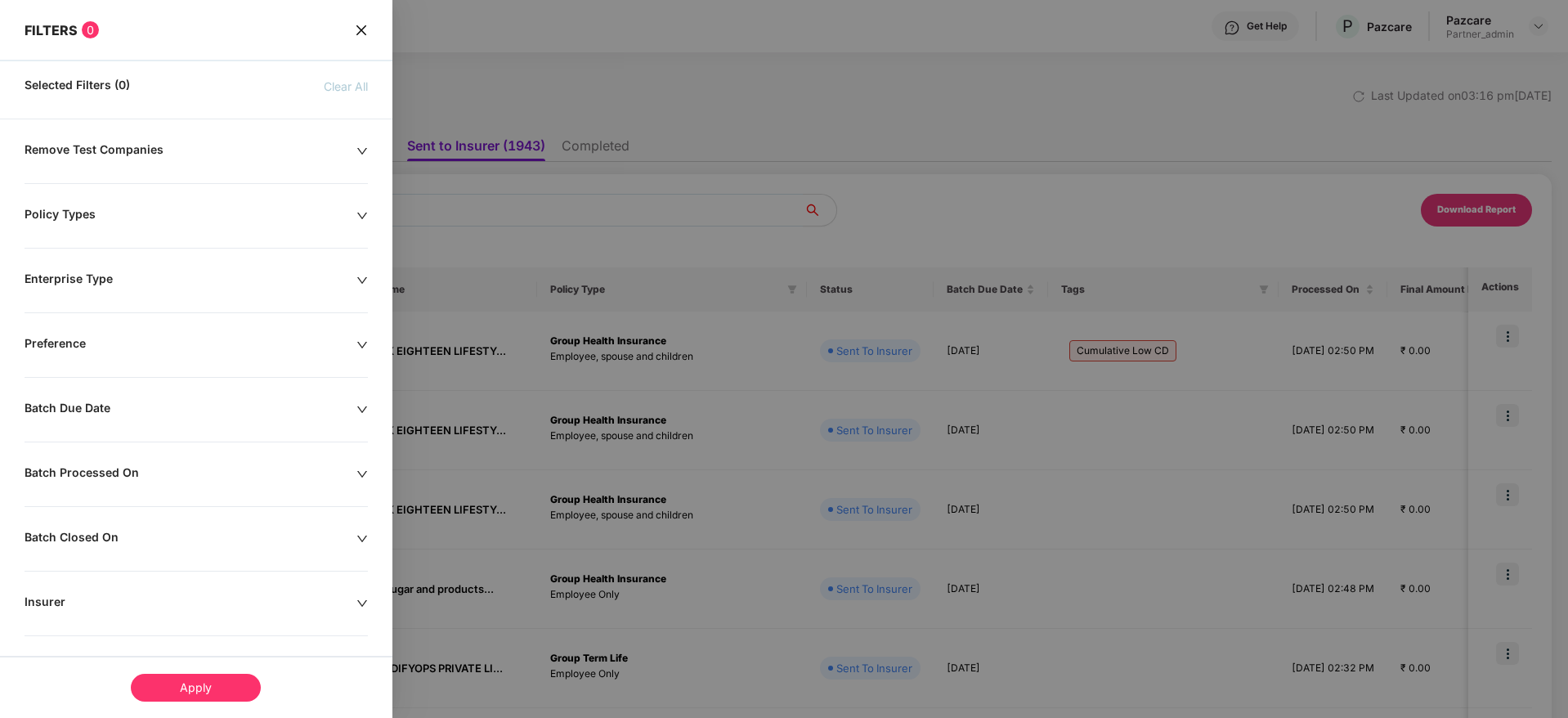
click at [331, 86] on span "Clear All" at bounding box center [346, 87] width 44 height 18
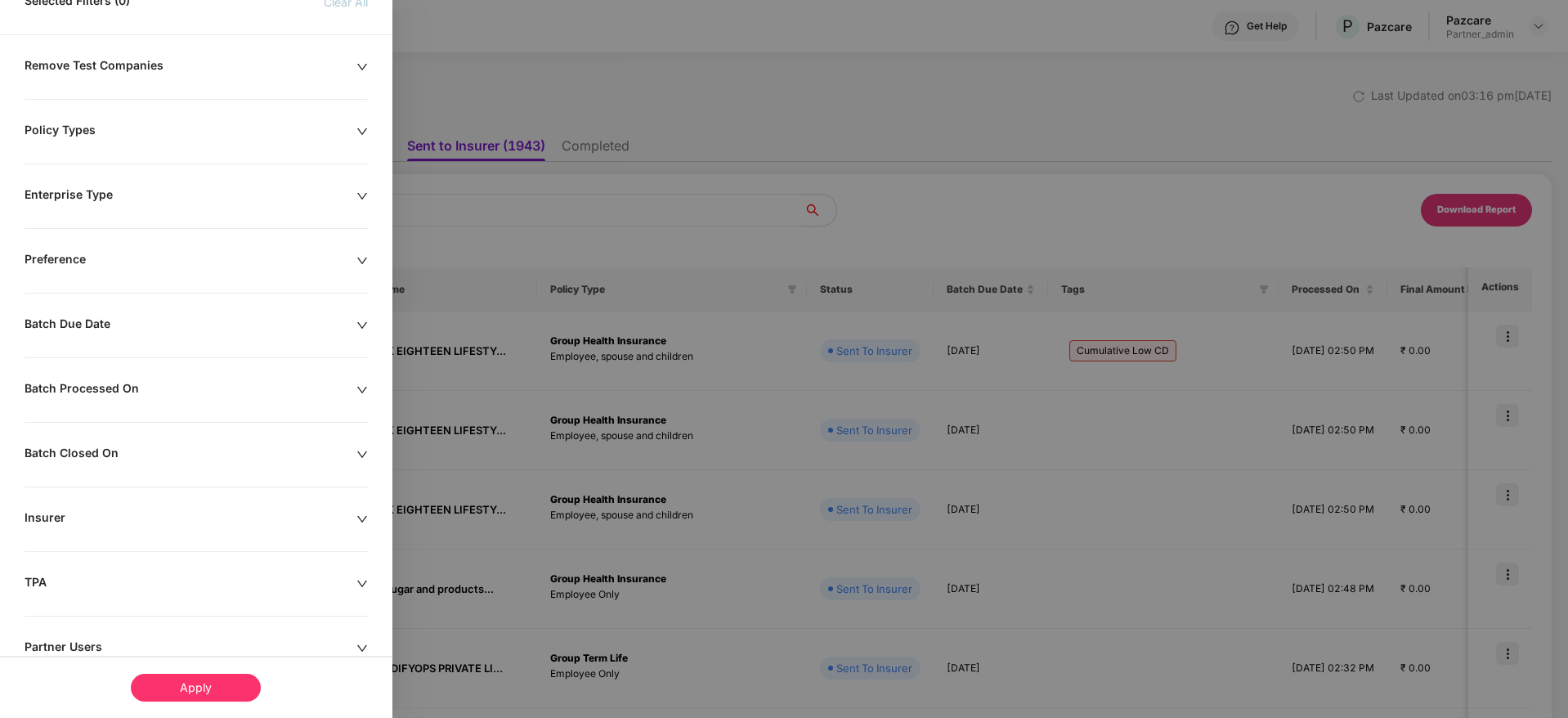
scroll to position [123, 0]
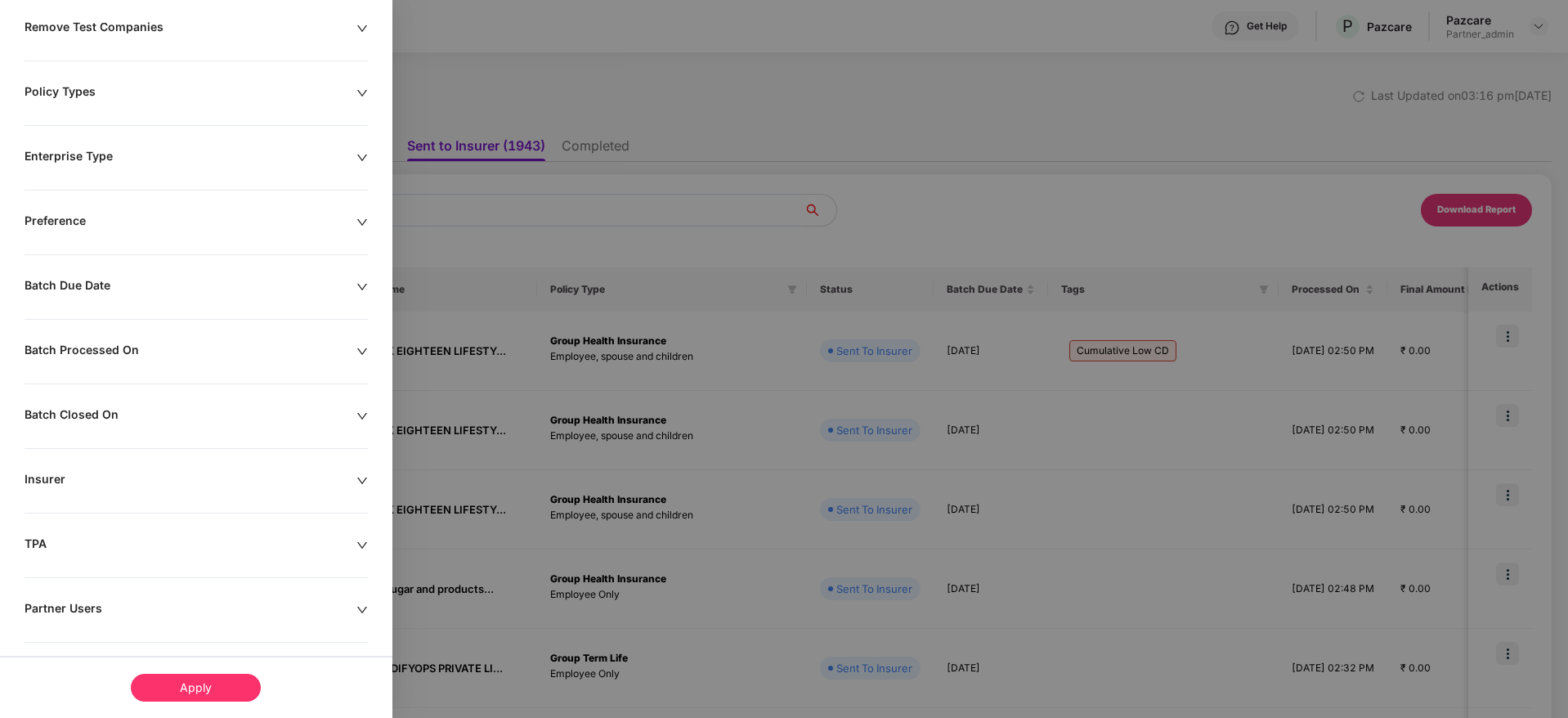
click at [354, 289] on div "Batch Due Date" at bounding box center [191, 287] width 332 height 18
click at [168, 337] on div at bounding box center [104, 337] width 142 height 18
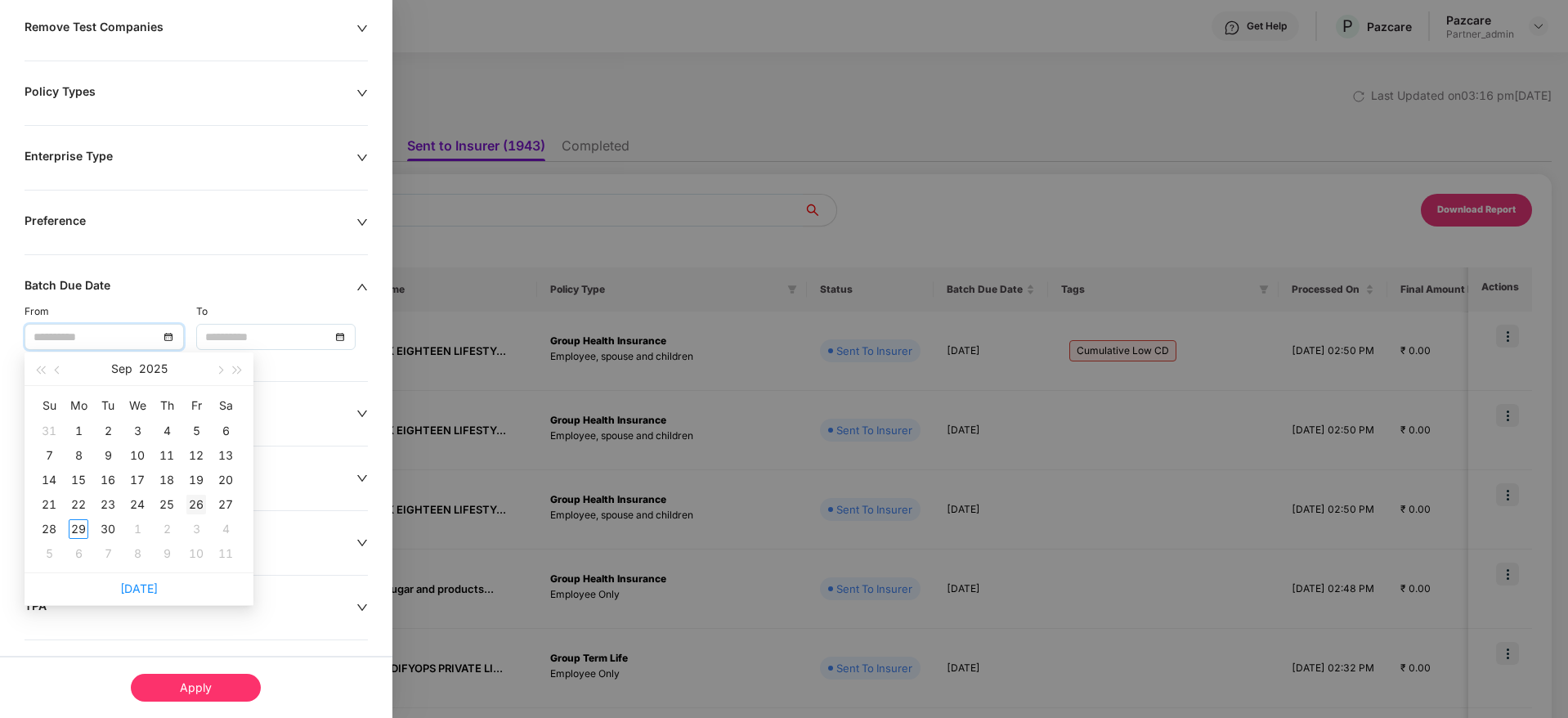
type input "**********"
click at [190, 500] on div "26" at bounding box center [196, 505] width 20 height 20
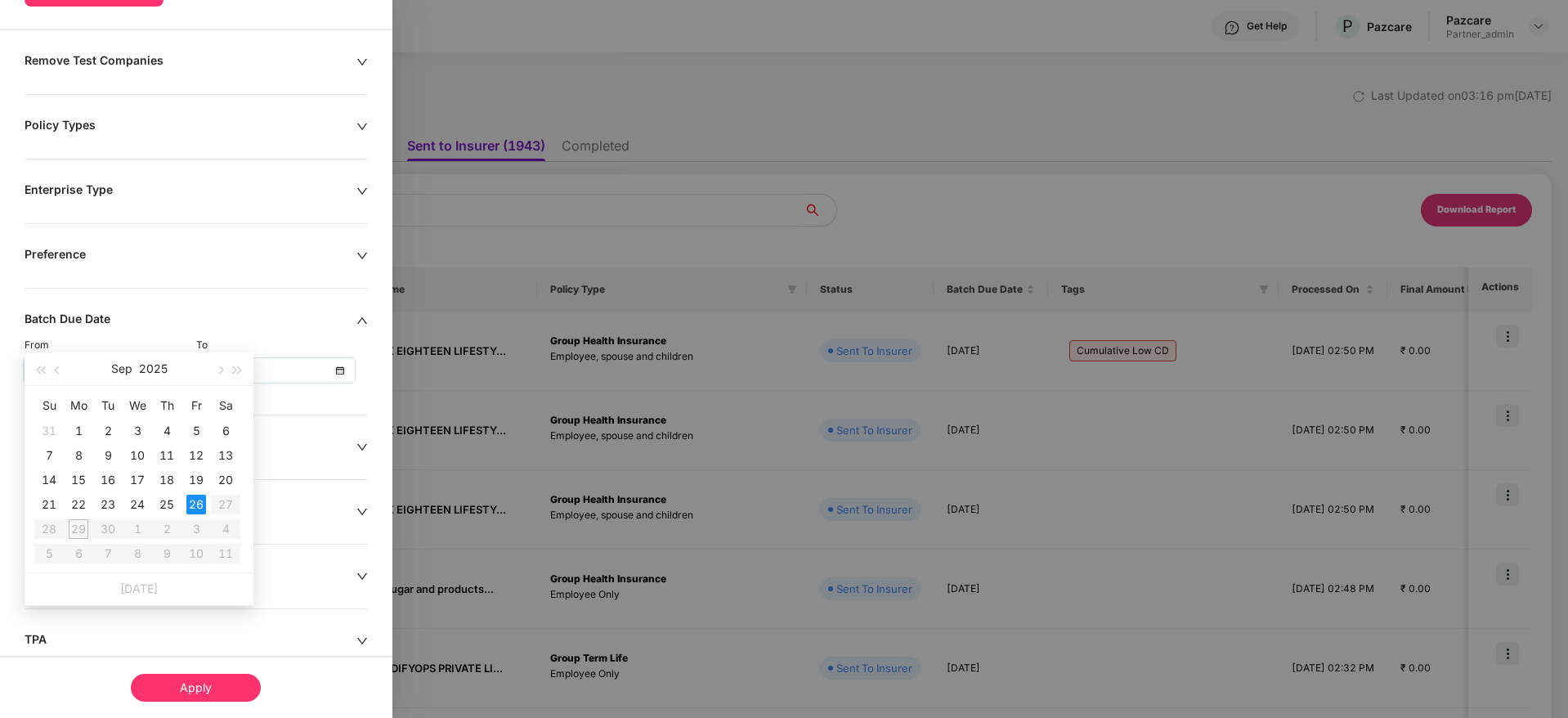
type input "**********"
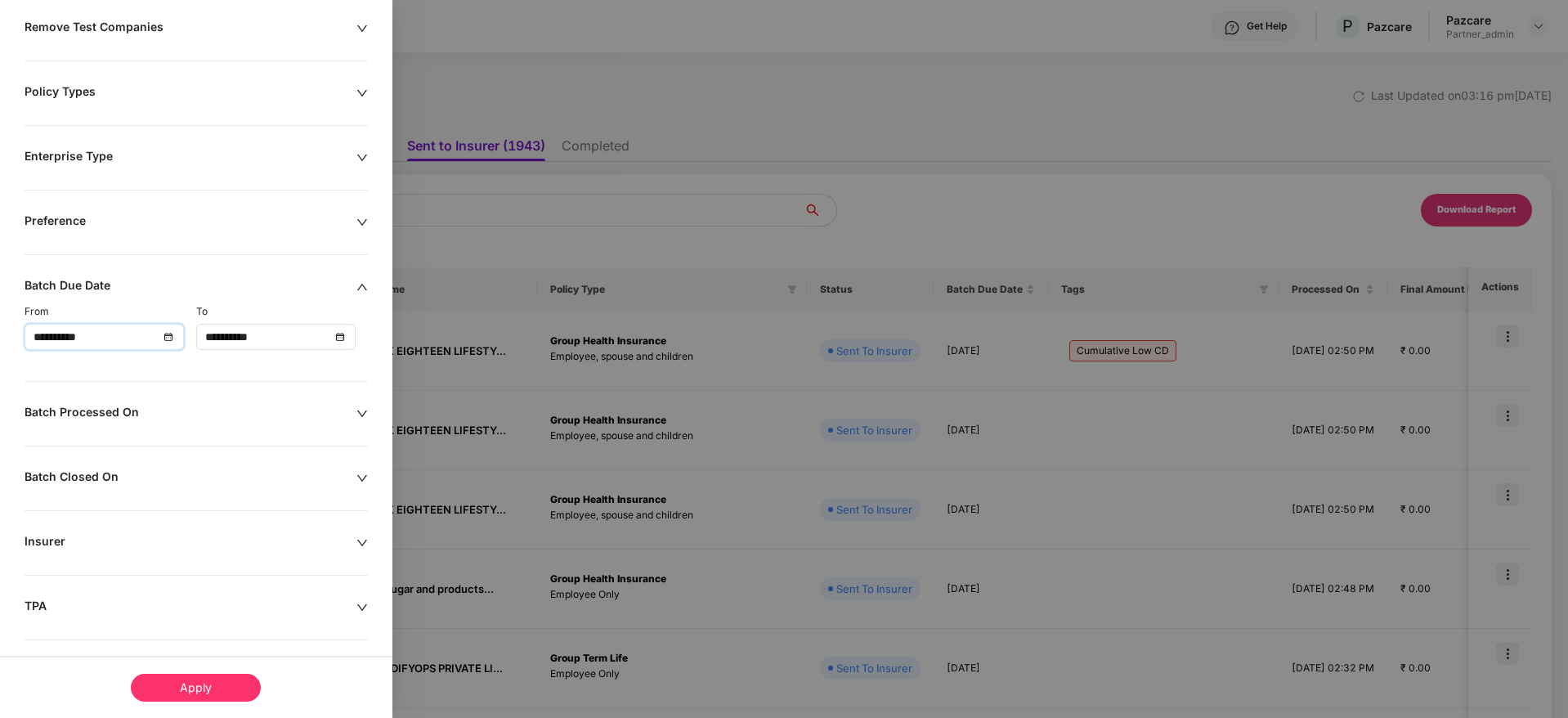
click at [192, 688] on div "Apply" at bounding box center [195, 688] width 130 height 28
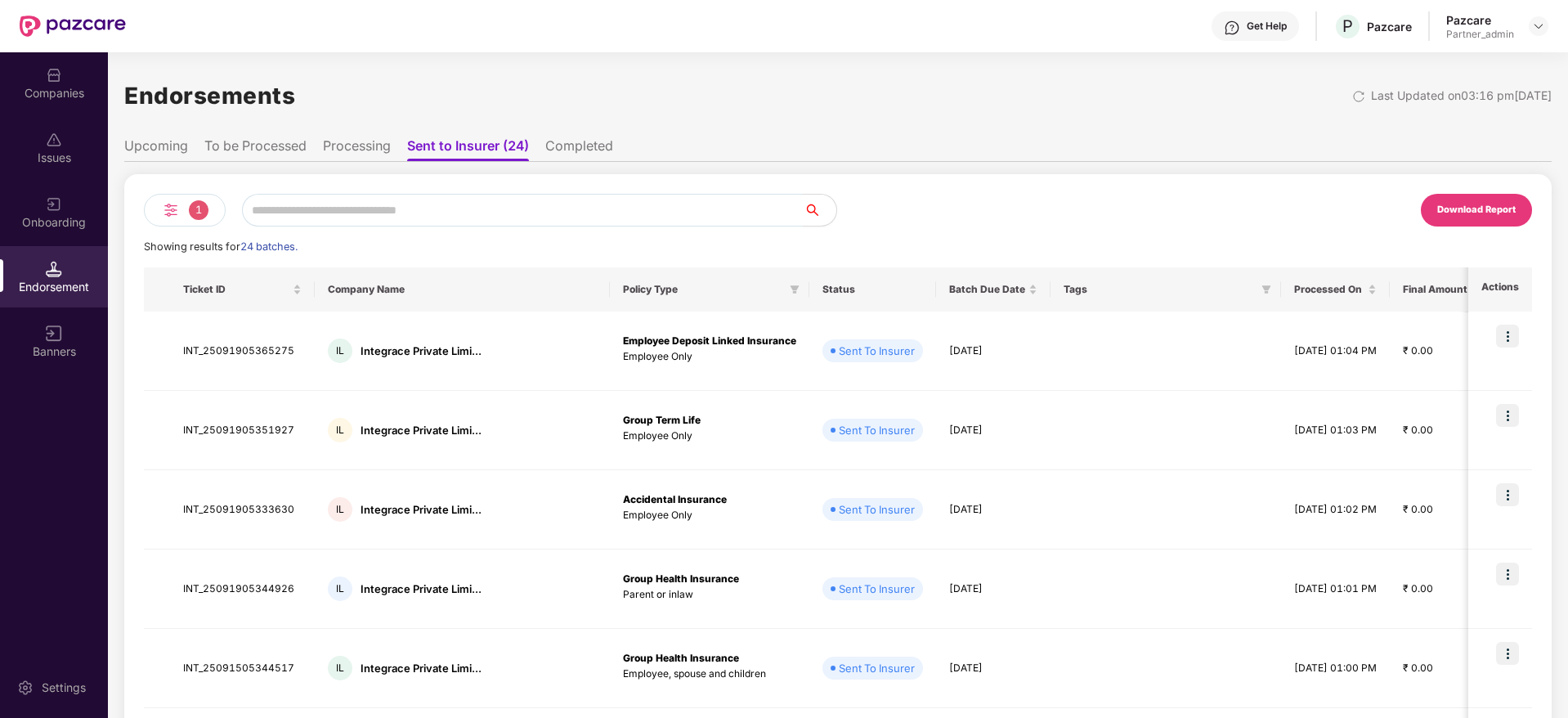
click at [1478, 221] on div "Download Report" at bounding box center [1476, 210] width 111 height 33
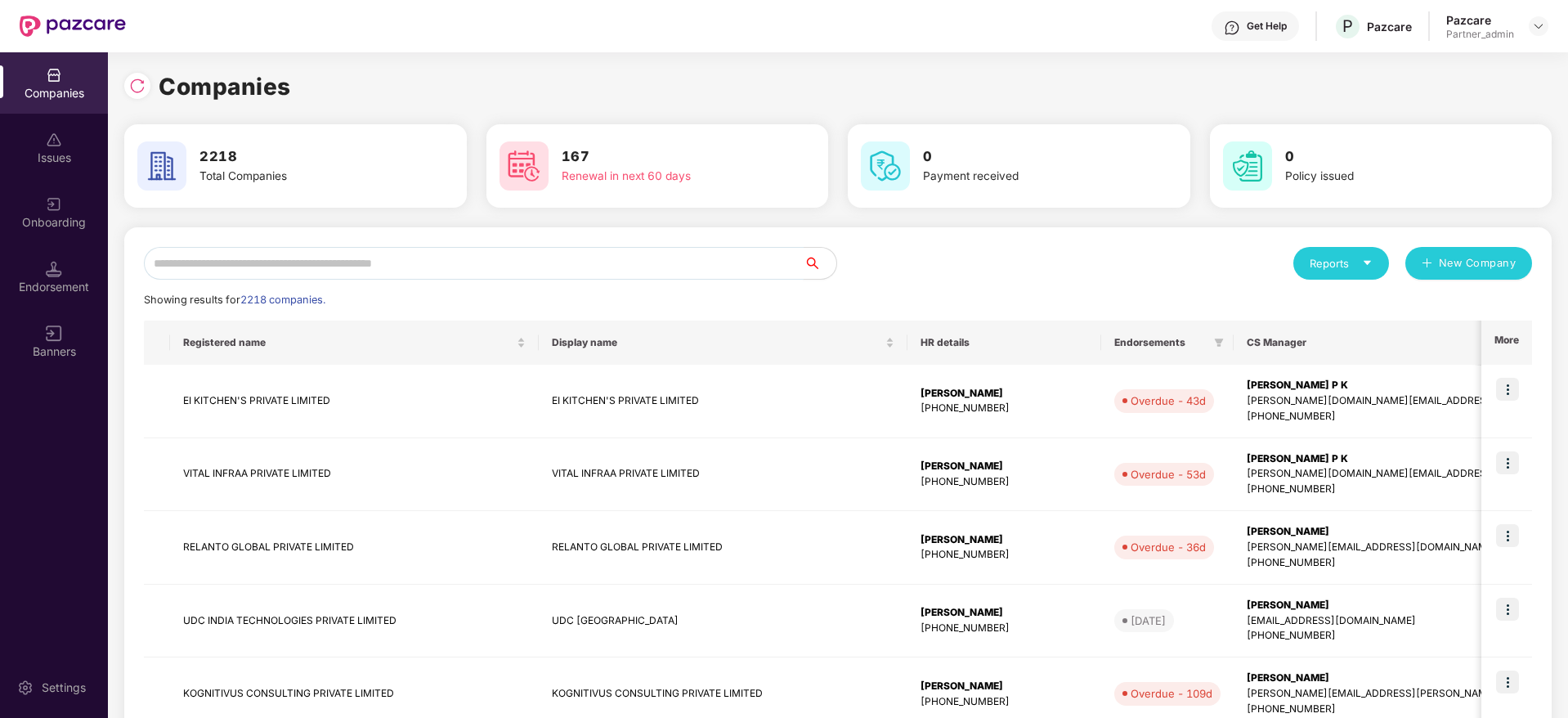
click at [241, 258] on input "text" at bounding box center [474, 263] width 660 height 33
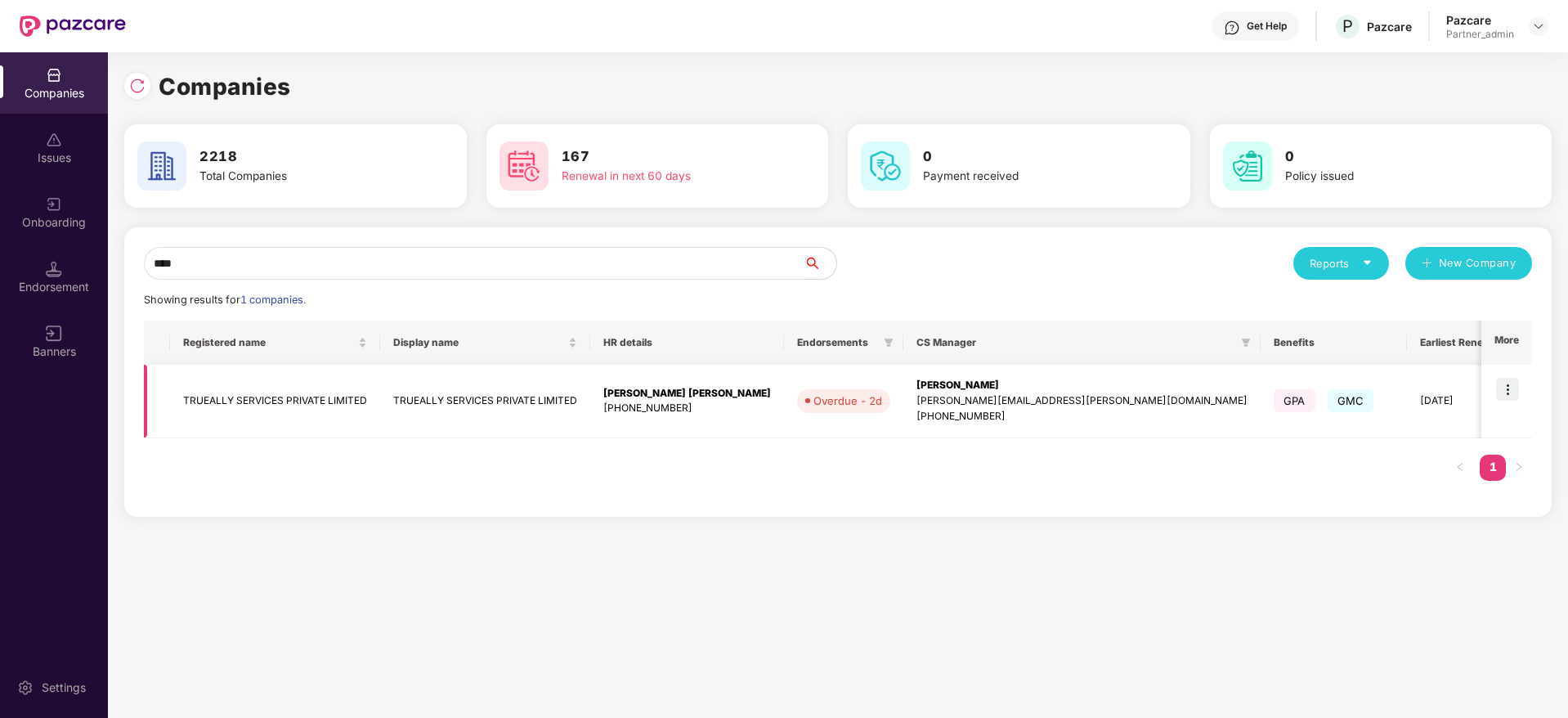
type input "****"
click at [1514, 390] on img at bounding box center [1507, 389] width 23 height 23
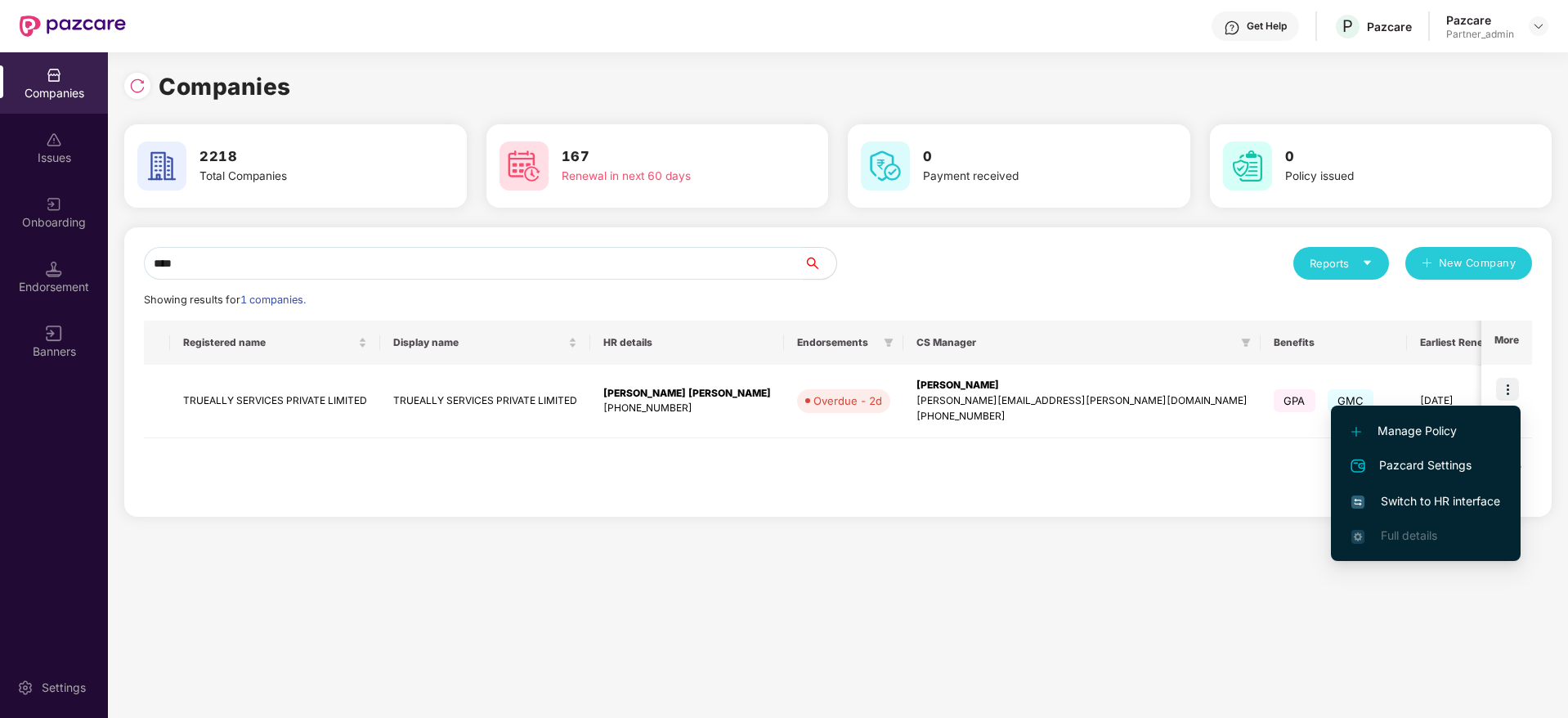
click at [1458, 495] on span "Switch to HR interface" at bounding box center [1426, 501] width 149 height 18
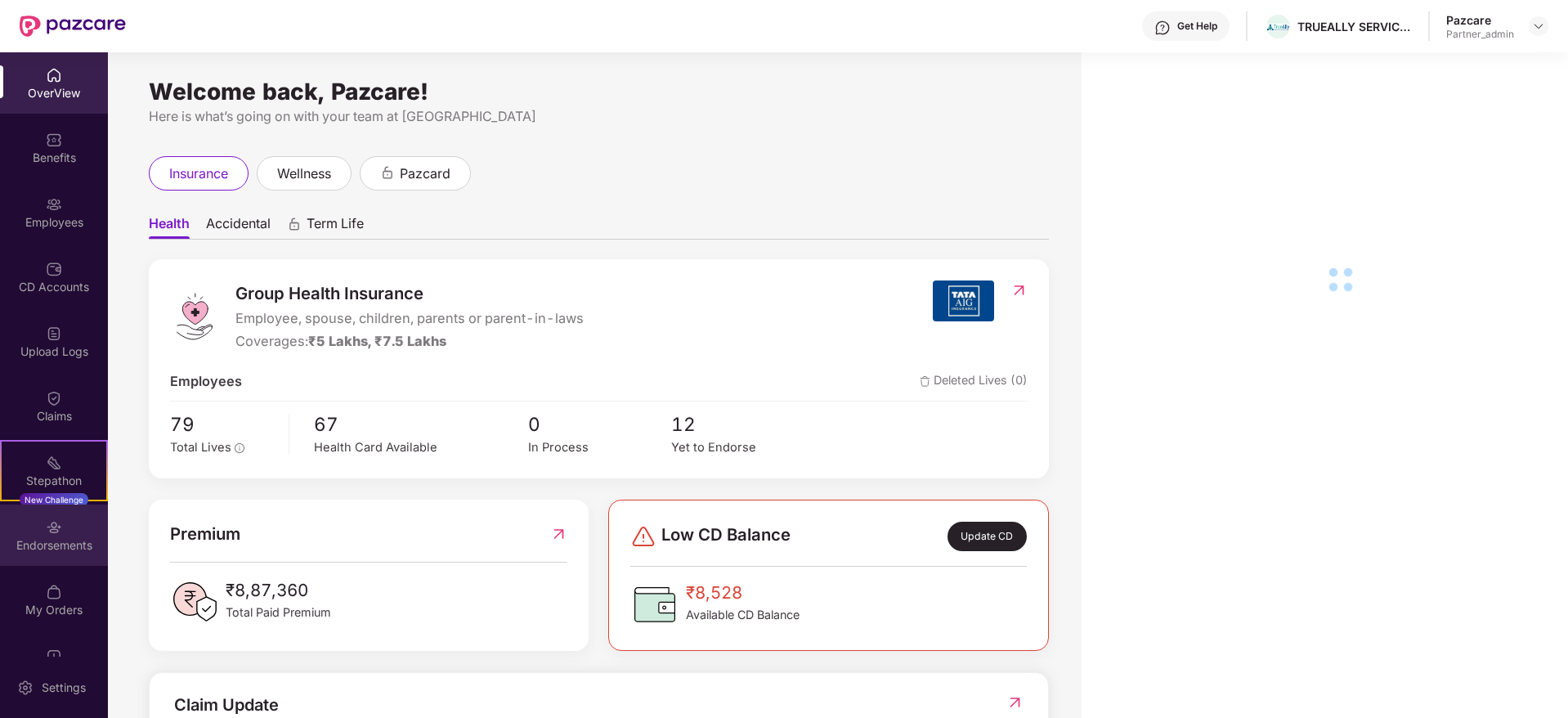
click at [54, 550] on div "Endorsements" at bounding box center [54, 545] width 108 height 16
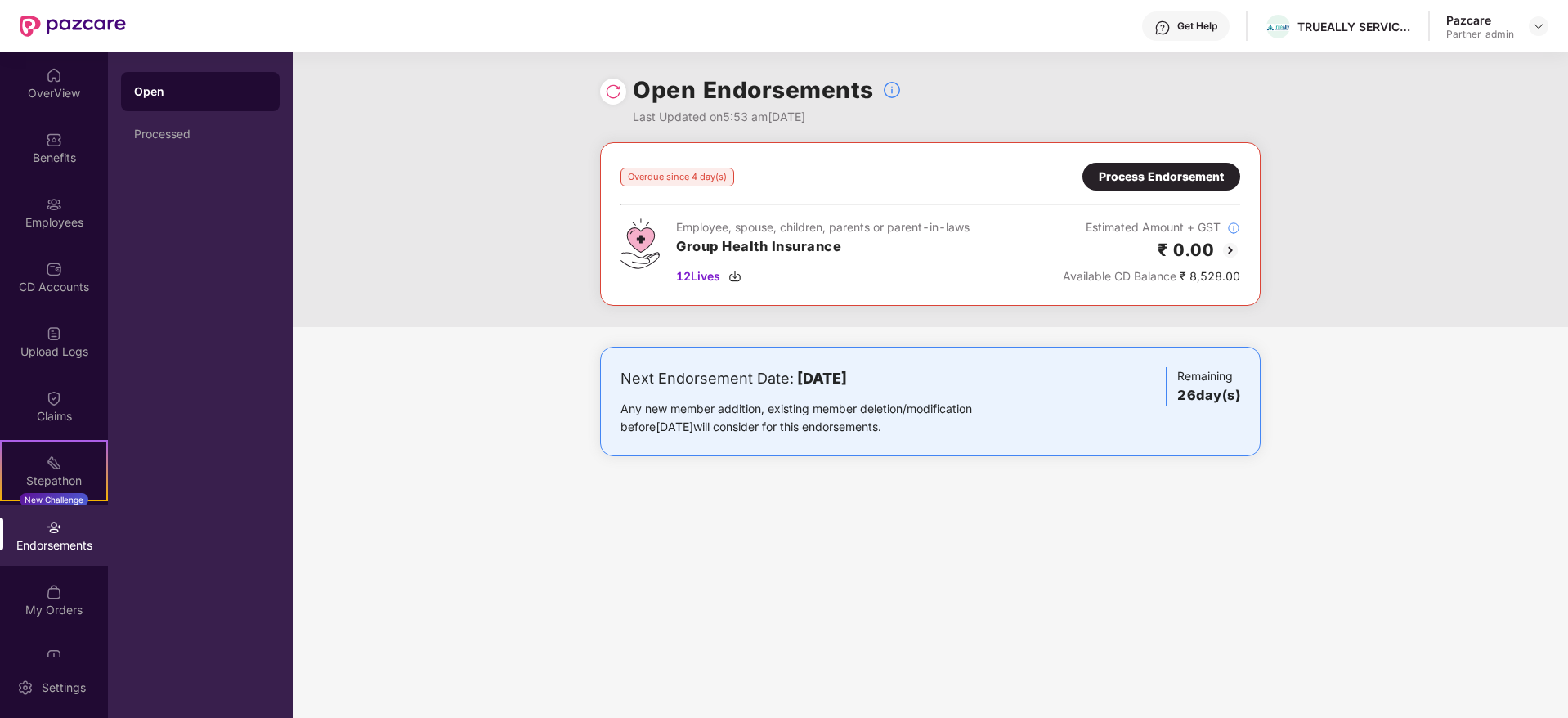
click at [895, 518] on div "Open Endorsements Last Updated on 5:53 am, 29 Sep 2025 Overdue since 4 day(s) P…" at bounding box center [930, 385] width 1275 height 666
click at [1191, 182] on div "Process Endorsement" at bounding box center [1161, 177] width 125 height 18
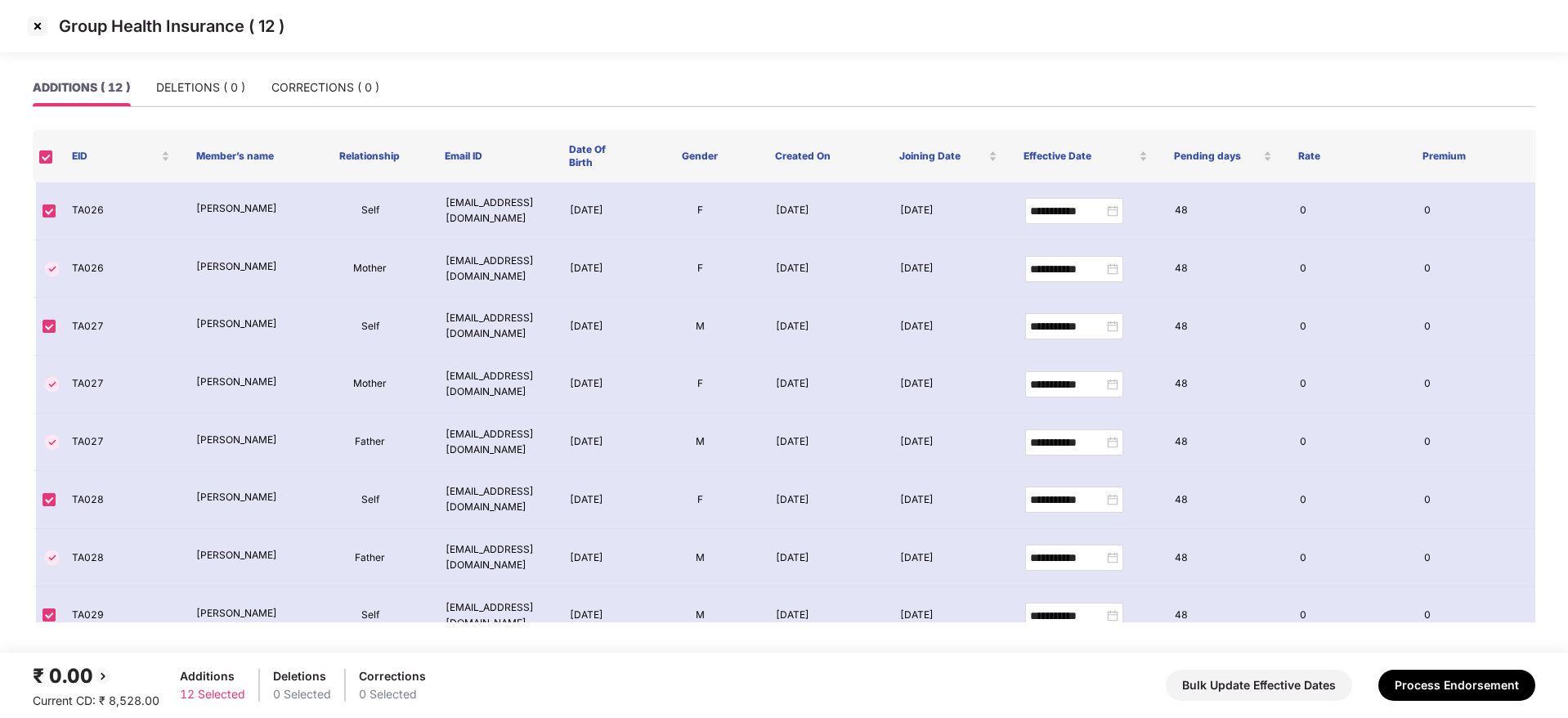
click at [46, 29] on img at bounding box center [38, 26] width 26 height 26
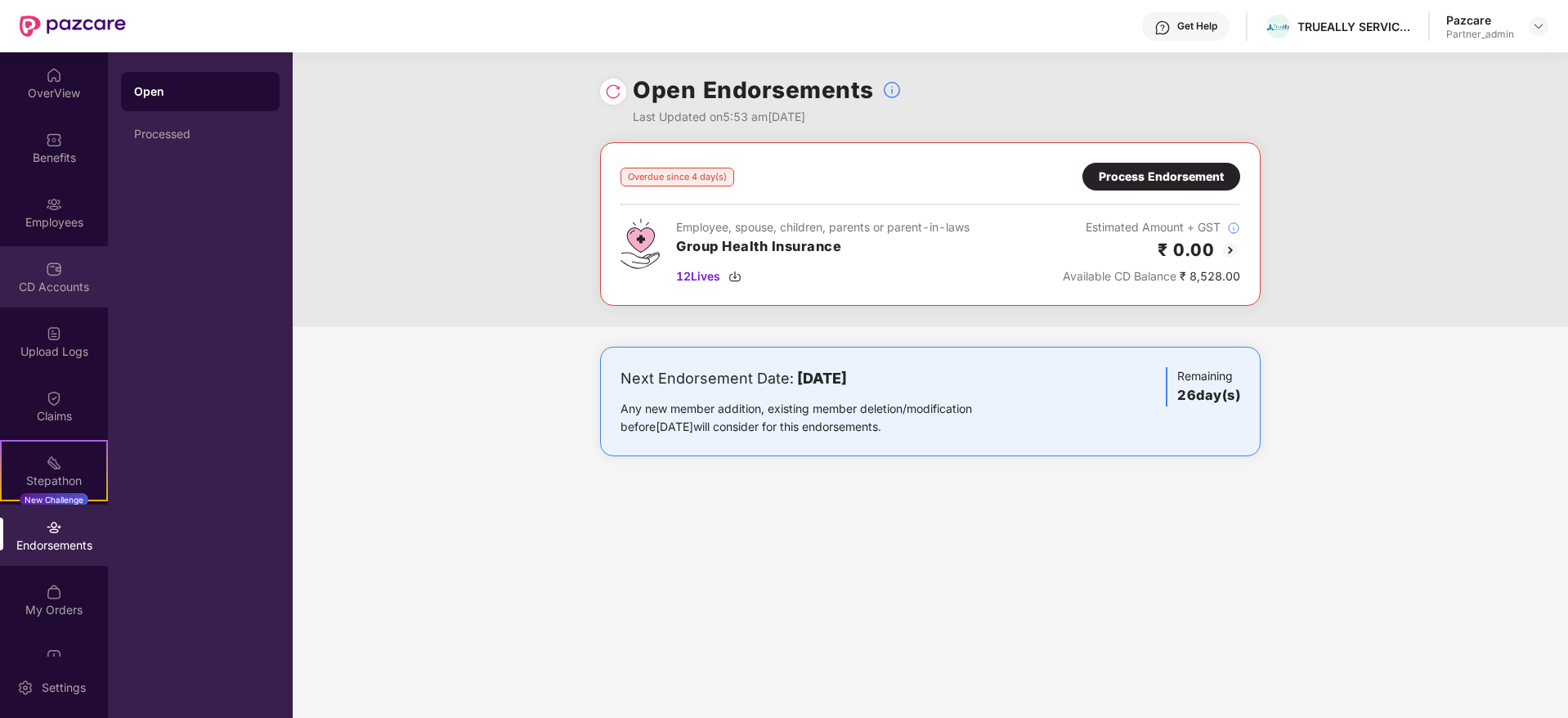
click at [58, 284] on div "CD Accounts" at bounding box center [54, 287] width 108 height 16
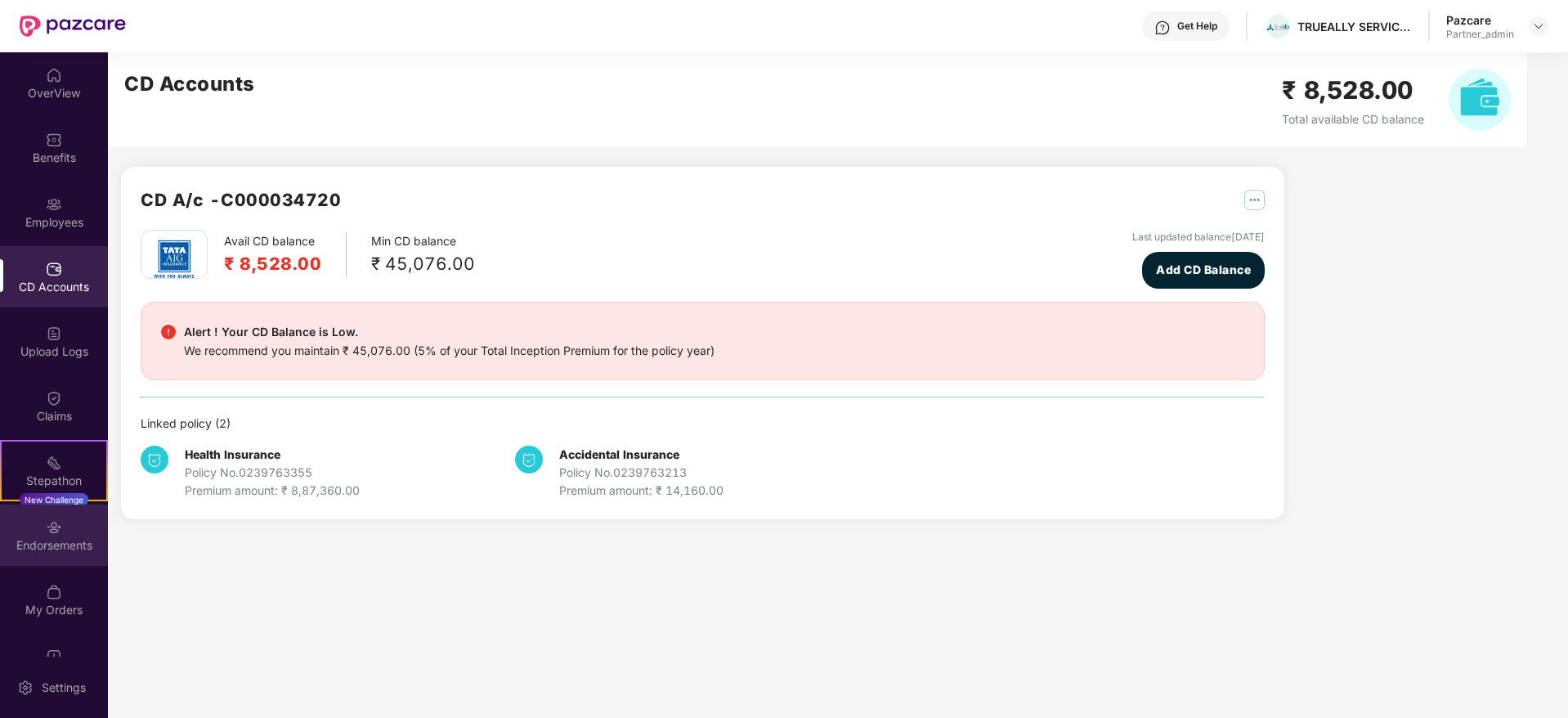
click at [54, 535] on img at bounding box center [54, 527] width 16 height 16
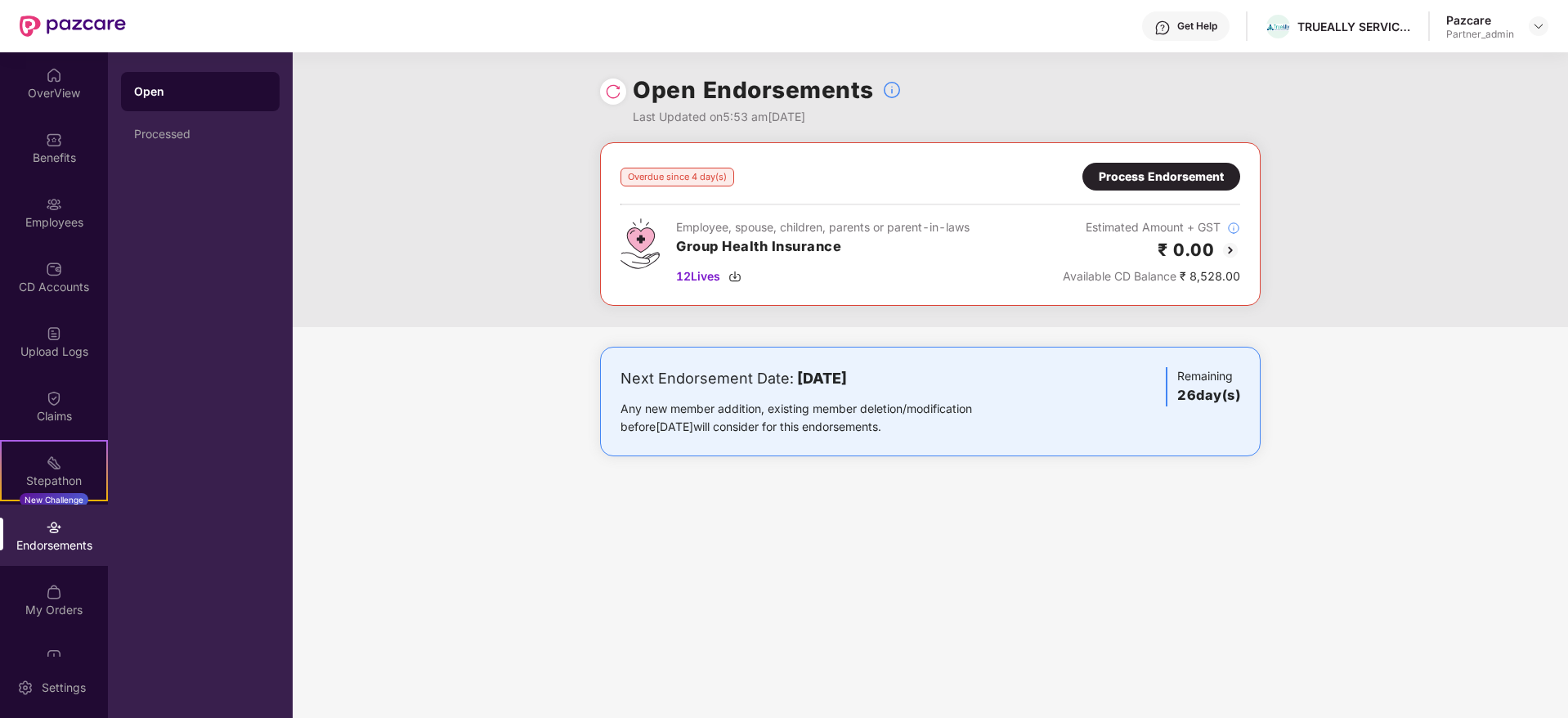
click at [1138, 179] on div "Process Endorsement" at bounding box center [1161, 177] width 125 height 18
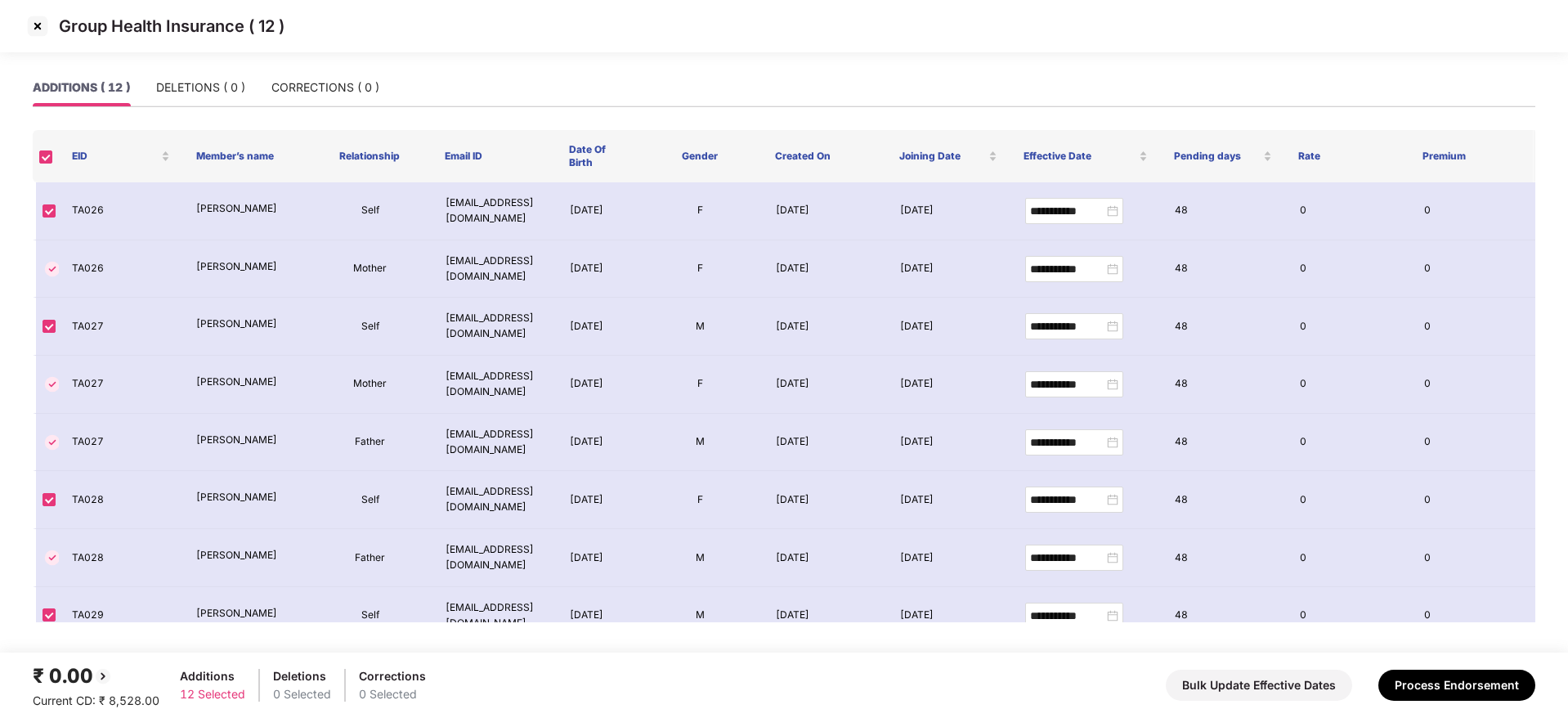
click at [43, 33] on img at bounding box center [38, 26] width 26 height 26
